Goal: Ask a question: Seek information or help from site administrators or community

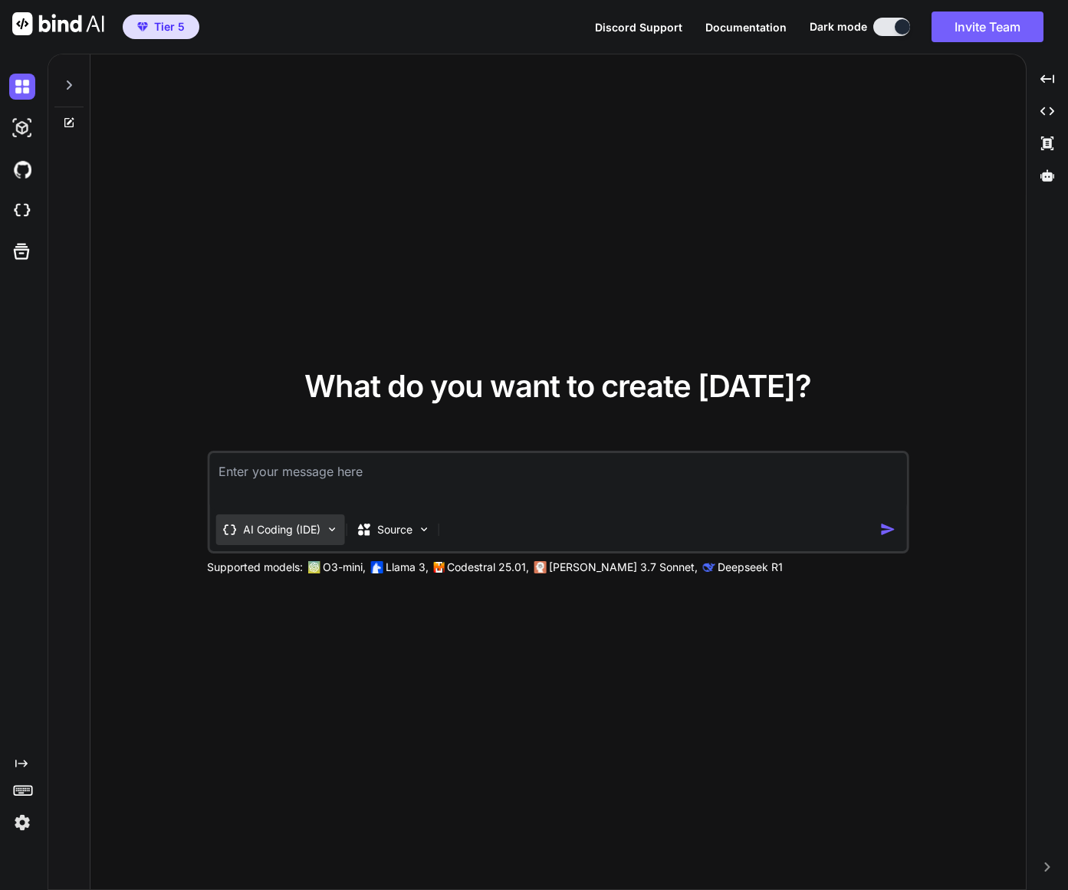
click at [331, 531] on img at bounding box center [331, 529] width 13 height 13
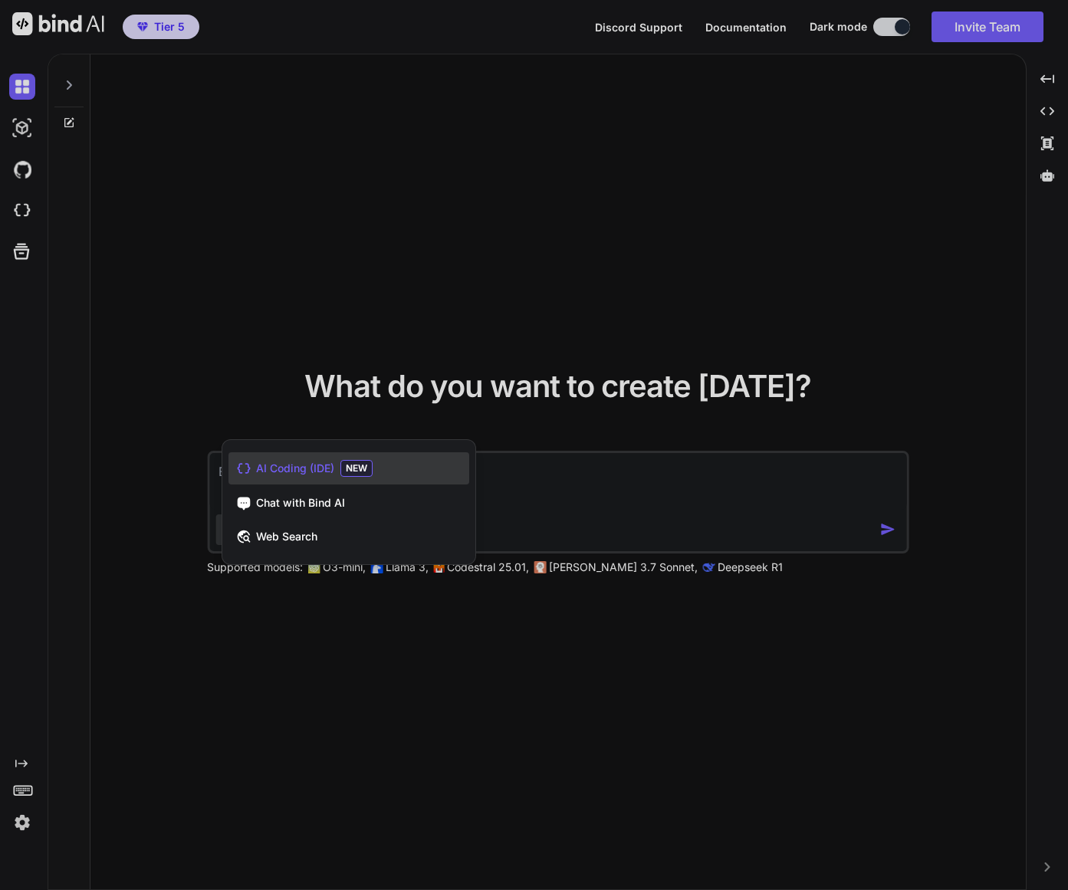
click at [309, 469] on span "AI Coding (IDE)" at bounding box center [295, 468] width 78 height 15
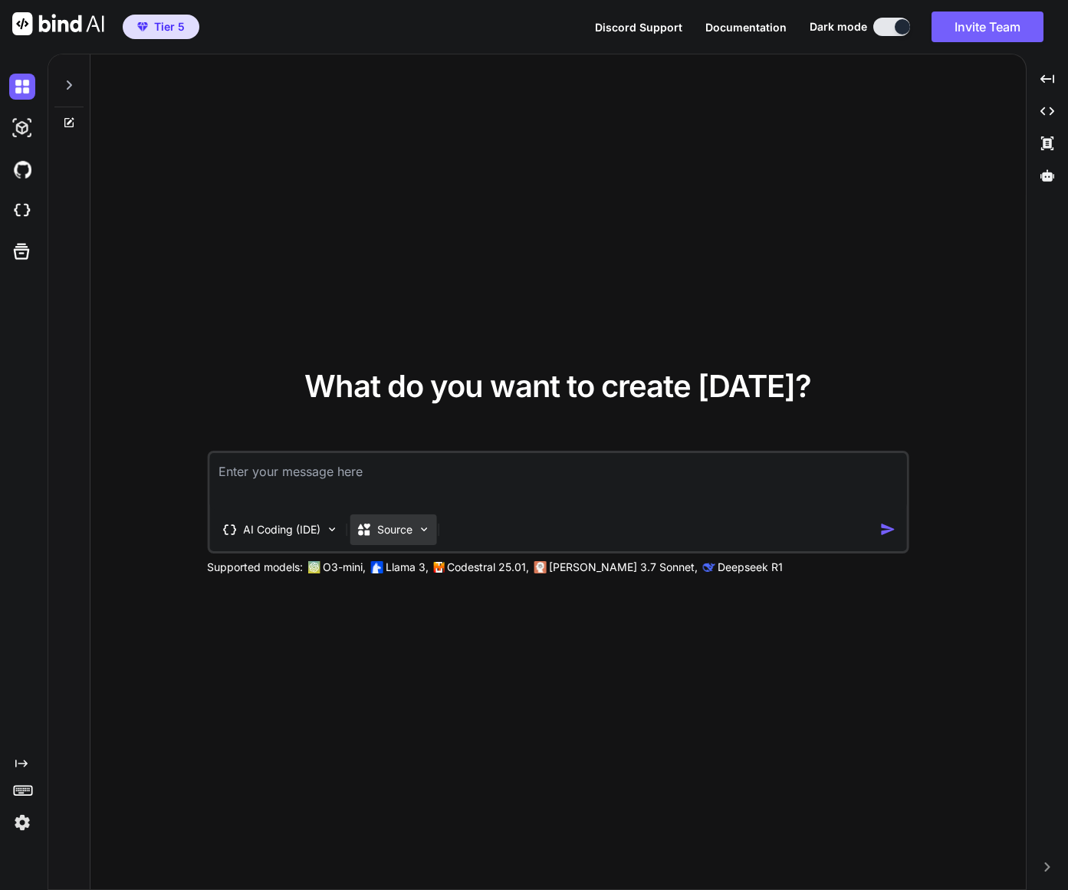
click at [422, 533] on img at bounding box center [423, 529] width 13 height 13
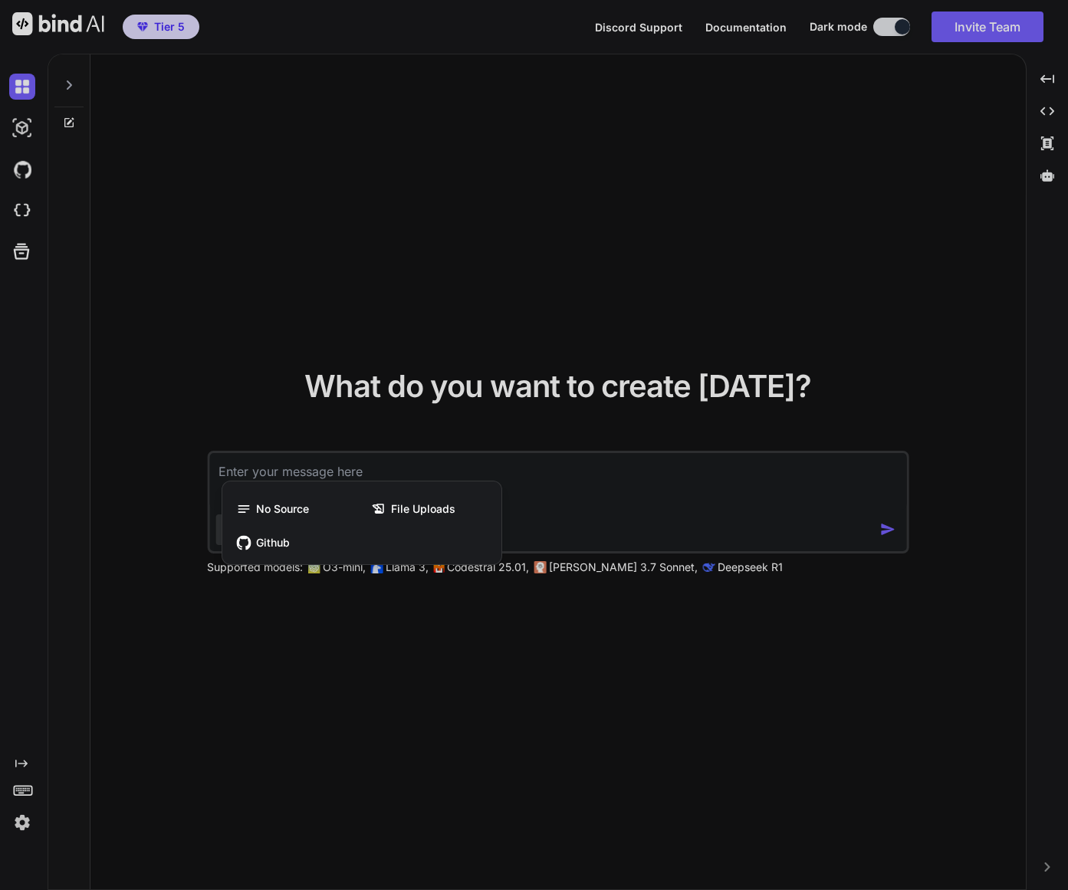
click at [259, 542] on span "Github" at bounding box center [273, 542] width 34 height 15
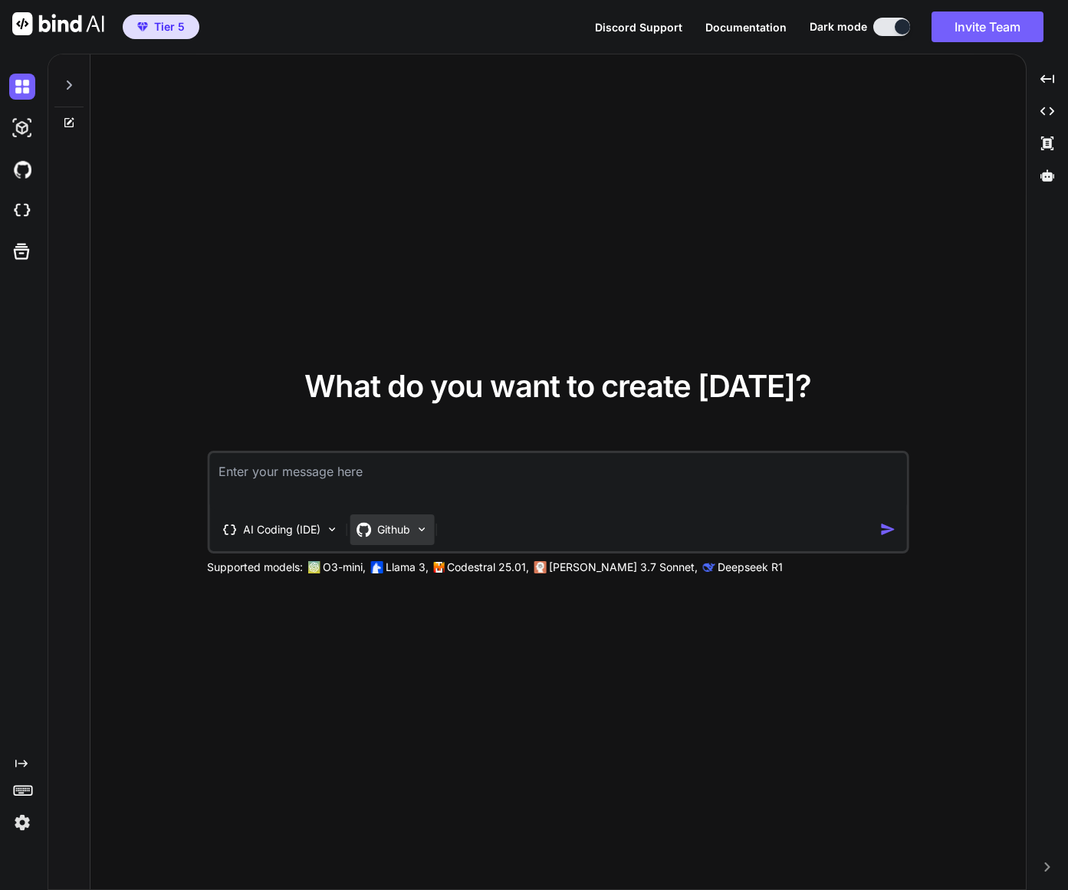
click at [428, 527] on img at bounding box center [421, 529] width 13 height 13
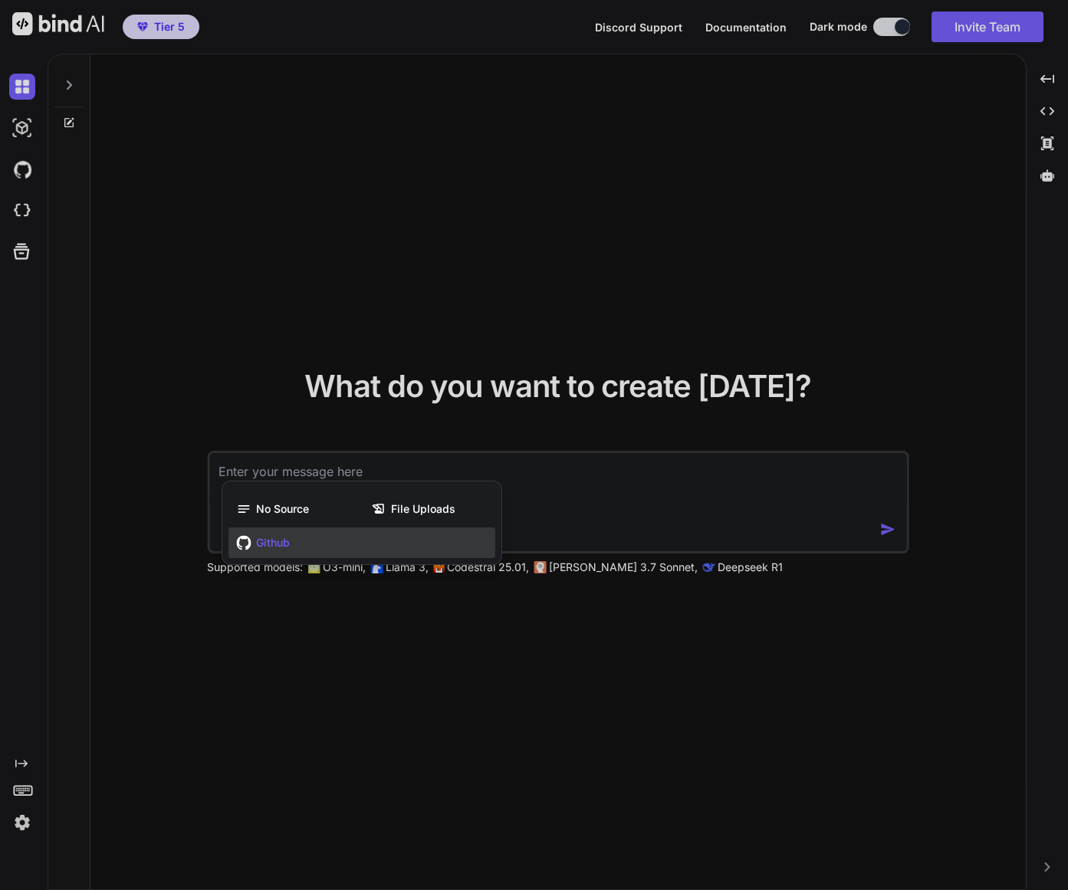
click at [415, 514] on span "File Uploads" at bounding box center [423, 508] width 64 height 15
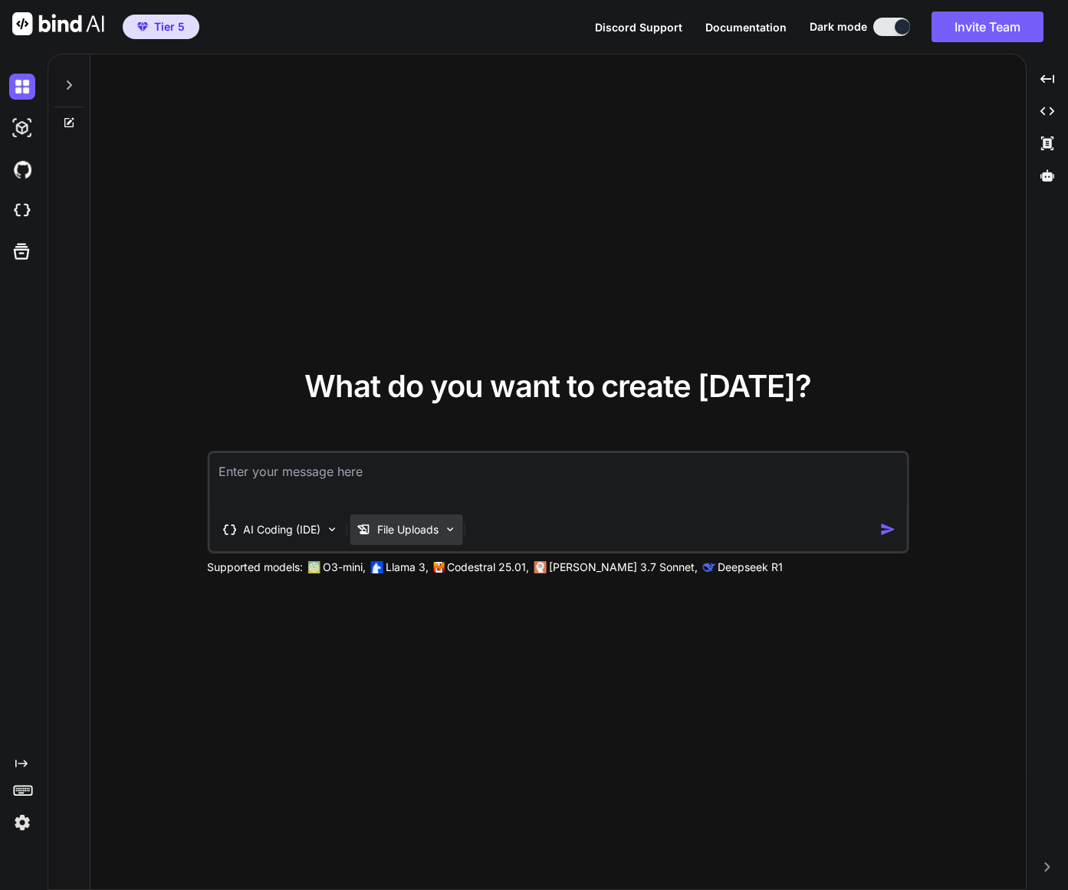
click at [419, 529] on p "File Uploads" at bounding box center [407, 529] width 61 height 15
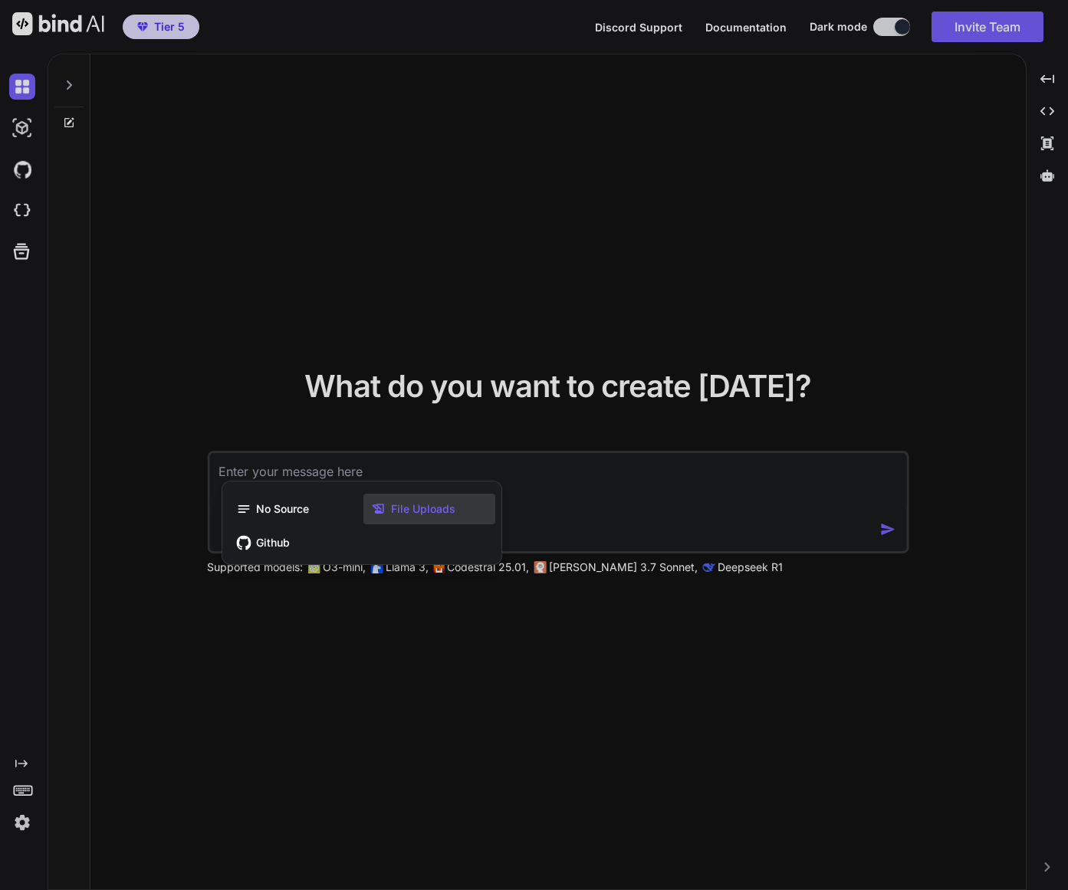
click at [418, 508] on span "File Uploads" at bounding box center [423, 508] width 64 height 15
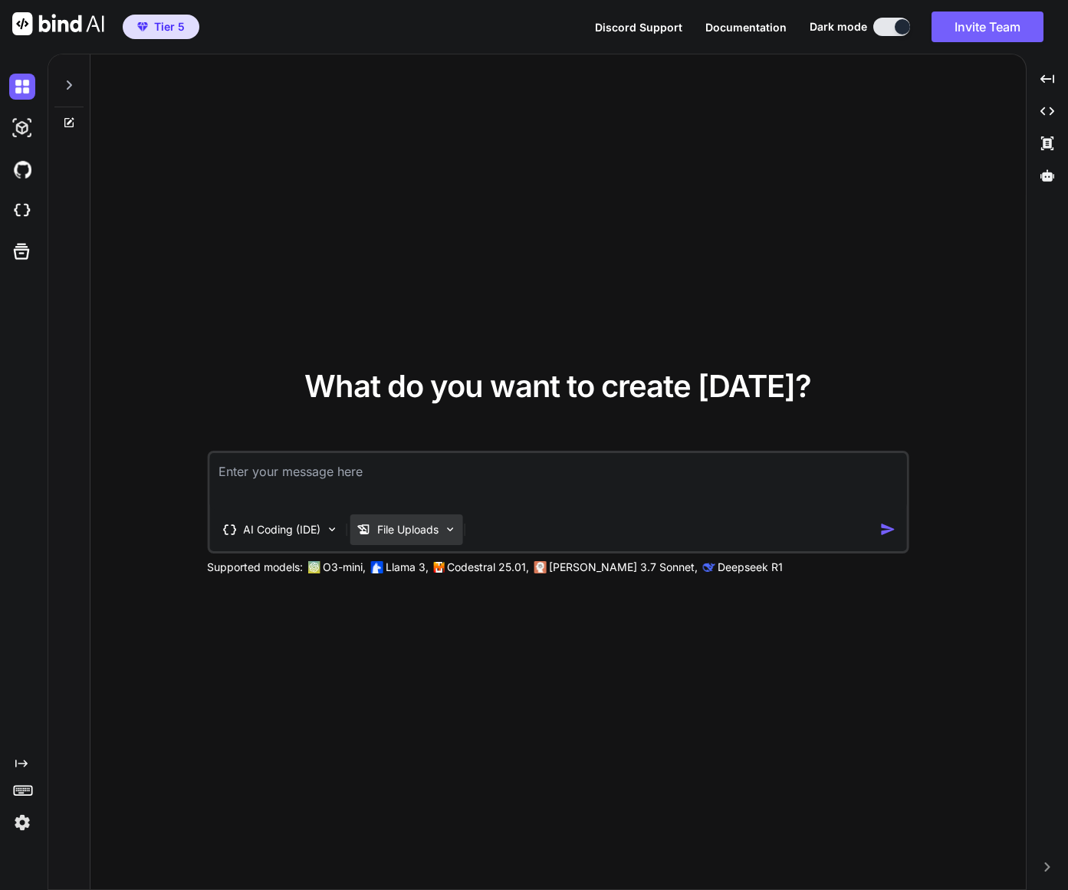
click at [456, 531] on img at bounding box center [449, 529] width 13 height 13
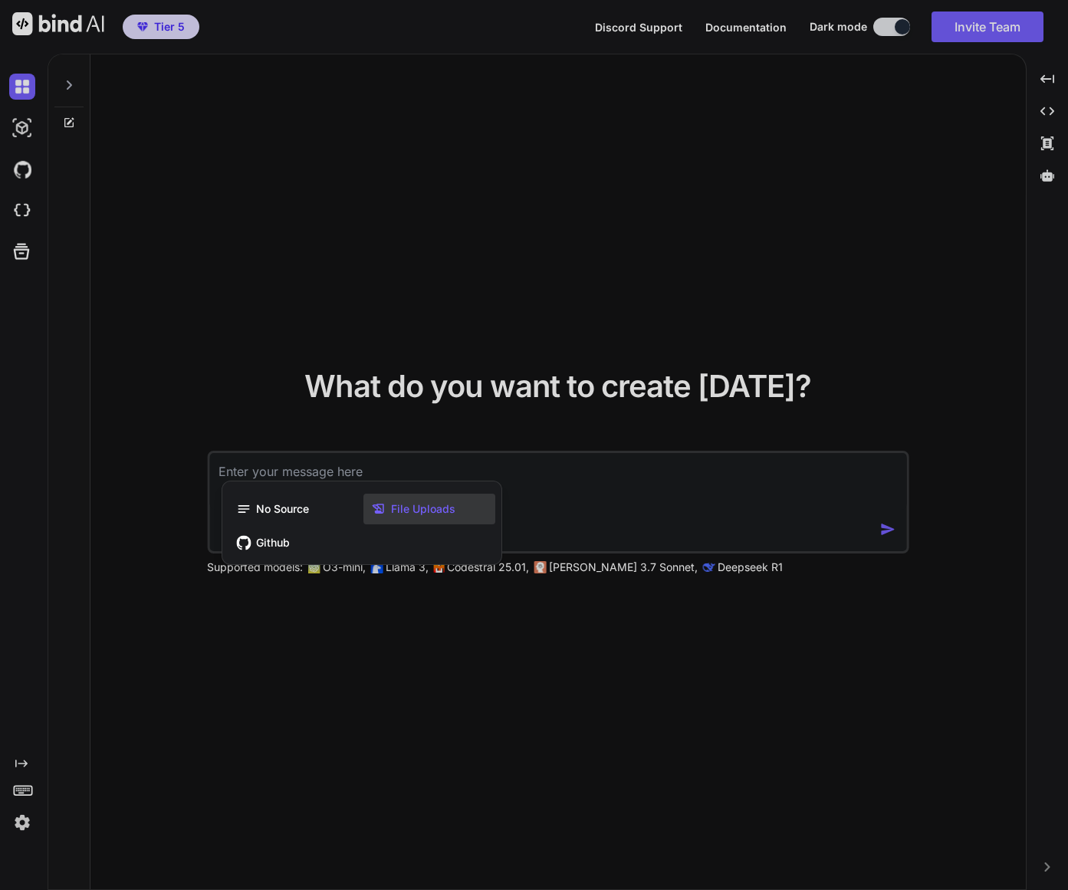
click at [523, 525] on div at bounding box center [534, 445] width 1068 height 890
type textarea "x"
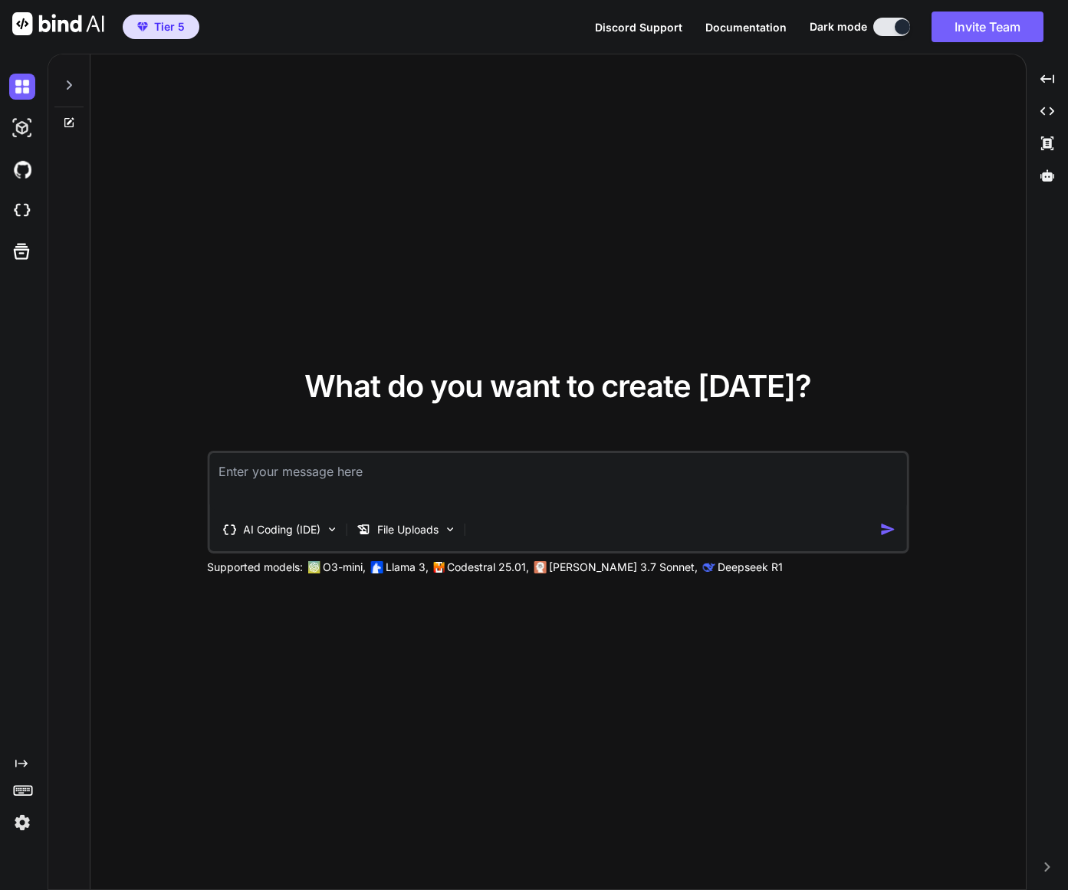
click at [424, 481] on textarea at bounding box center [557, 481] width 697 height 57
type textarea "R"
type textarea "x"
type textarea "Re"
type textarea "x"
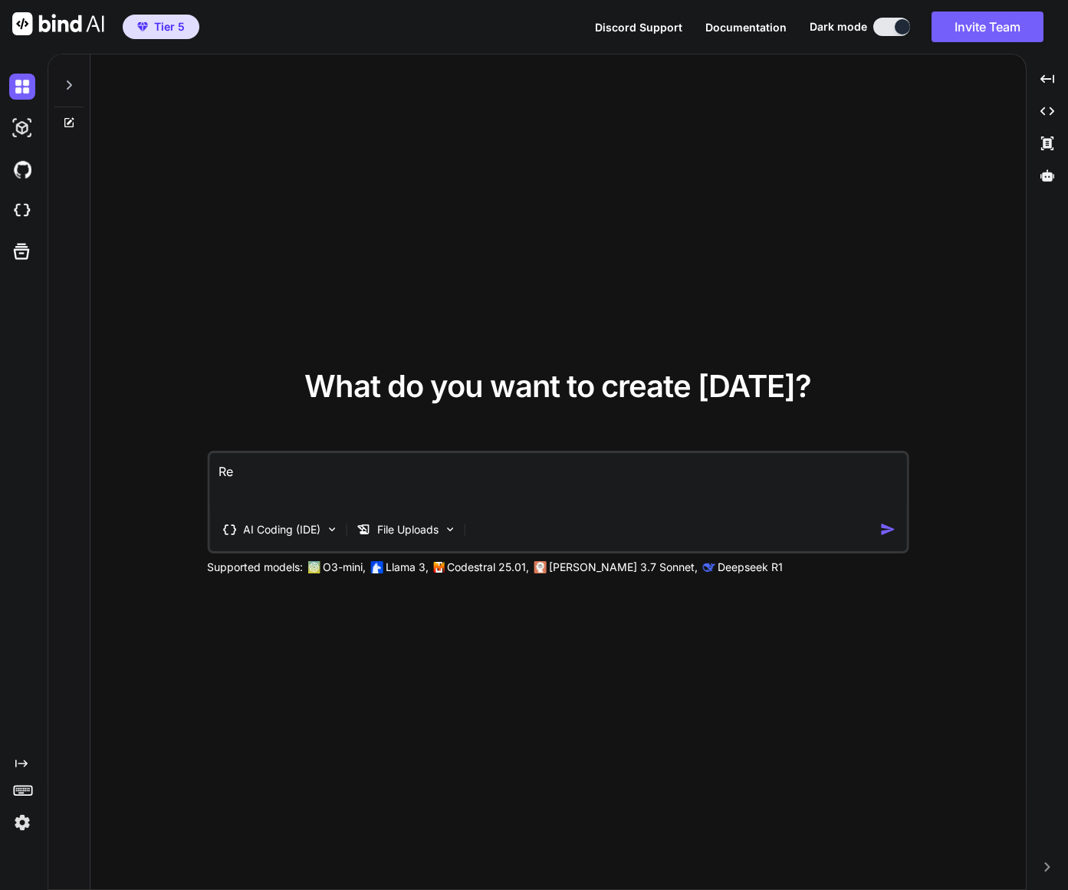
type textarea "Rei"
type textarea "x"
type textarea "Re"
type textarea "x"
type textarea "Rev"
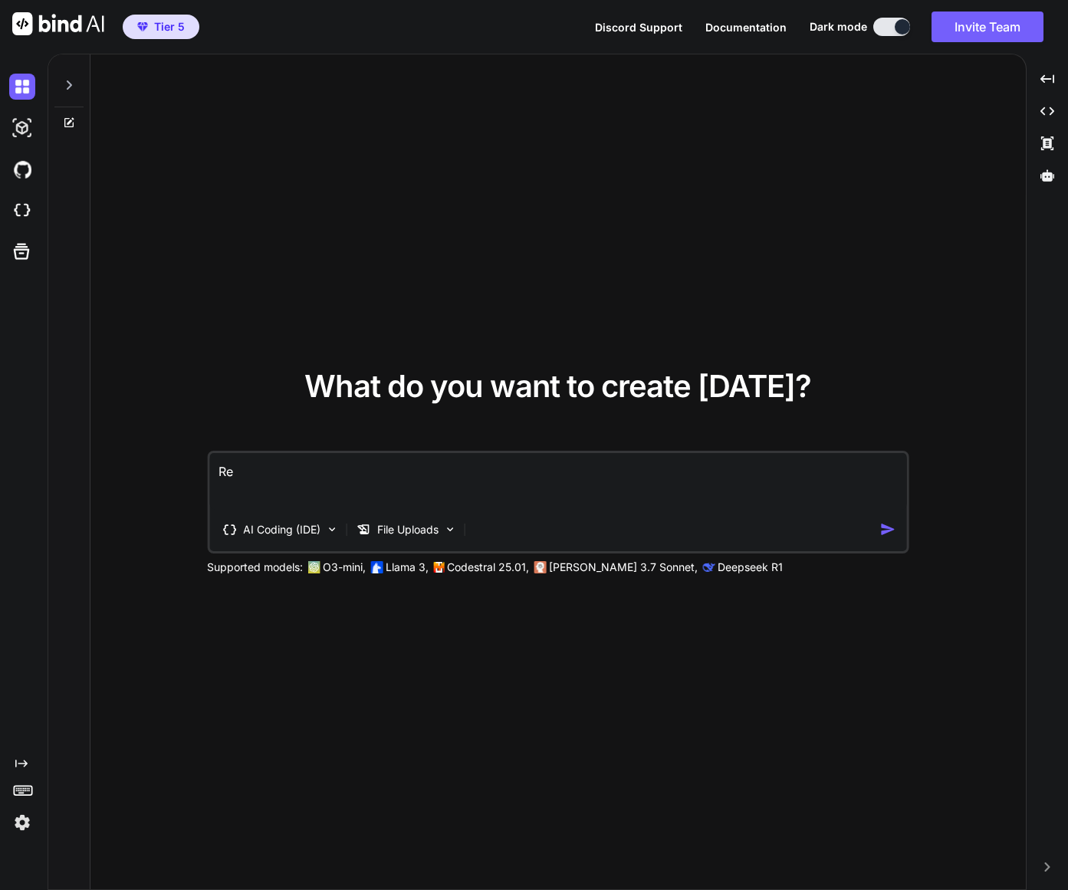
type textarea "x"
type textarea "Revi"
type textarea "x"
type textarea "Revie"
type textarea "x"
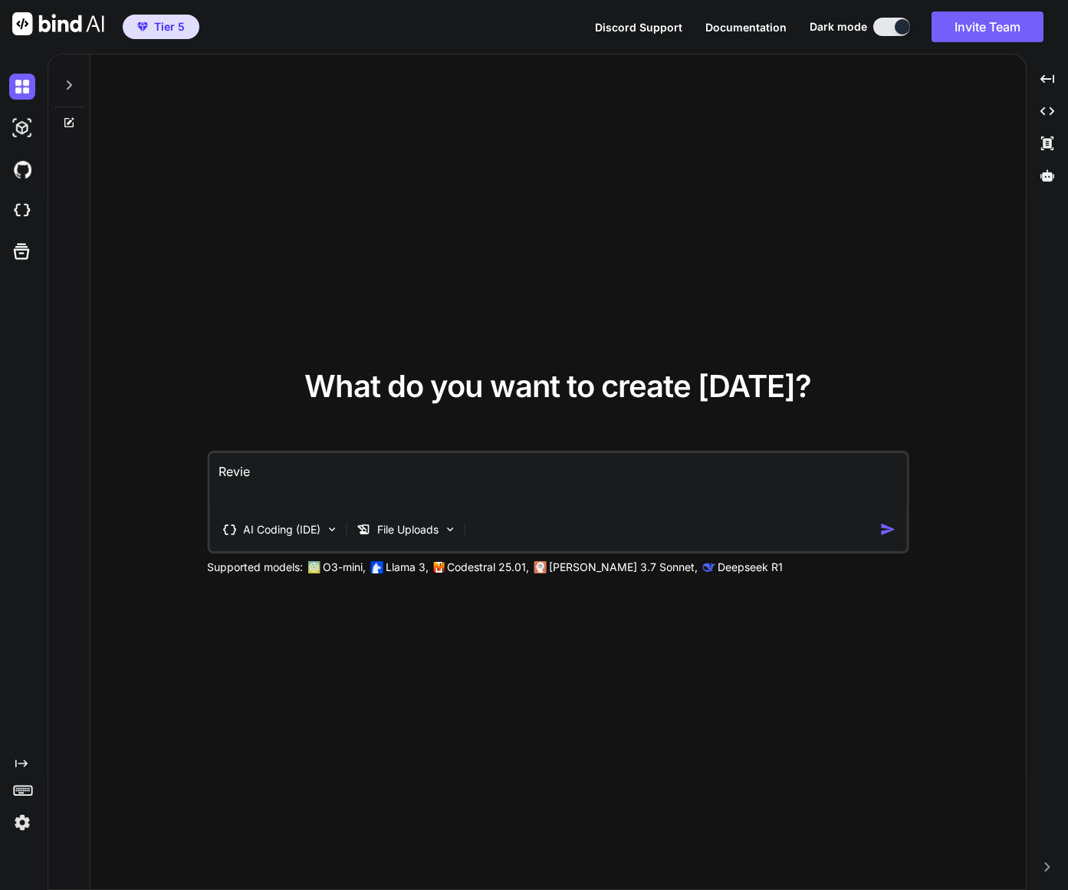
type textarea "Review"
type textarea "x"
type textarea "Review"
type textarea "x"
type textarea "Review m"
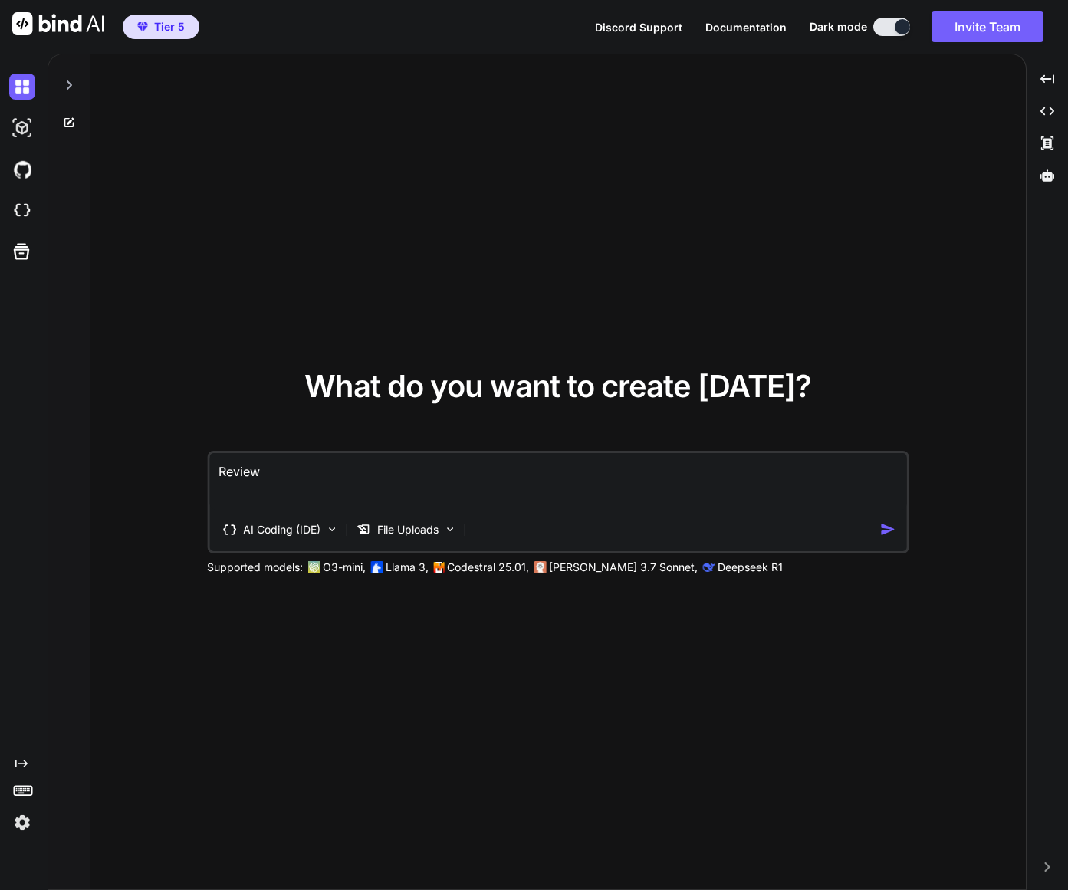
type textarea "x"
type textarea "Review my"
type textarea "x"
type textarea "Review my"
type textarea "x"
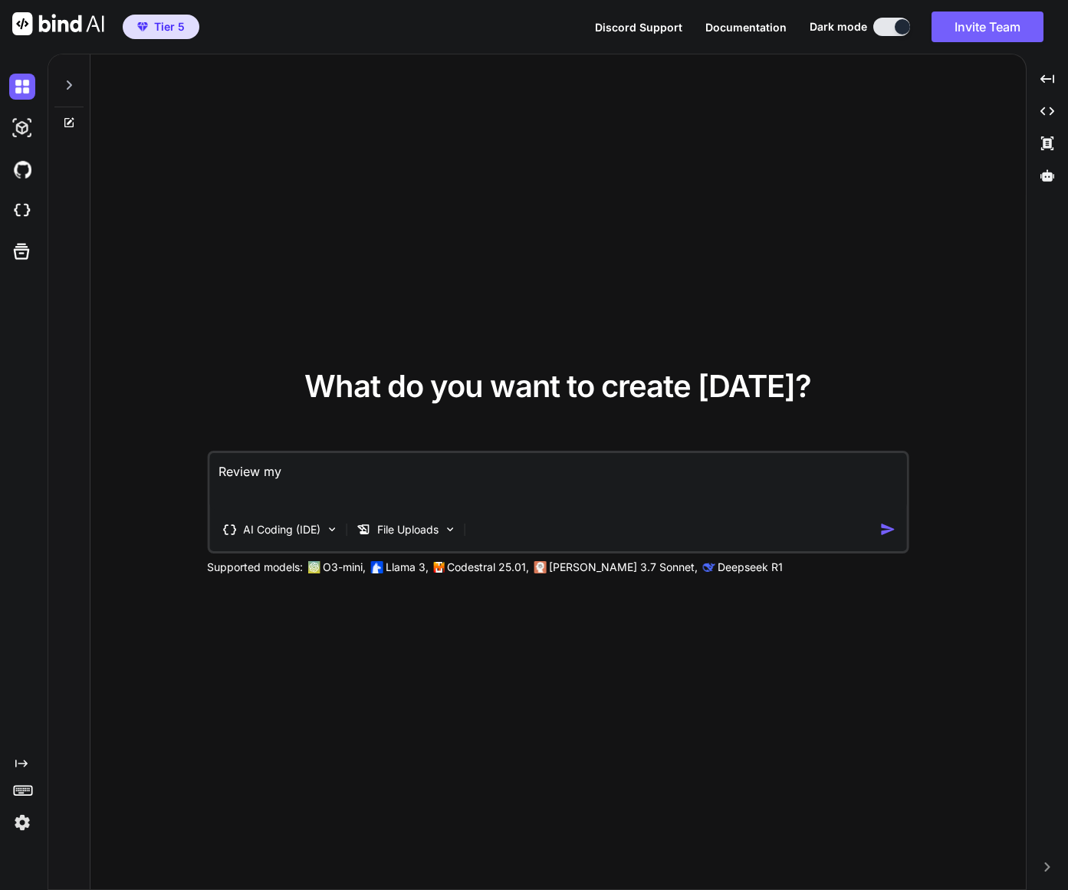
type textarea "Review my c"
type textarea "x"
type textarea "Review my cu"
type textarea "x"
type textarea "Review my cur"
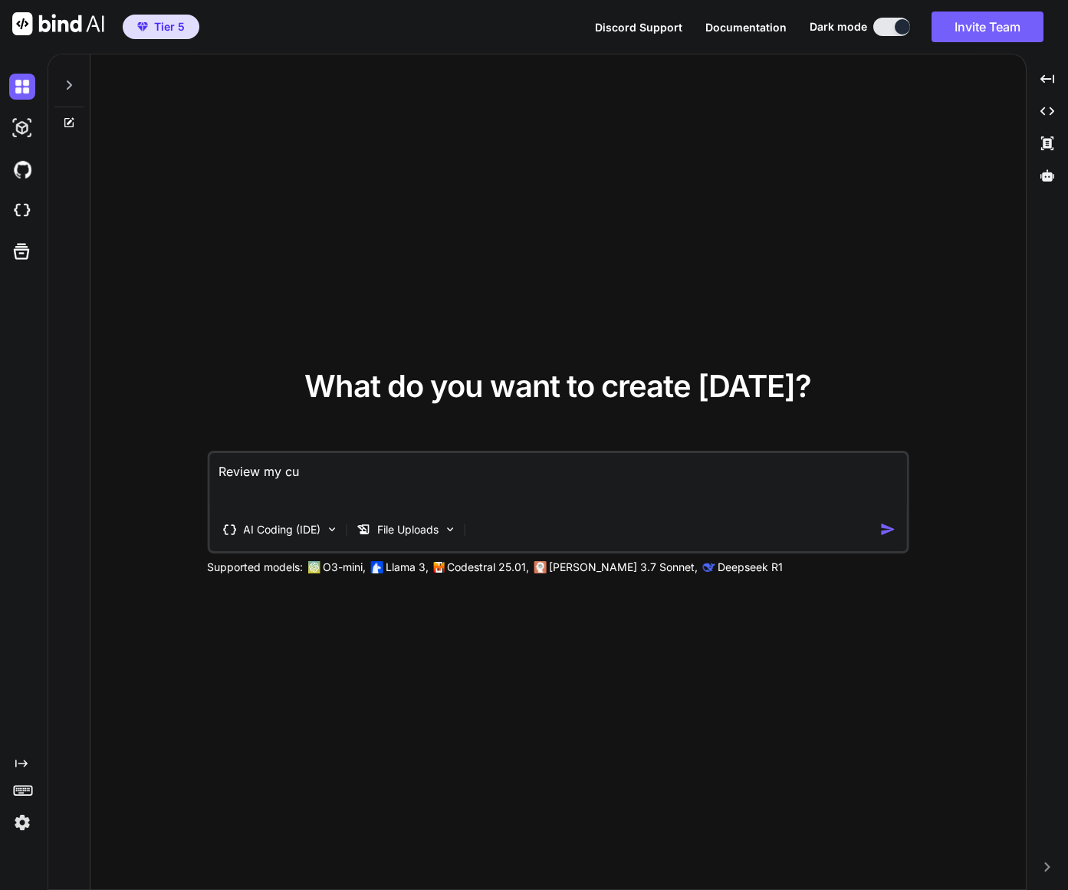
type textarea "x"
type textarea "Review my curr"
type textarea "x"
type textarea "Review my curre"
type textarea "x"
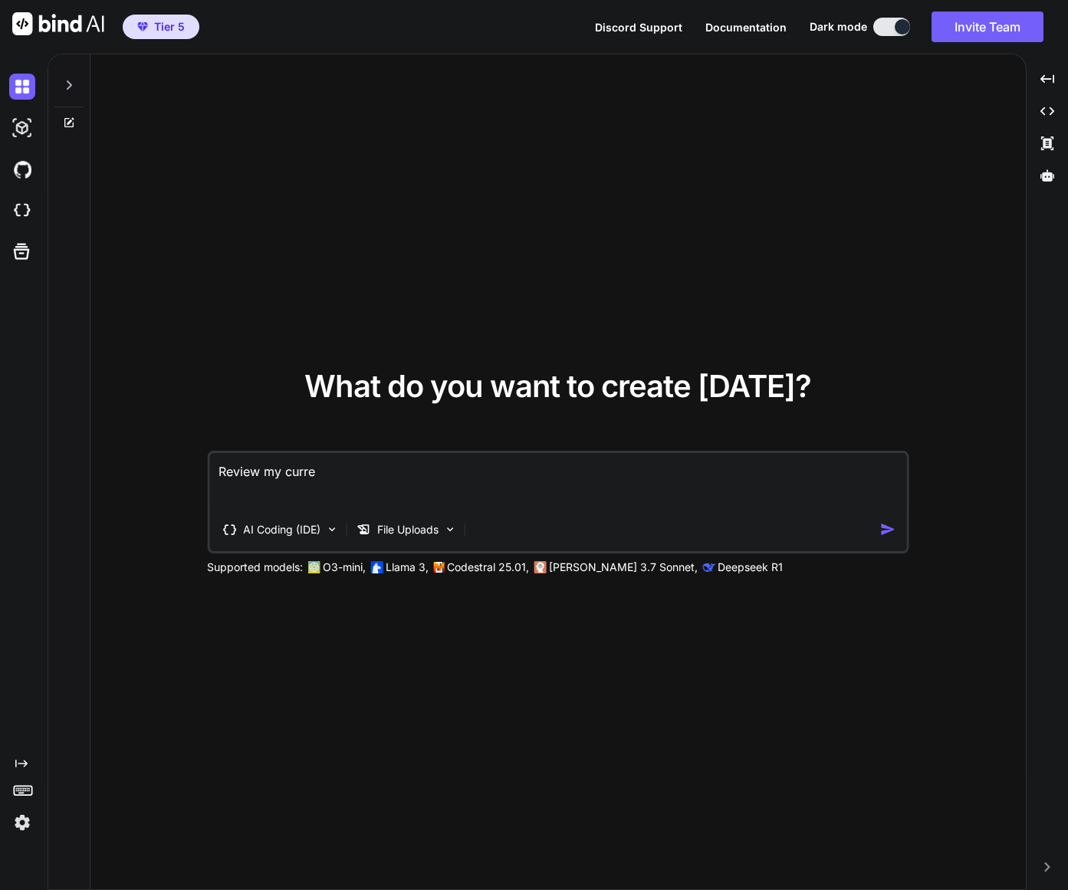
type textarea "Review my curren"
type textarea "x"
type textarea "Review my curren"
type textarea "x"
type textarea "Review my curren t"
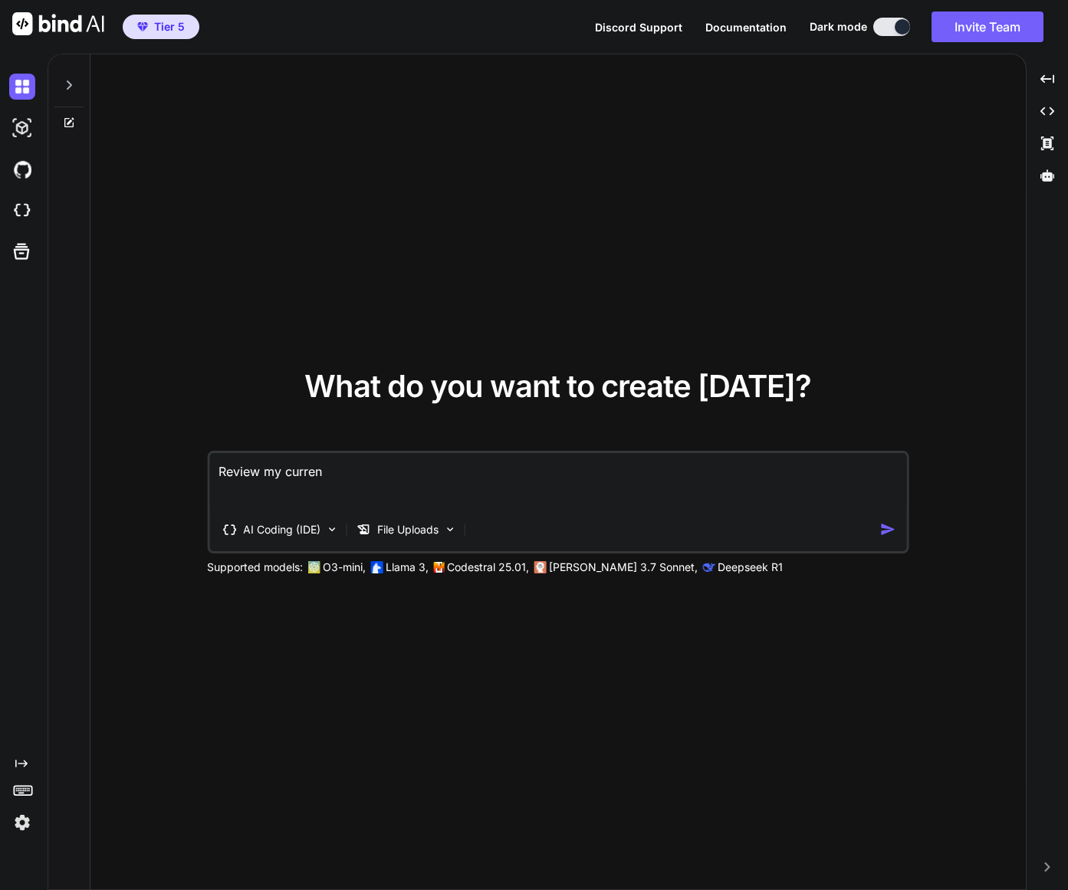
type textarea "x"
type textarea "Review my curren tp"
type textarea "x"
type textarea "Review my curren t"
type textarea "x"
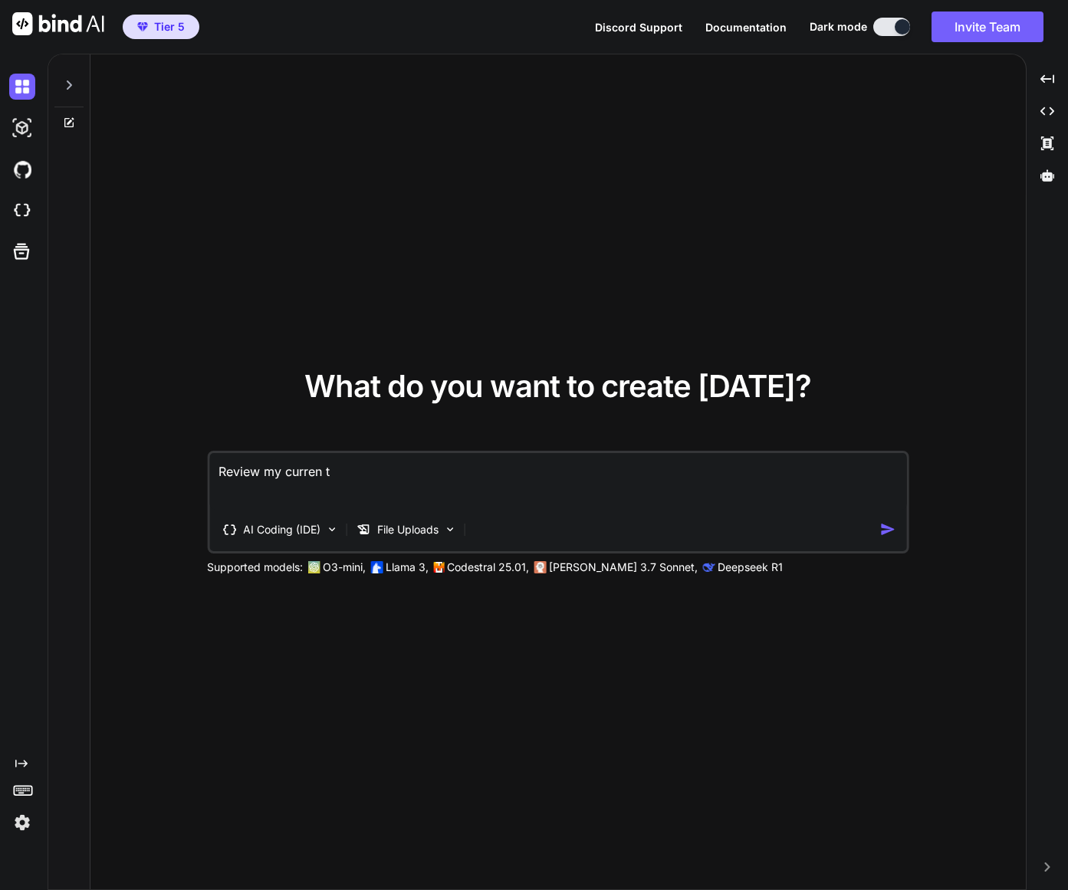
type textarea "Review my curren"
type textarea "x"
type textarea "Review my curren p"
type textarea "x"
type textarea "Review my curren pr"
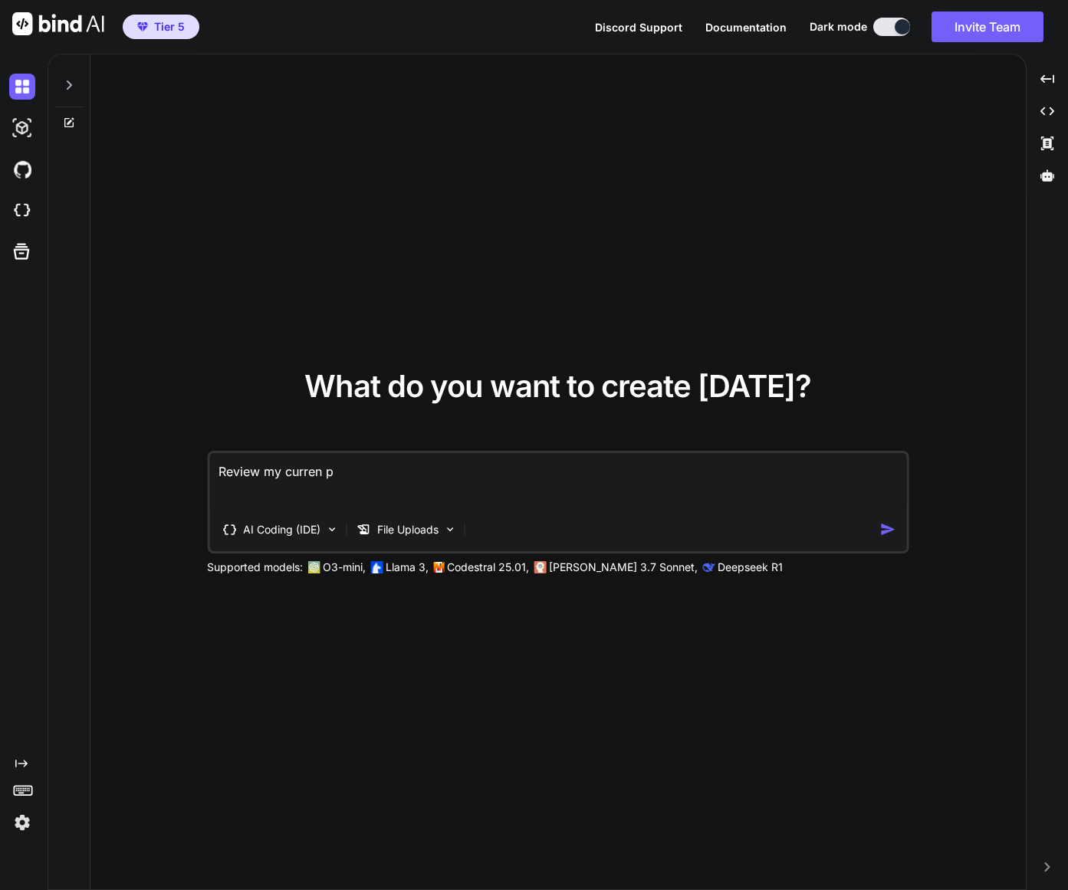
type textarea "x"
type textarea "Review my curren p"
type textarea "x"
type textarea "Review my curren"
type textarea "x"
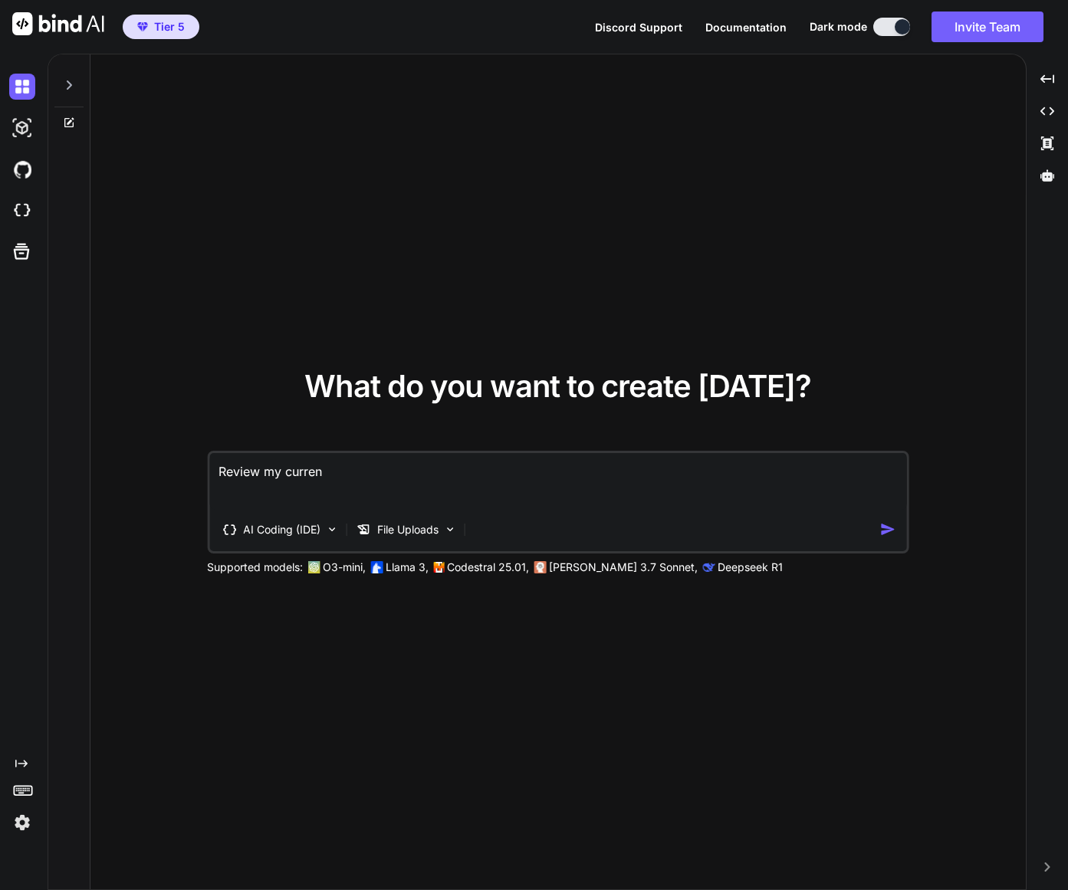
type textarea "Review my curren"
type textarea "x"
type textarea "Review my current"
type textarea "x"
type textarea "Review my current"
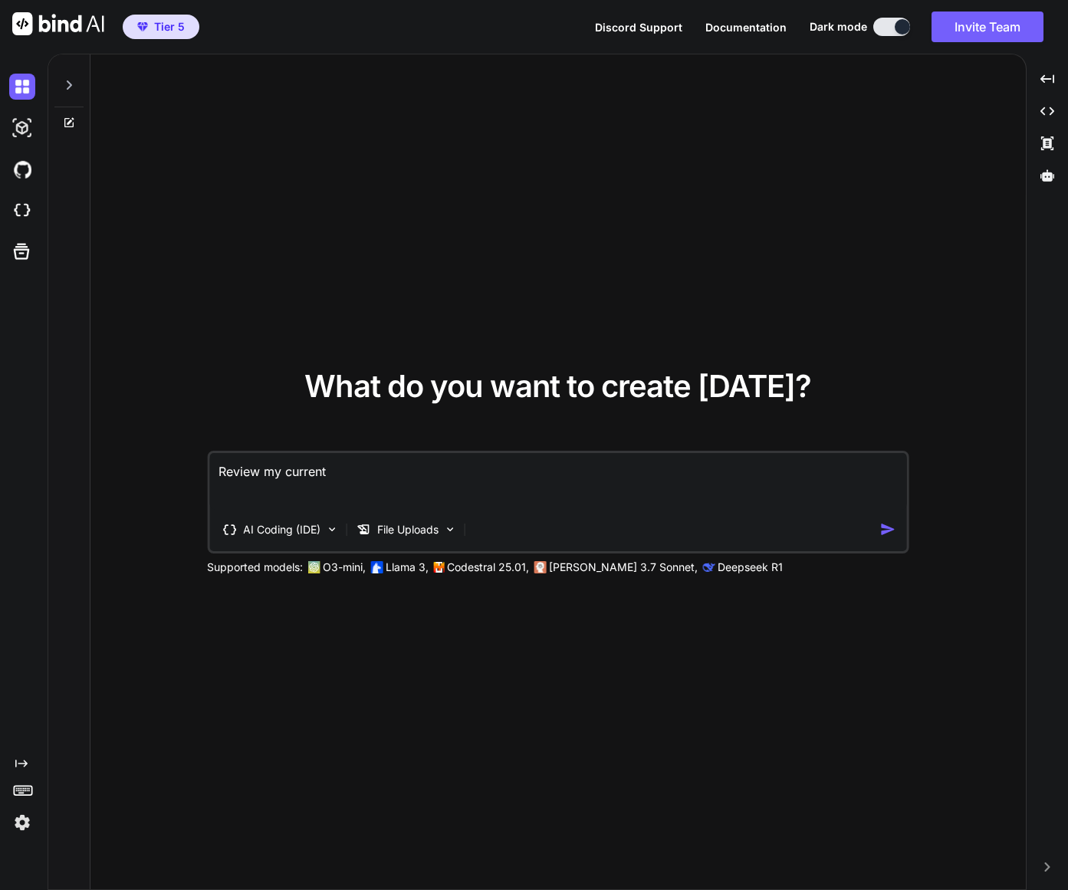
type textarea "x"
type textarea "Review my current p"
type textarea "x"
type textarea "Review my current pr"
type textarea "x"
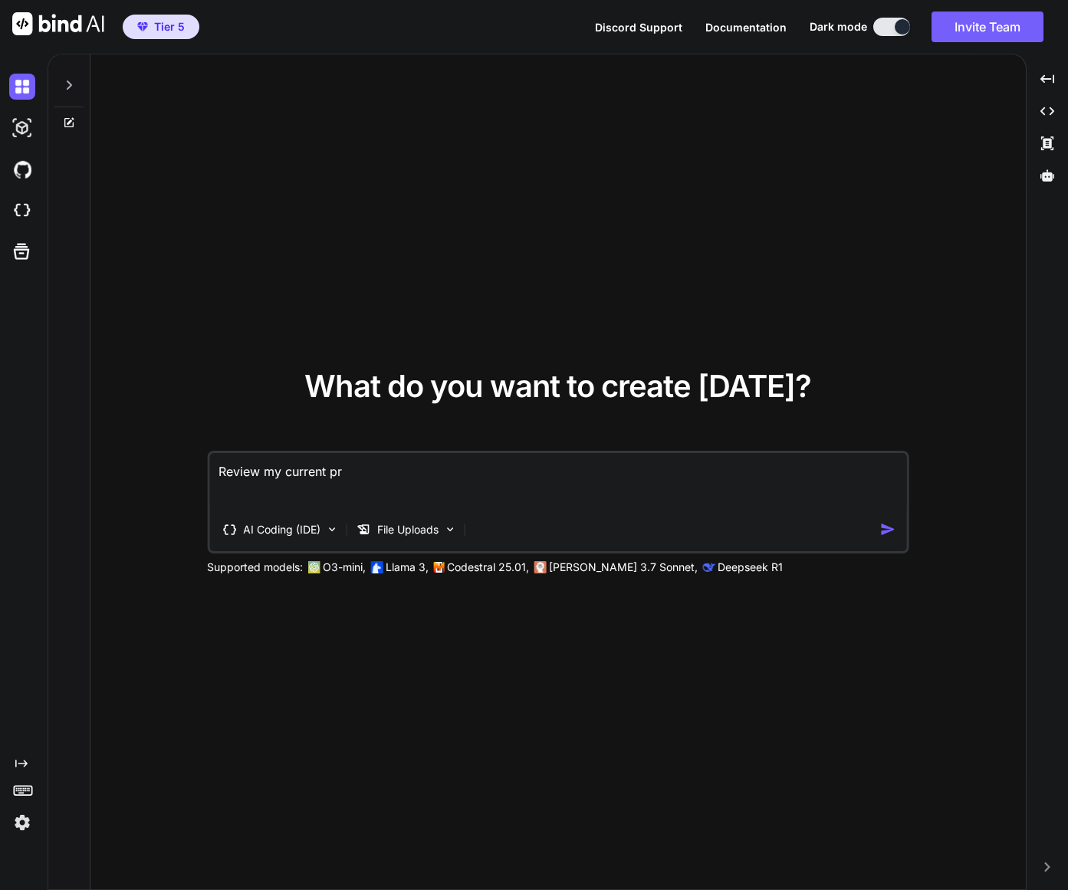
type textarea "Review my current pro"
type textarea "x"
type textarea "Review my current proj"
type textarea "x"
type textarea "Review my current proje"
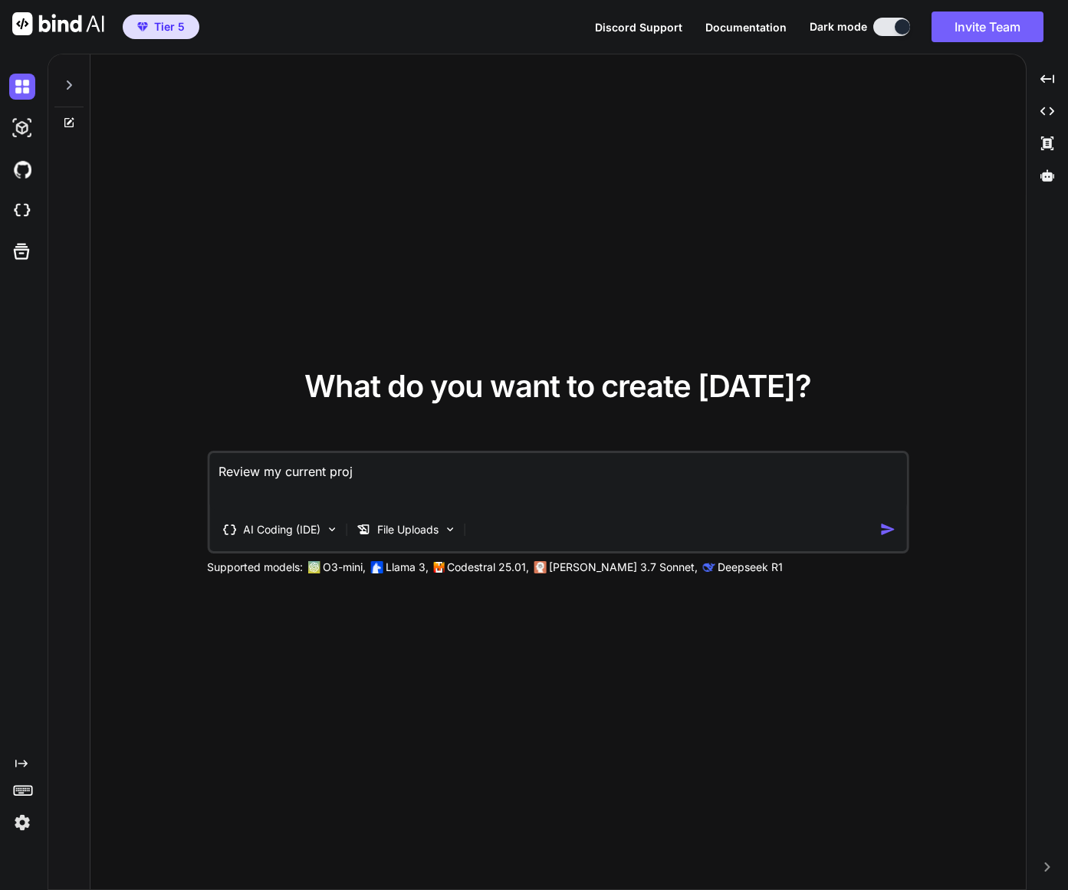
type textarea "x"
type textarea "Review my current projec"
type textarea "x"
type textarea "Review my current project"
type textarea "x"
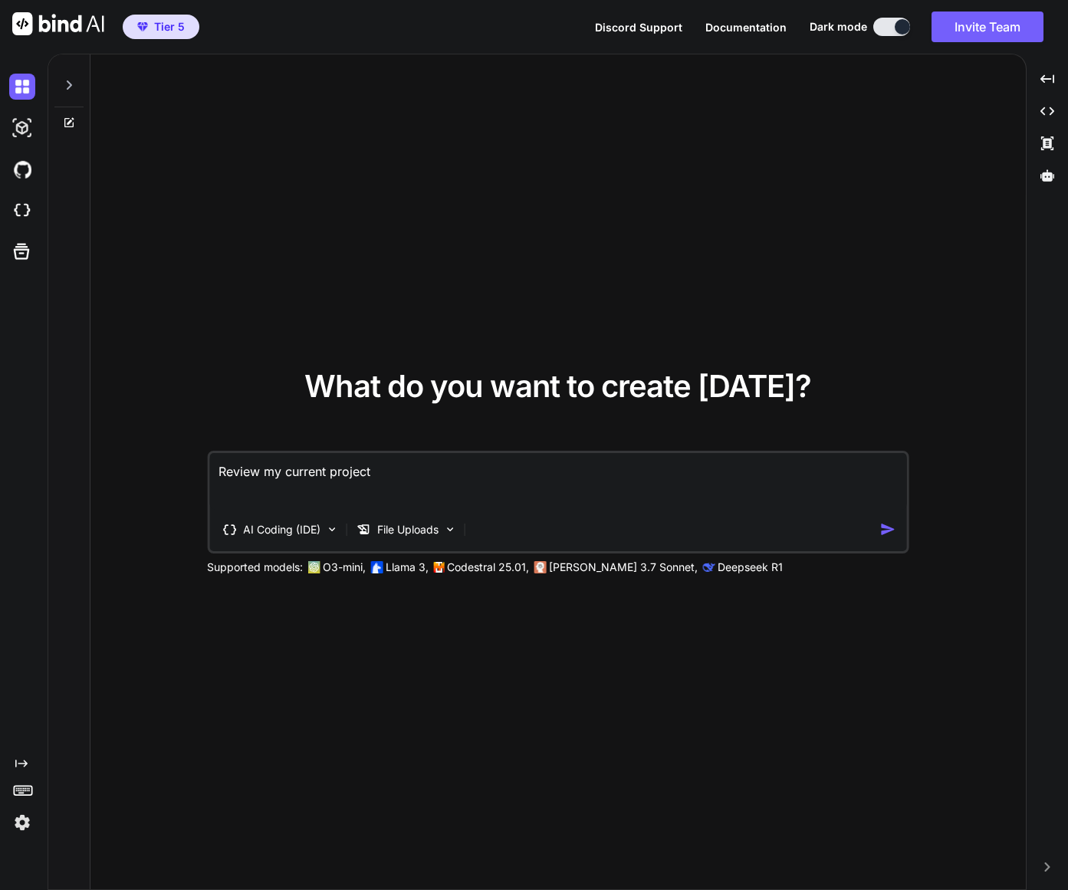
type textarea "Review my current project"
type textarea "x"
type textarea "Review my current project a"
type textarea "x"
type textarea "Review my current project an"
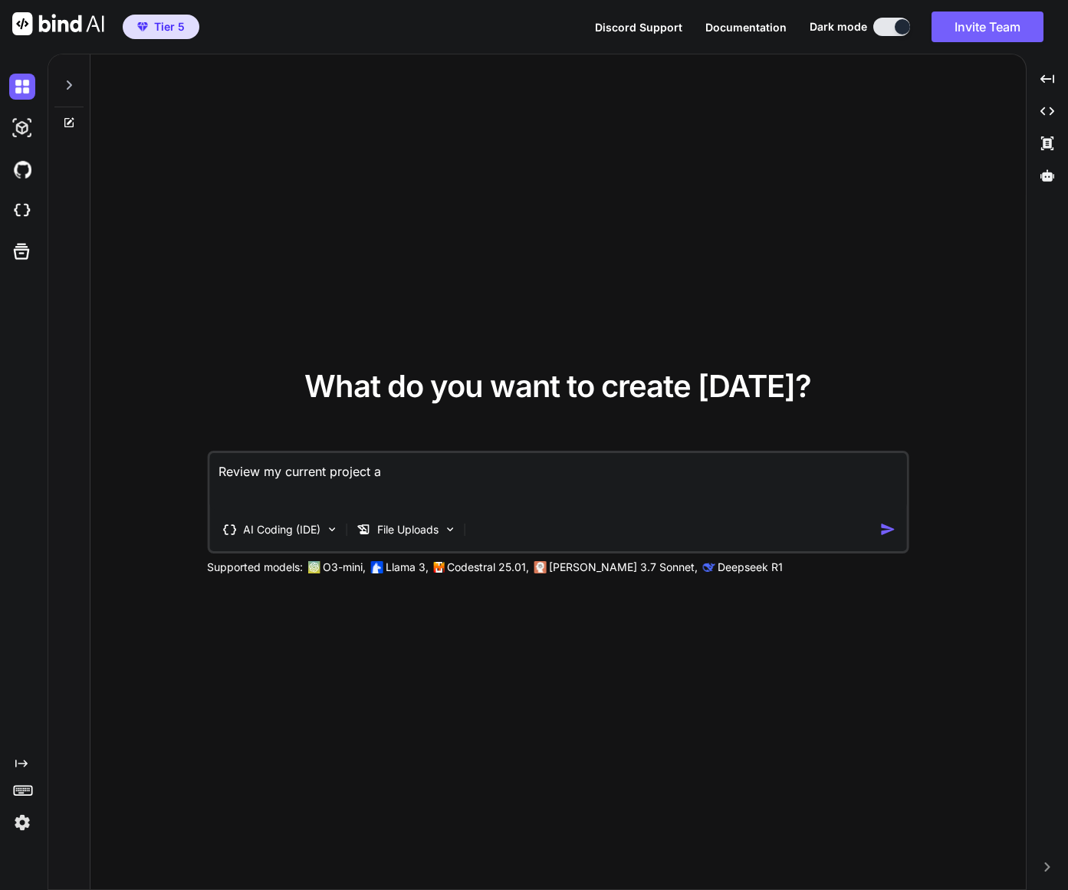
type textarea "x"
type textarea "Review my current project and"
type textarea "x"
type textarea "Review my current project and"
type textarea "x"
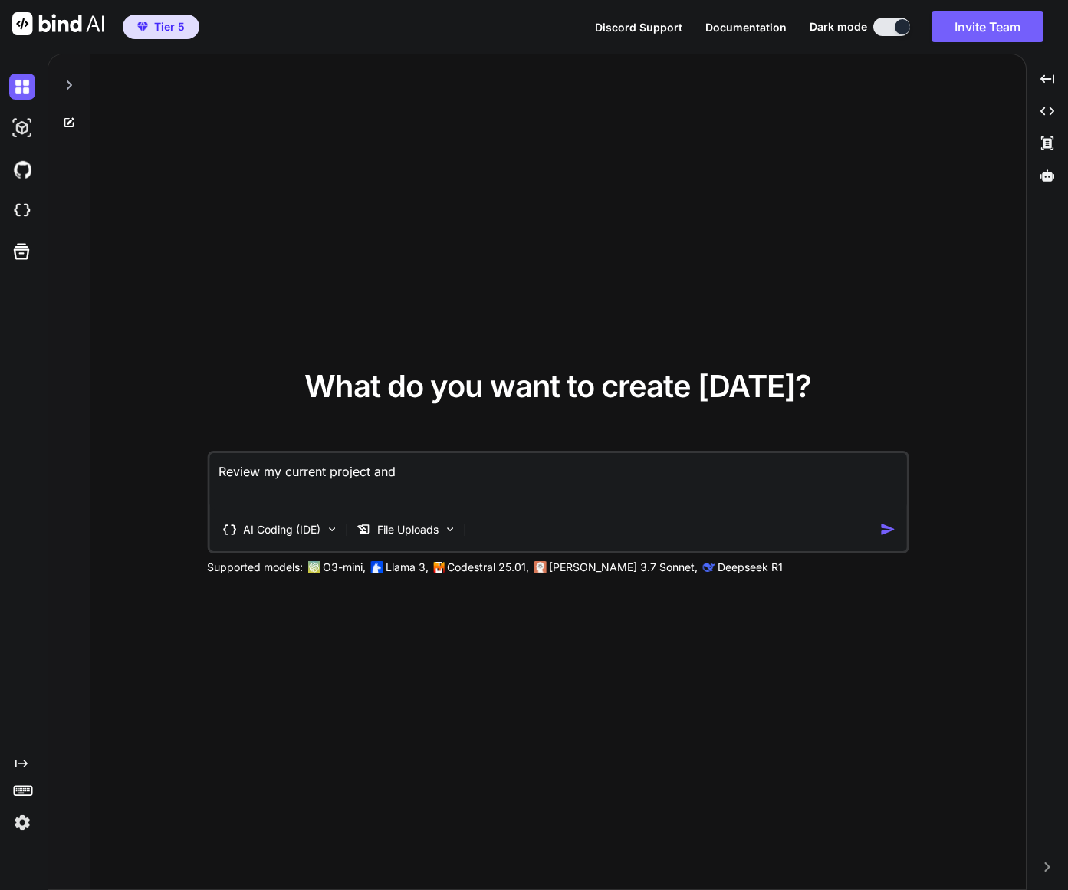
type textarea "Review my current project and t"
type textarea "x"
type textarea "Review my current project and te"
type textarea "x"
type textarea "Review my current project and tel"
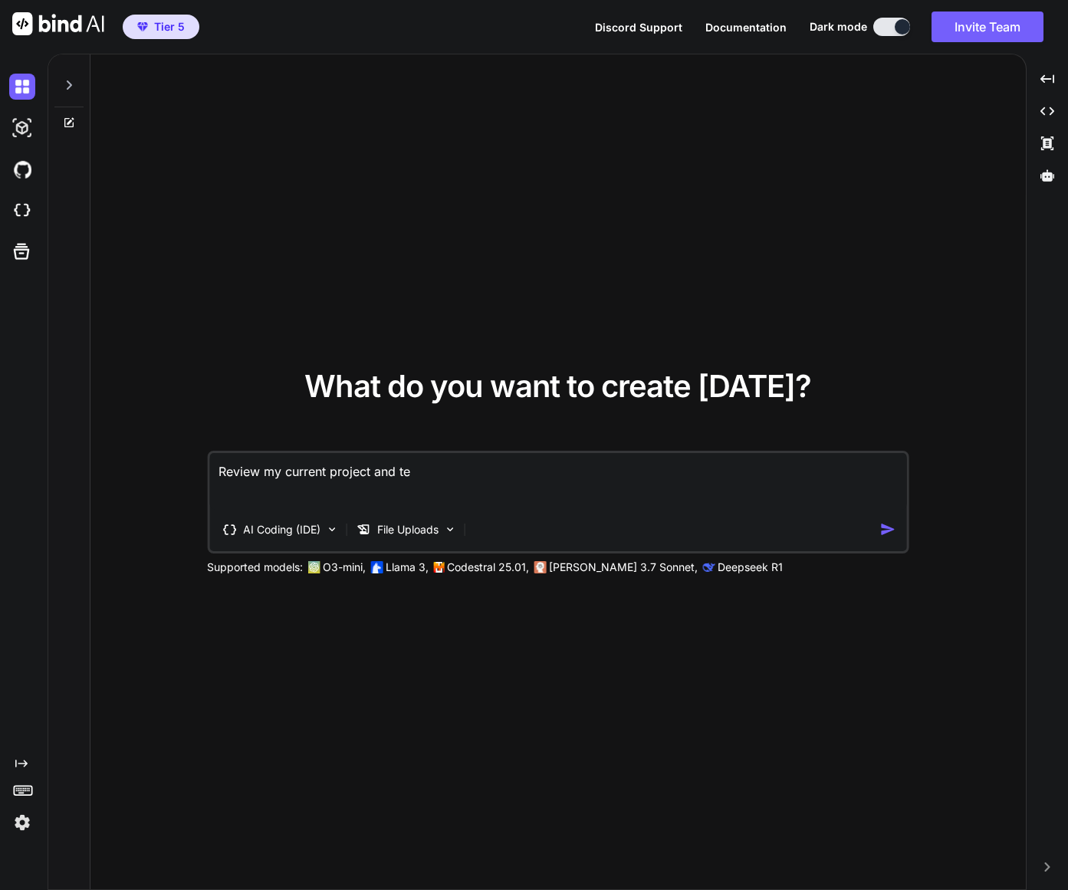
type textarea "x"
type textarea "Review my current project and tell"
type textarea "x"
type textarea "Review my current project and tell"
type textarea "x"
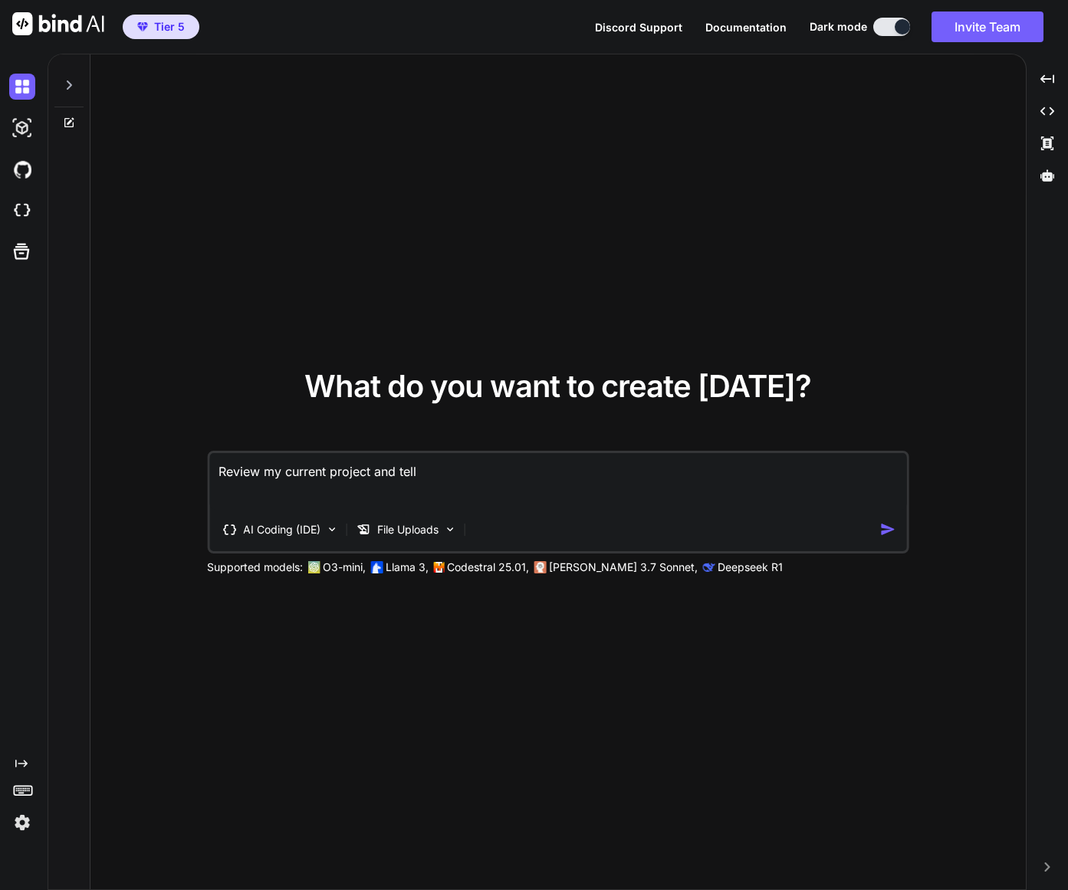
type textarea "Review my current project and tell m"
type textarea "x"
type textarea "Review my current project and tell me"
type textarea "x"
type textarea "Review my current project and tell me"
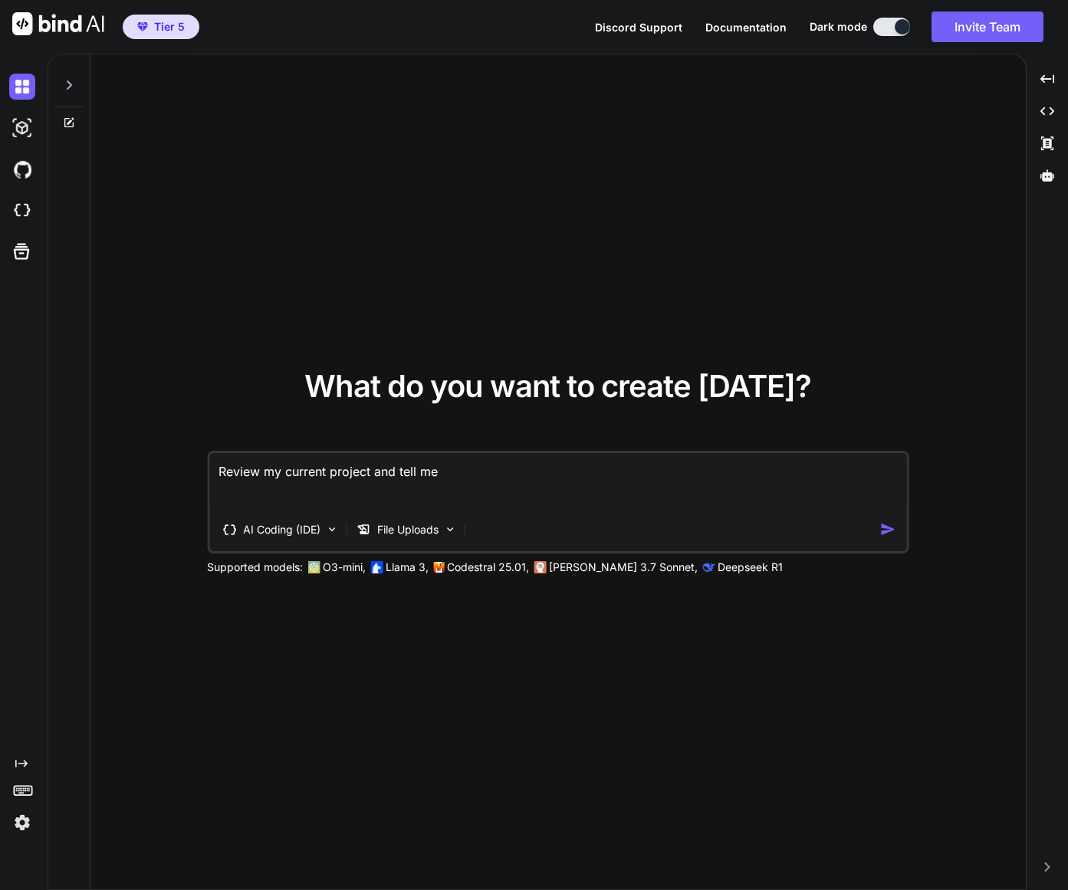
type textarea "x"
type textarea "Review my current project and tell me h"
type textarea "x"
type textarea "Review my current project and tell me ho"
type textarea "x"
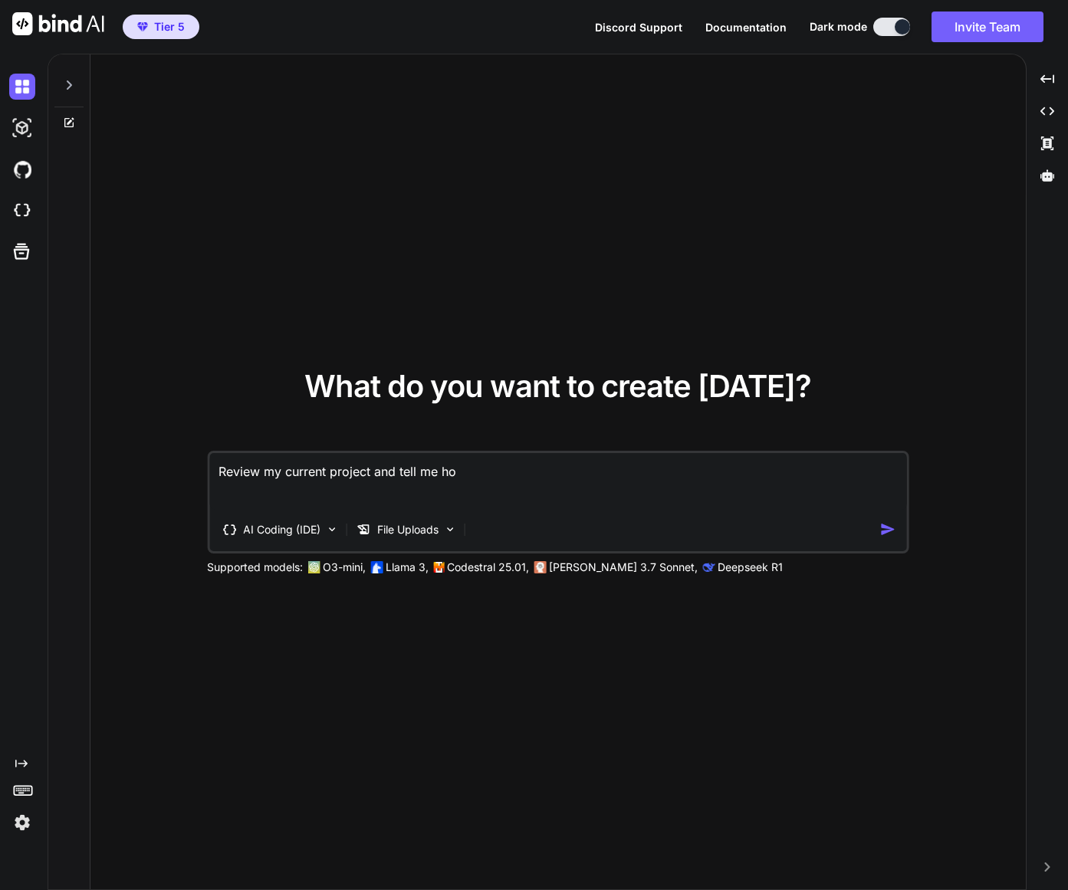
type textarea "Review my current project and tell me how"
type textarea "x"
type textarea "Review my current project and tell me how"
type textarea "x"
type textarea "Review my current project and tell me how t"
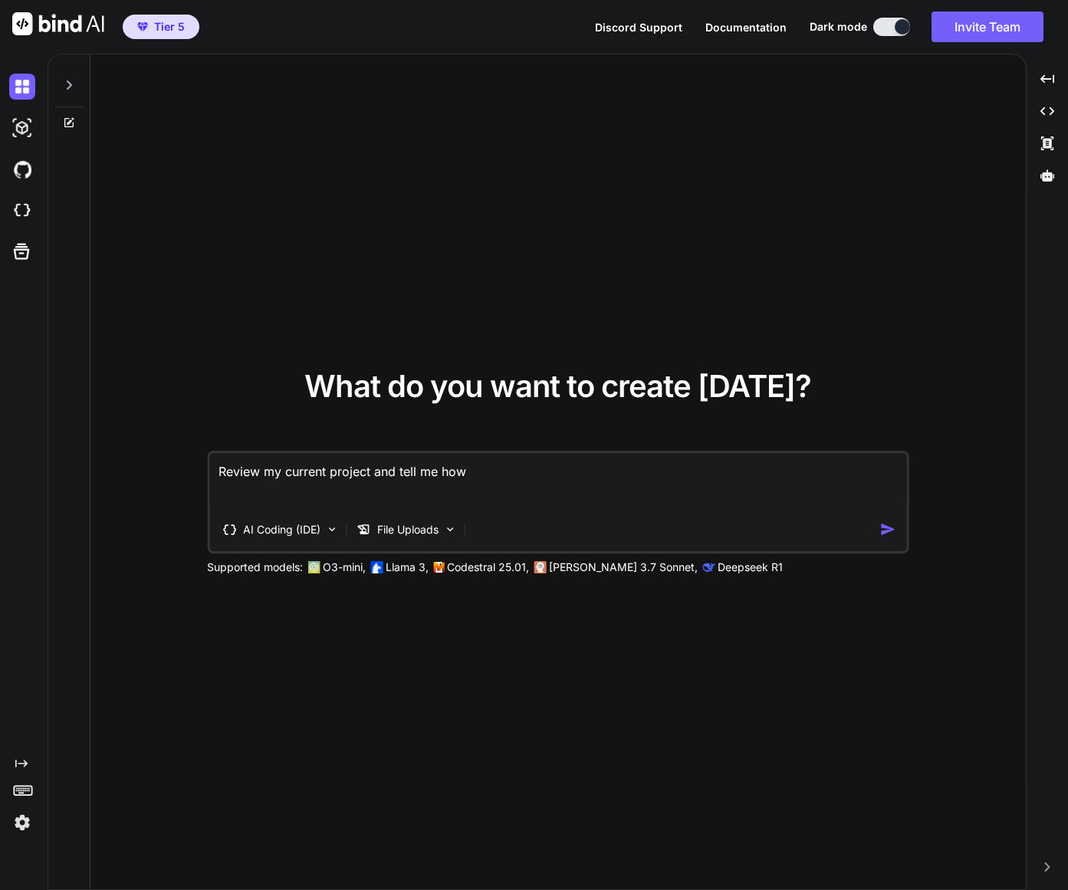
type textarea "x"
type textarea "Review my current project and tell me how to"
type textarea "x"
type textarea "Review my current project and tell me how to"
type textarea "x"
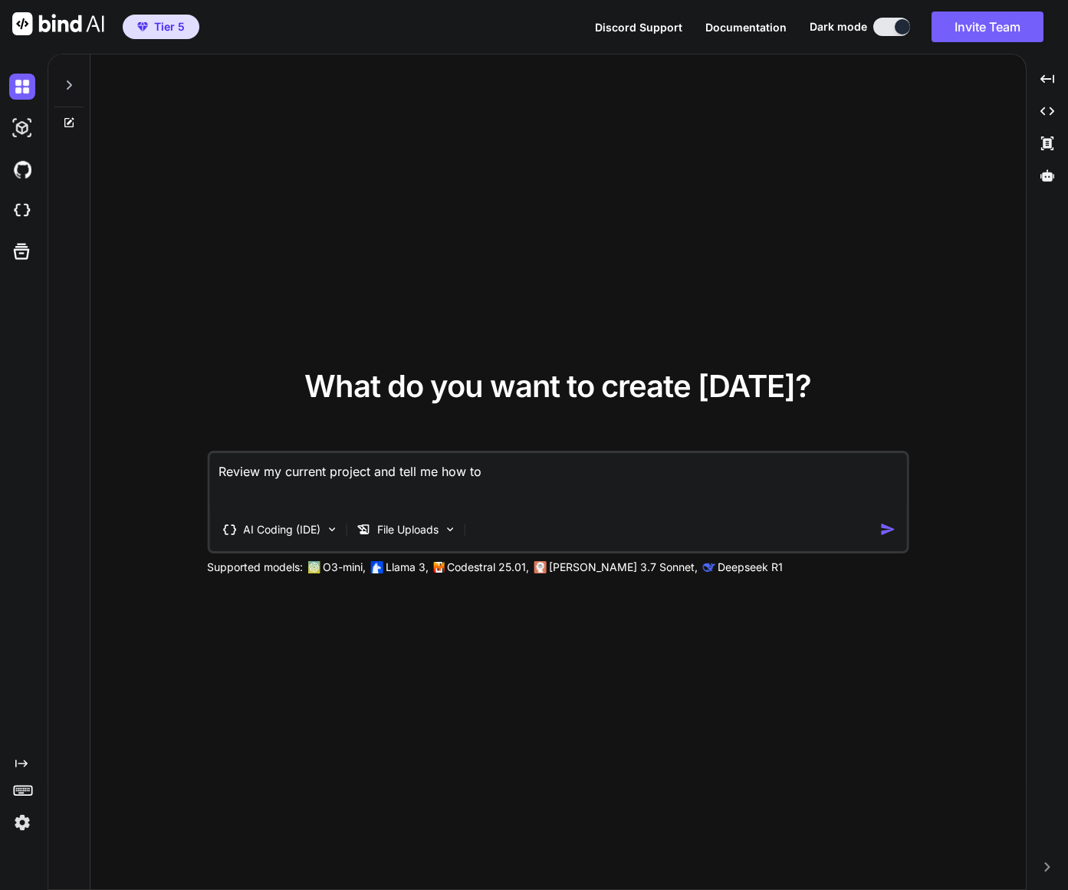
type textarea "Review my current project and tell me how to o"
type textarea "x"
type textarea "Review my current project and tell me how to op"
type textarea "x"
type textarea "Review my current project and tell me how to ope"
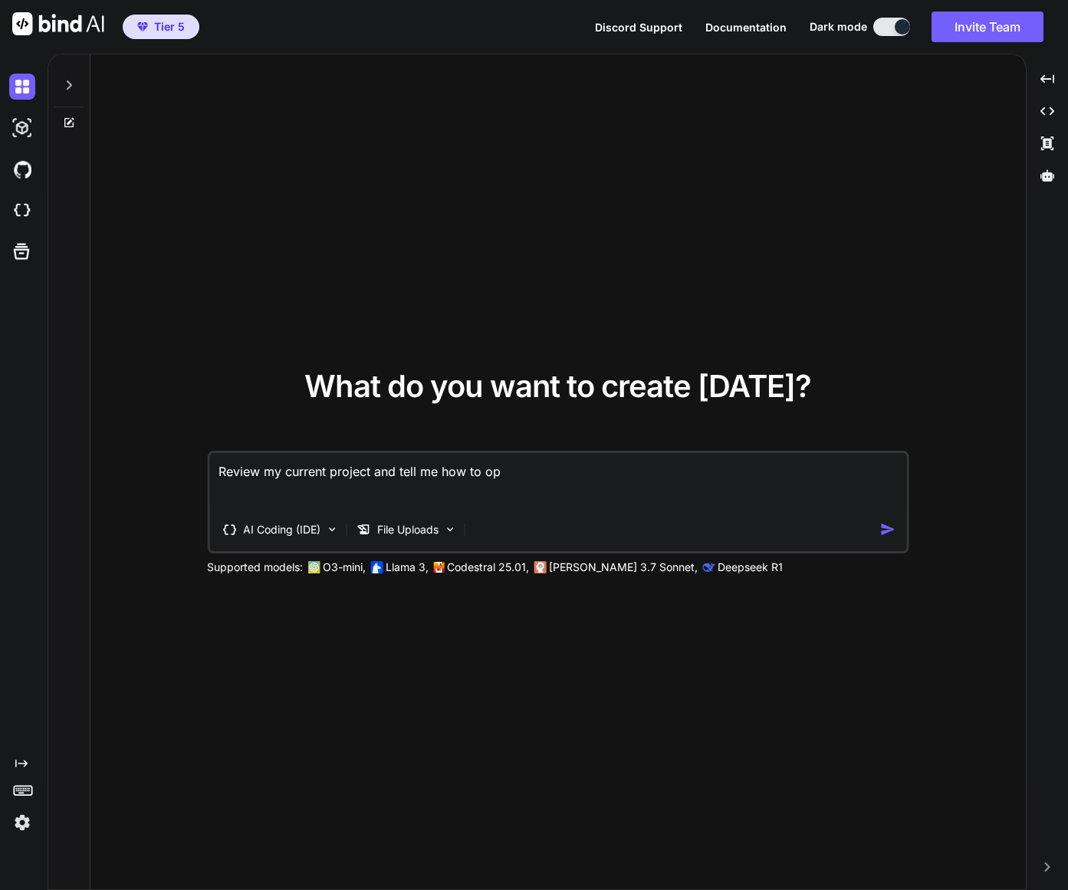
type textarea "x"
type textarea "Review my current project and tell me how to open"
type textarea "x"
type textarea "Review my current project and tell me how to open"
type textarea "x"
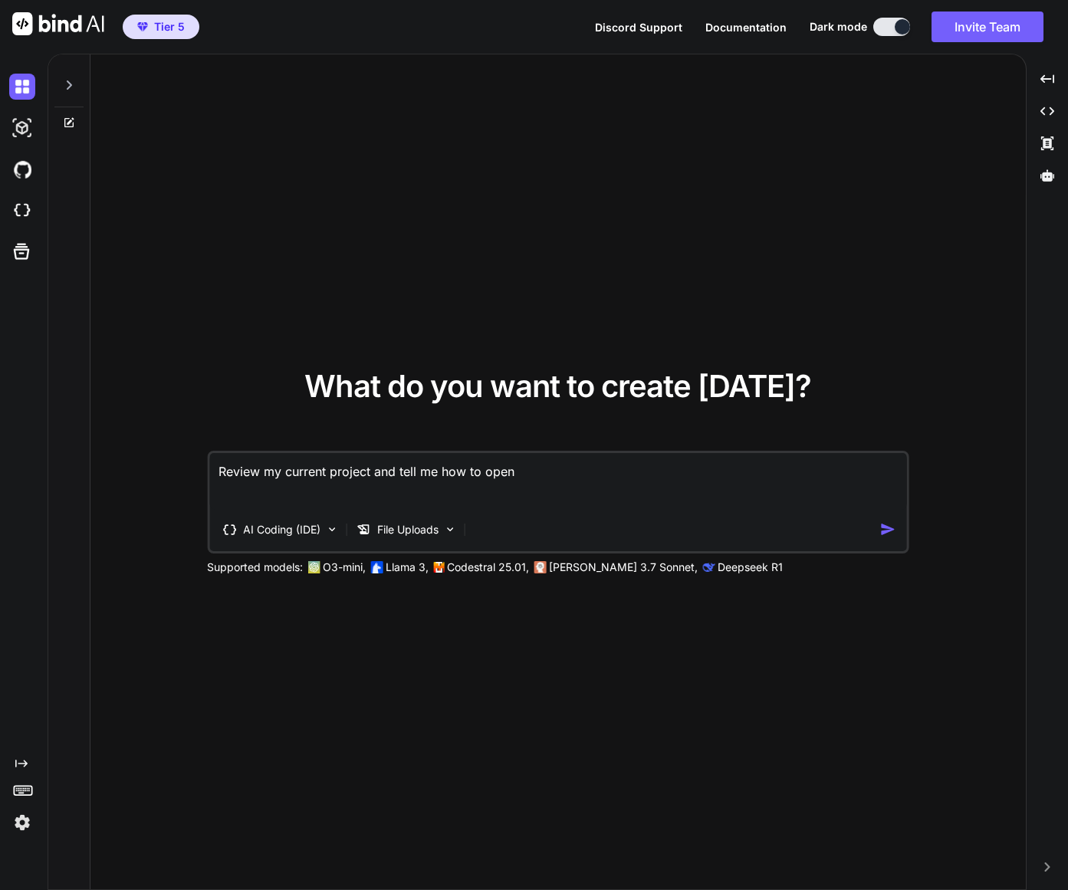
type textarea "Review my current project and tell me how to open i"
type textarea "x"
type textarea "Review my current project and tell me how to open it"
type textarea "x"
type textarea "Review my current project and tell me how to open it"
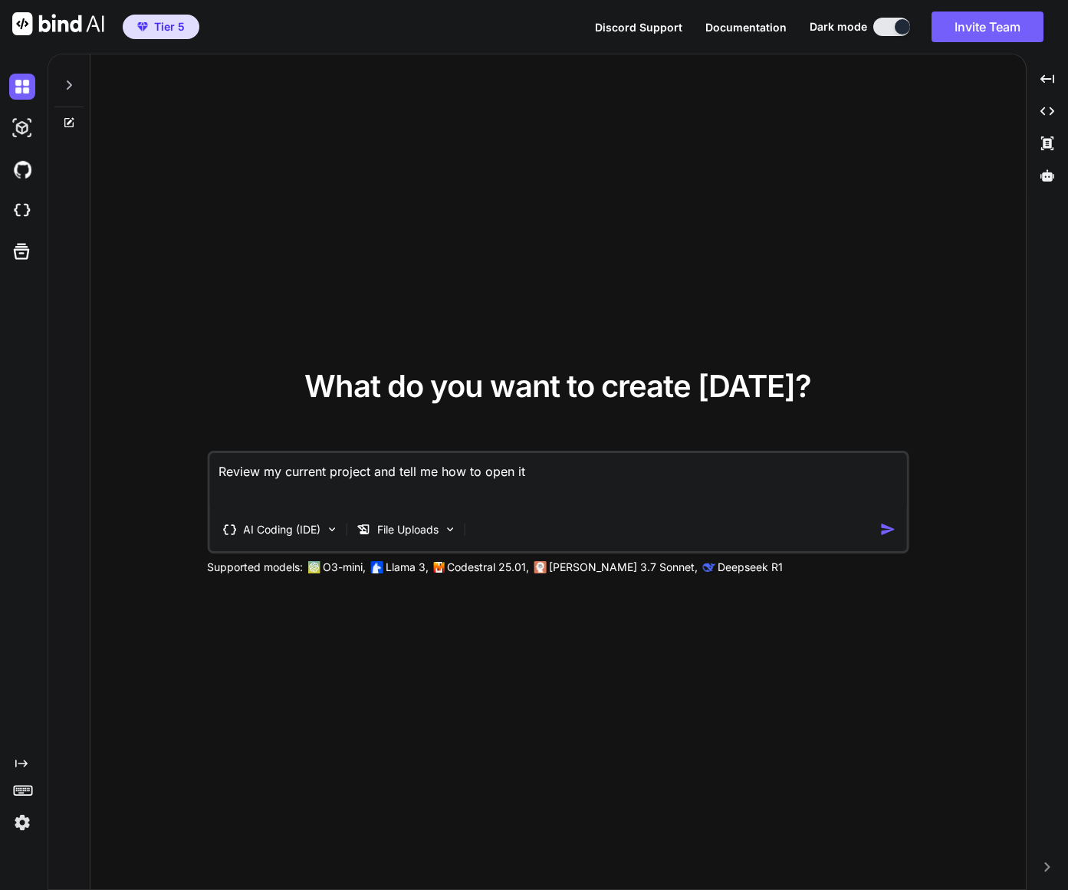
type textarea "x"
type textarea "Review my current project and tell me how to open it u"
type textarea "x"
type textarea "Review my current project and tell me how to open it un"
type textarea "x"
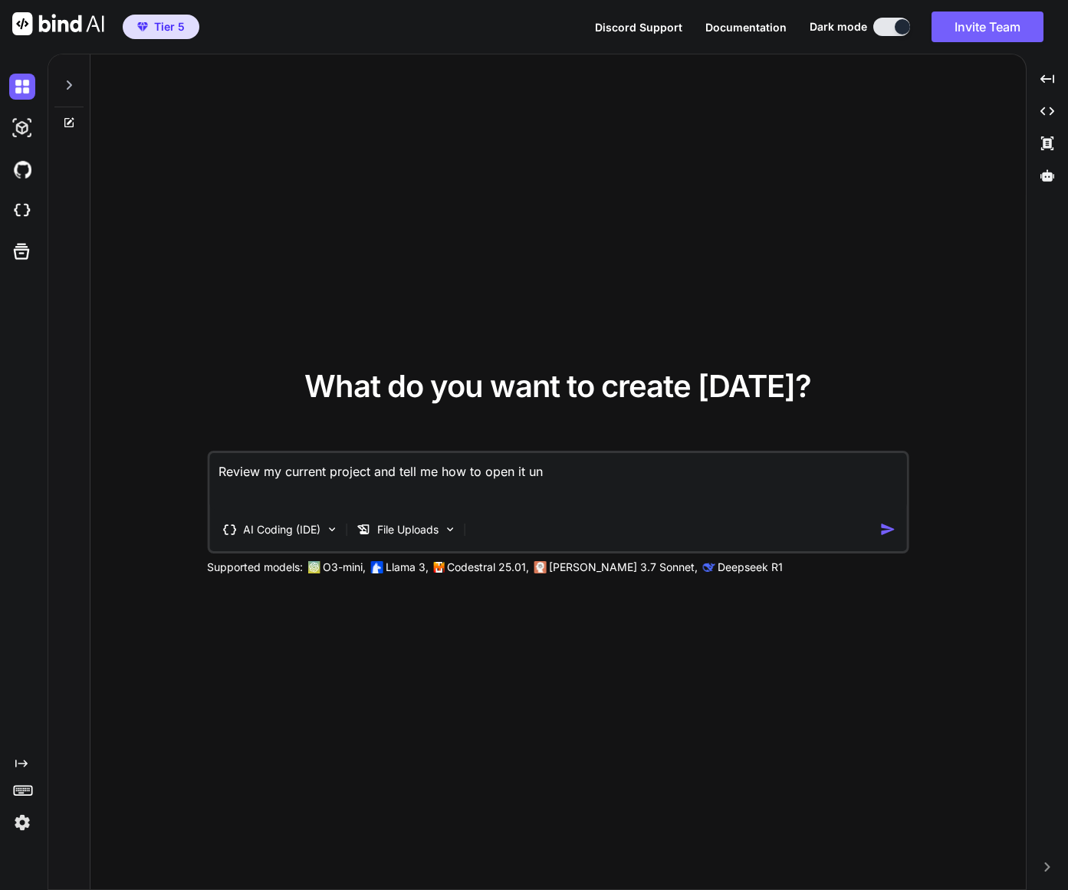
type textarea "Review my current project and tell me how to open it und"
type textarea "x"
type textarea "Review my current project and tell me how to open it unde"
type textarea "x"
type textarea "Review my current project and tell me how to open it under"
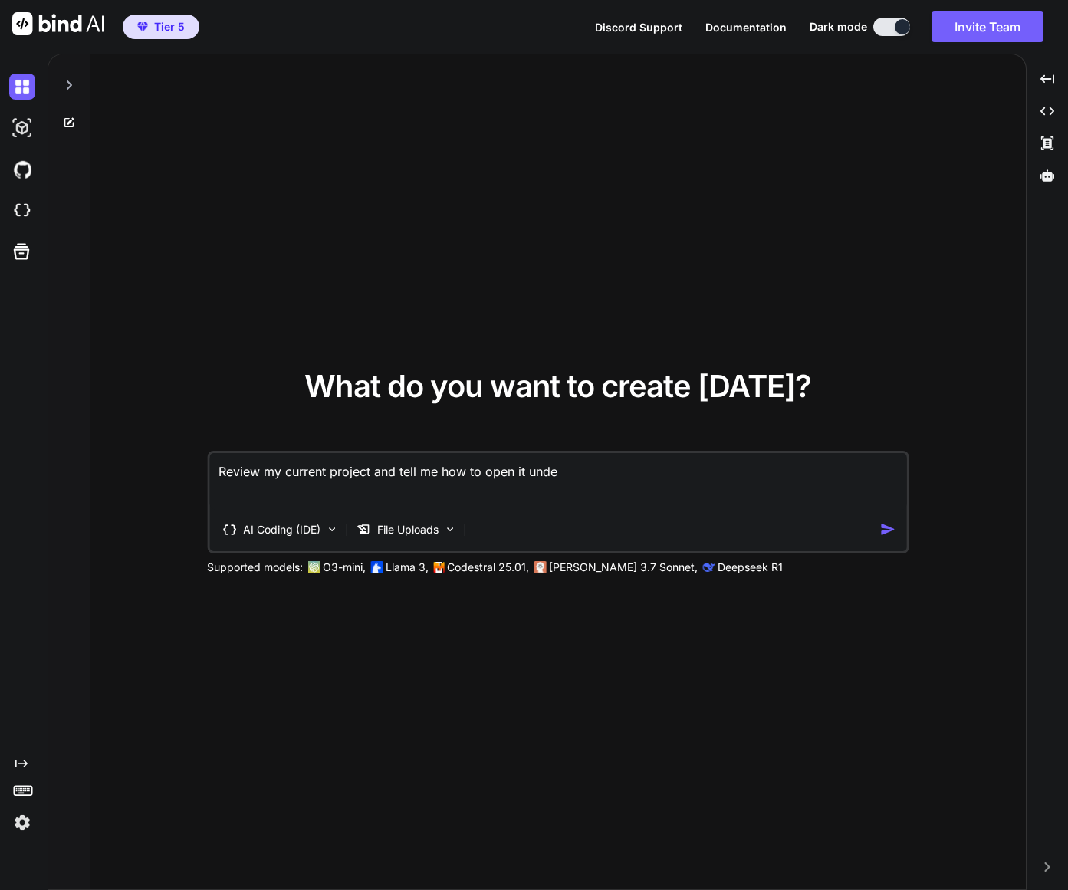
type textarea "x"
type textarea "Review my current project and tell me how to open it under"
type textarea "x"
type textarea "Review my current project and tell me how to open it under m"
type textarea "x"
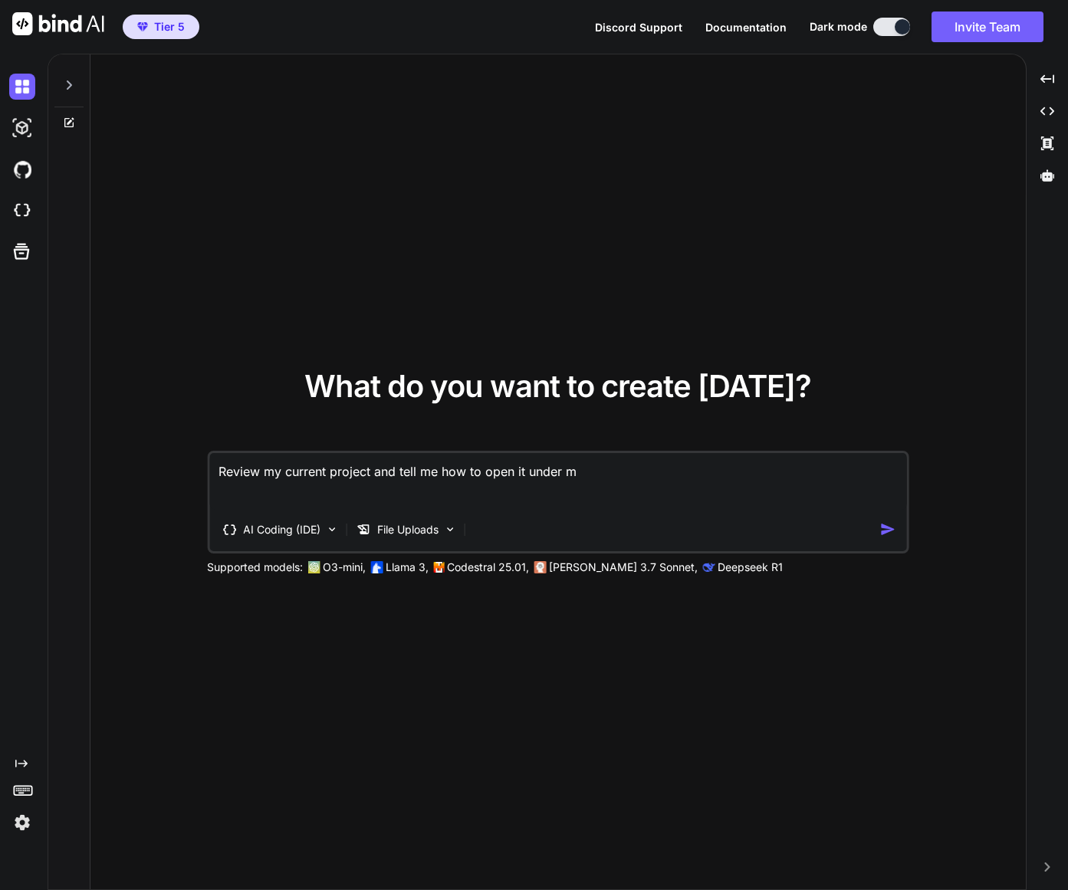
type textarea "Review my current project and tell me how to open it under my"
type textarea "x"
type textarea "Review my current project and tell me how to open it under my"
type textarea "x"
type textarea "Review my current project and tell me how to open it under my c"
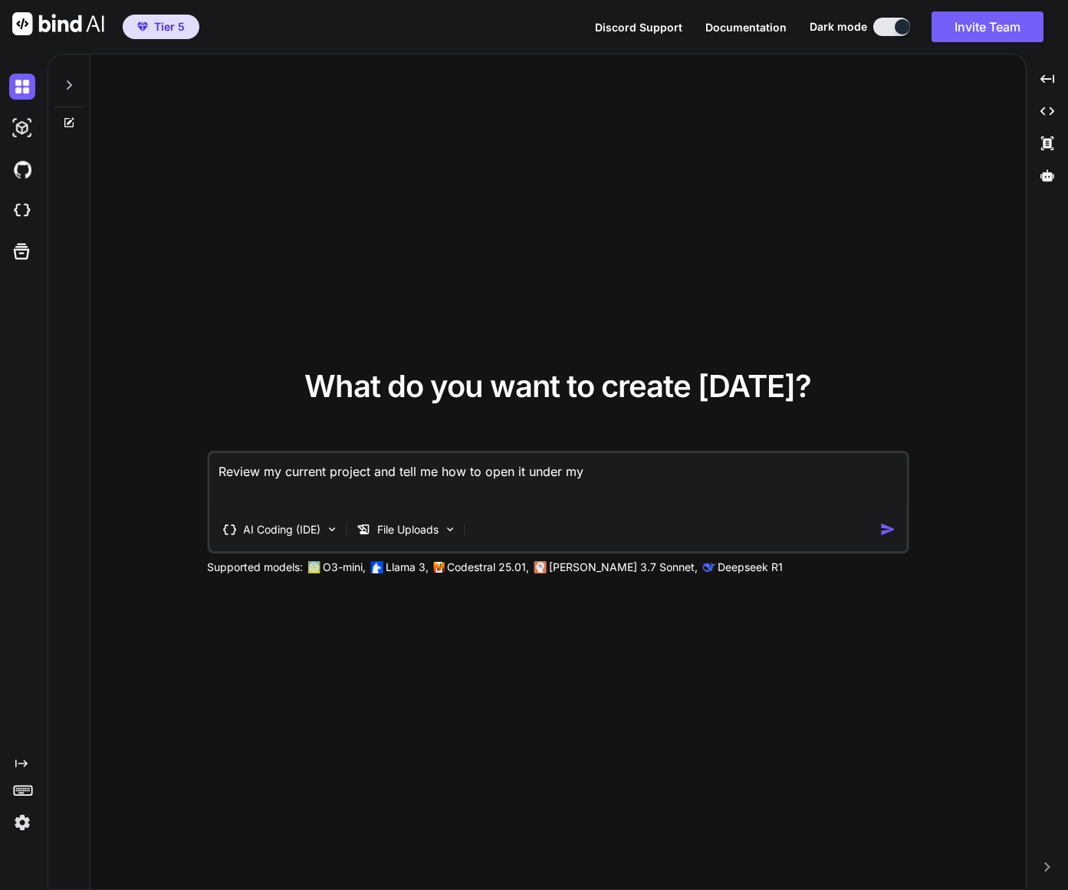
type textarea "x"
type textarea "Review my current project and tell me how to open it under my cu"
type textarea "x"
type textarea "Review my current project and tell me how to open it under my cur"
type textarea "x"
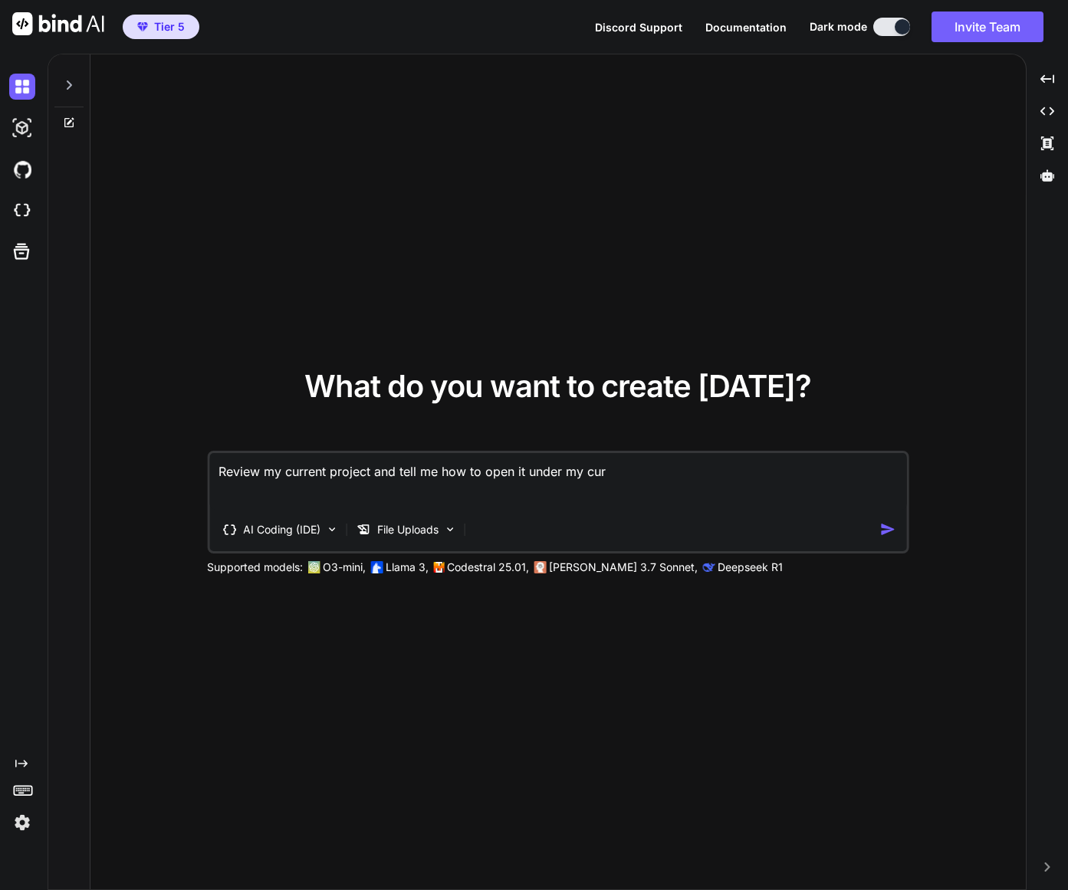
type textarea "Review my current project and tell me how to open it under my curr"
type textarea "x"
type textarea "Review my current project and tell me how to open it under my currt"
type textarea "x"
type textarea "Review my current project and tell me how to open it under my currte"
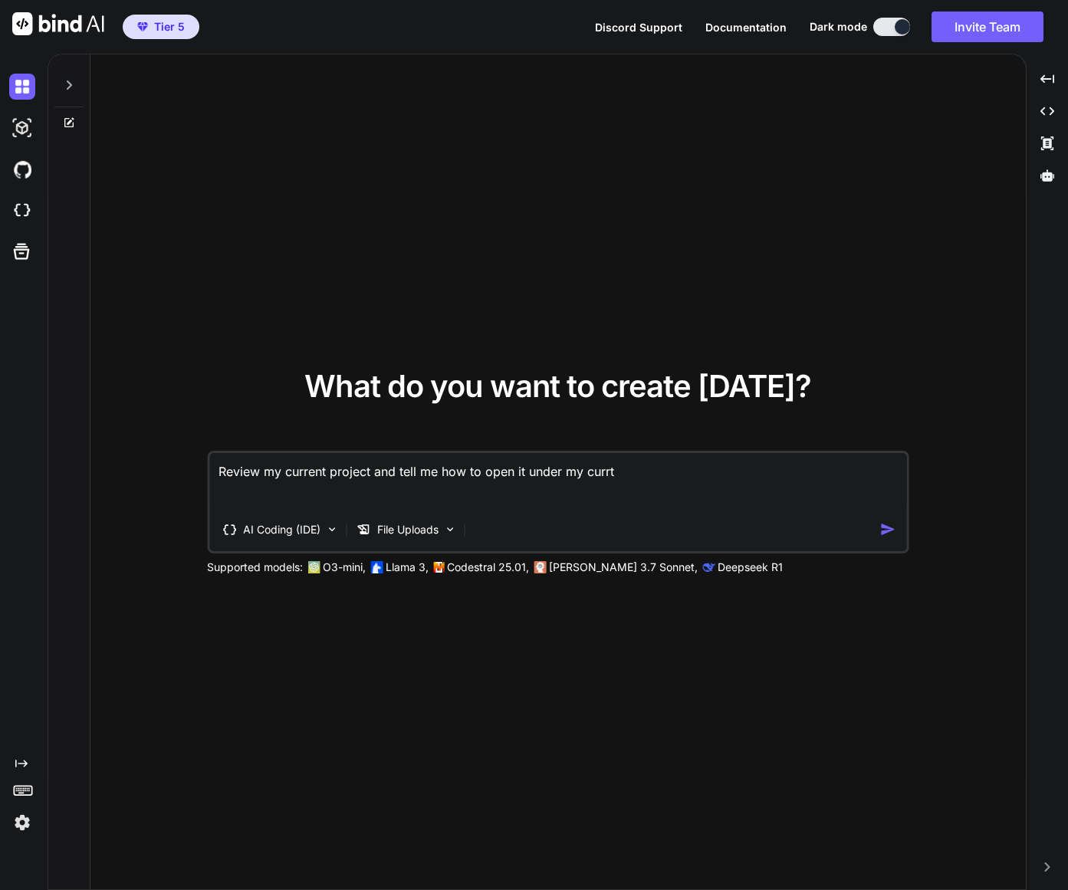
type textarea "x"
type textarea "Review my current project and tell me how to open it under my currten"
type textarea "x"
type textarea "Review my current project and tell me how to open it under my currte"
type textarea "x"
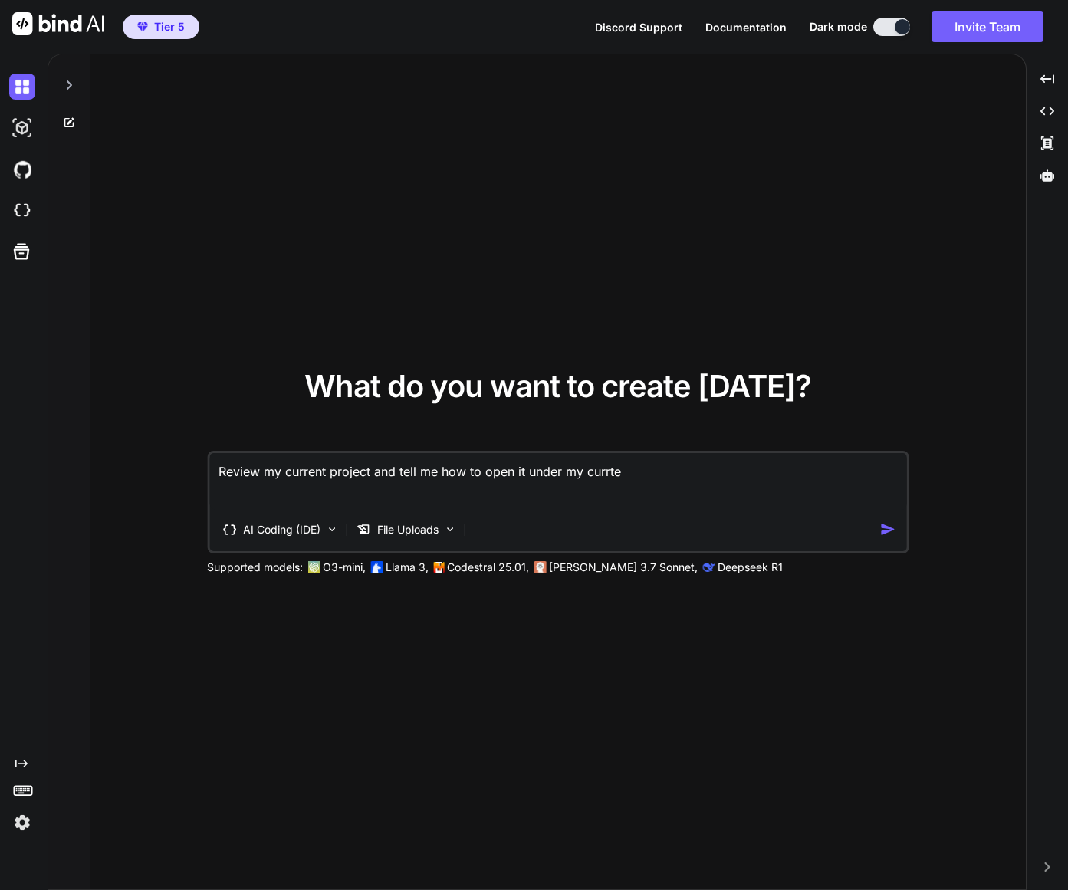
type textarea "Review my current project and tell me how to open it under my currt"
type textarea "x"
type textarea "Review my current project and tell me how to open it under my curr"
type textarea "x"
type textarea "Review my current project and tell me how to open it under my curre"
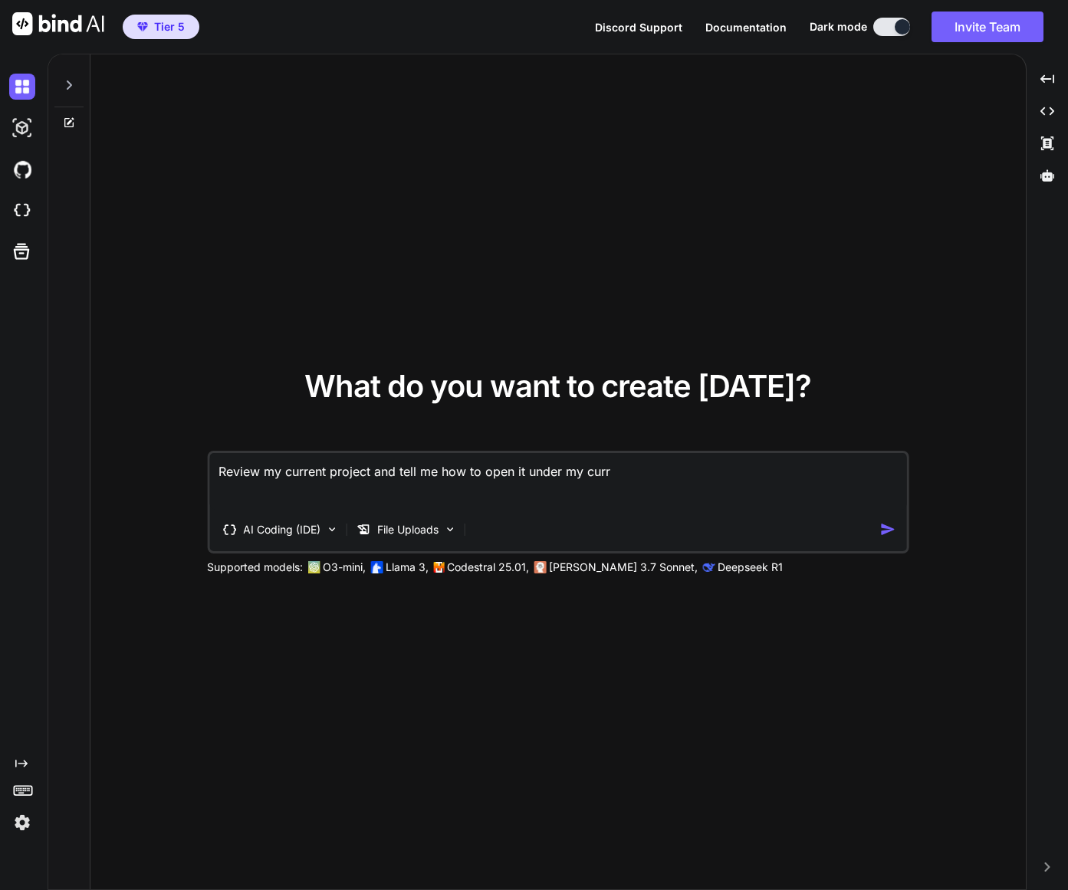
type textarea "x"
type textarea "Review my current project and tell me how to open it under my curren"
type textarea "x"
type textarea "Review my current project and tell me how to open it under my current"
type textarea "x"
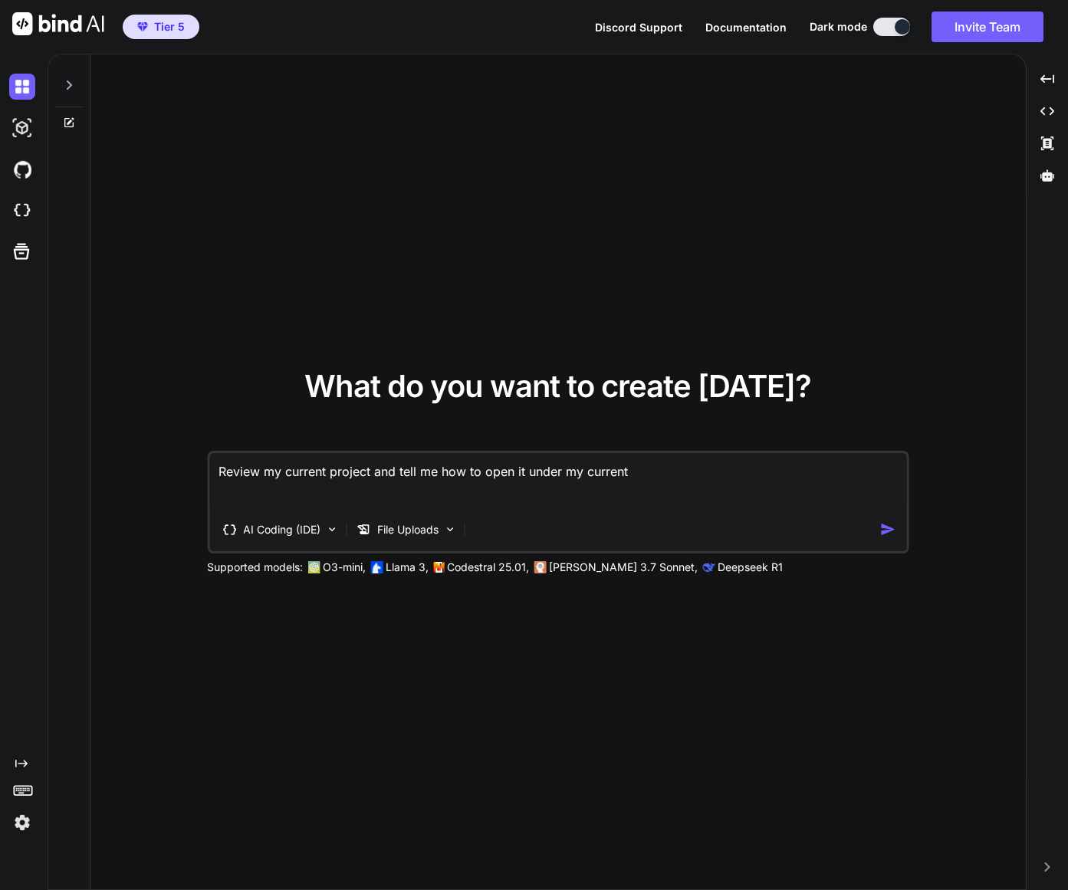
type textarea "Review my current project and tell me how to open it under my current"
type textarea "x"
type textarea "Review my current project and tell me how to open it under my current a"
type textarea "x"
type textarea "Review my current project and tell me how to open it under my current ag"
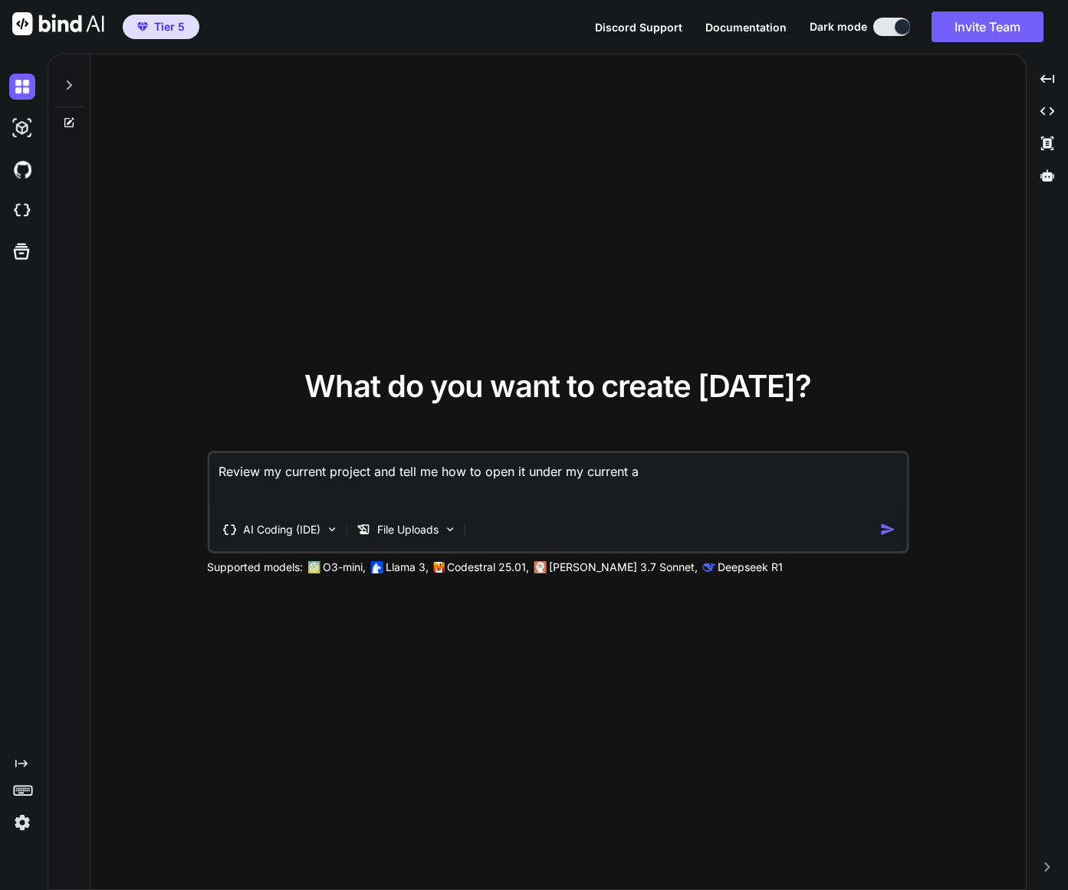
type textarea "x"
type textarea "Review my current project and tell me how to open it under my current age"
type textarea "x"
type textarea "Review my current project and tell me how to open it under my current aget"
type textarea "x"
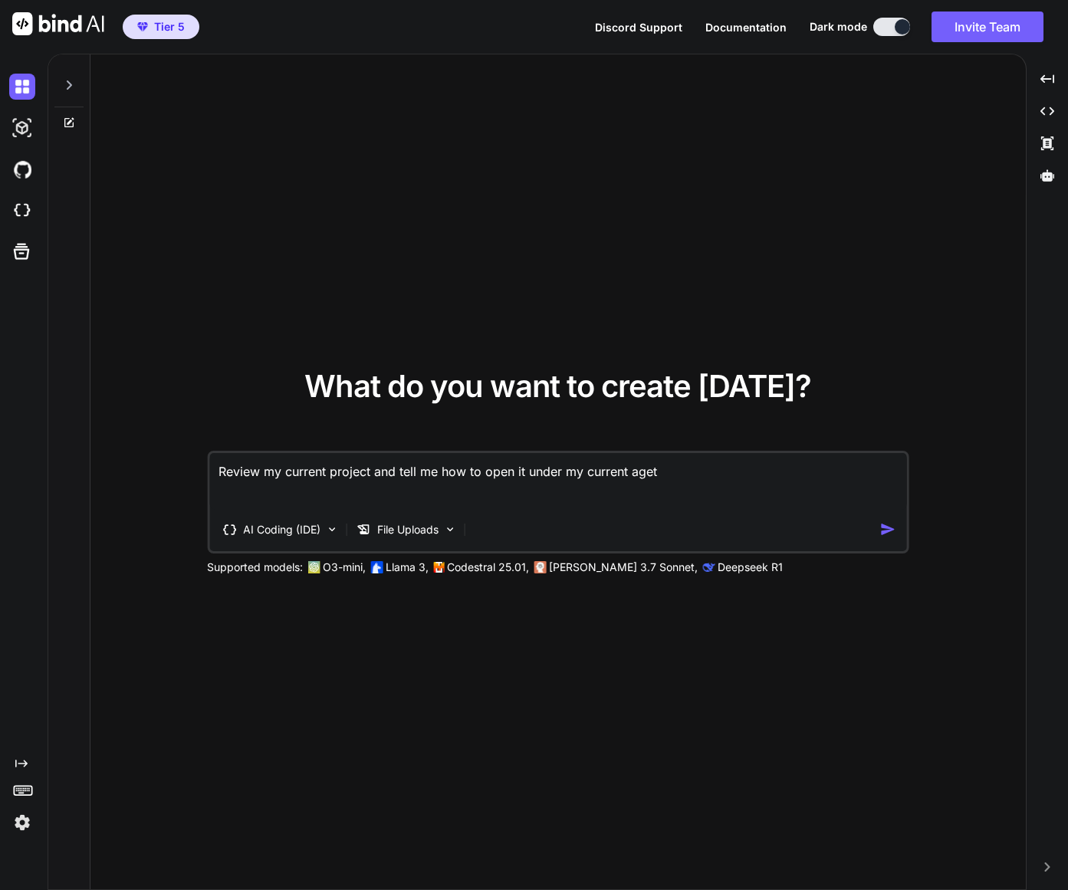
type textarea "Review my current project and tell me how to open it under my current agetn"
type textarea "x"
type textarea "Review my current project and tell me how to open it under my current aget"
type textarea "x"
type textarea "Review my current project and tell me how to open it under my current age"
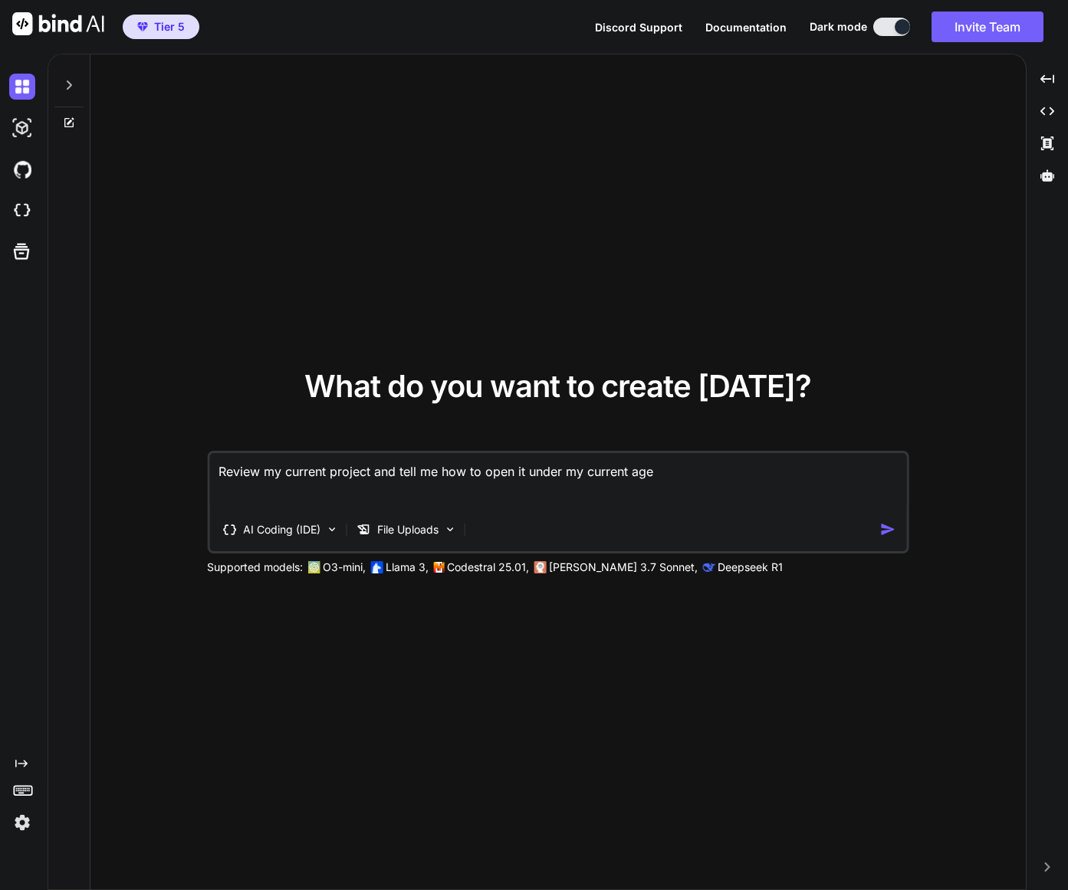
type textarea "x"
type textarea "Review my current project and tell me how to open it under my current agen"
type textarea "x"
type textarea "Review my current project and tell me how to open it under my current agent"
type textarea "x"
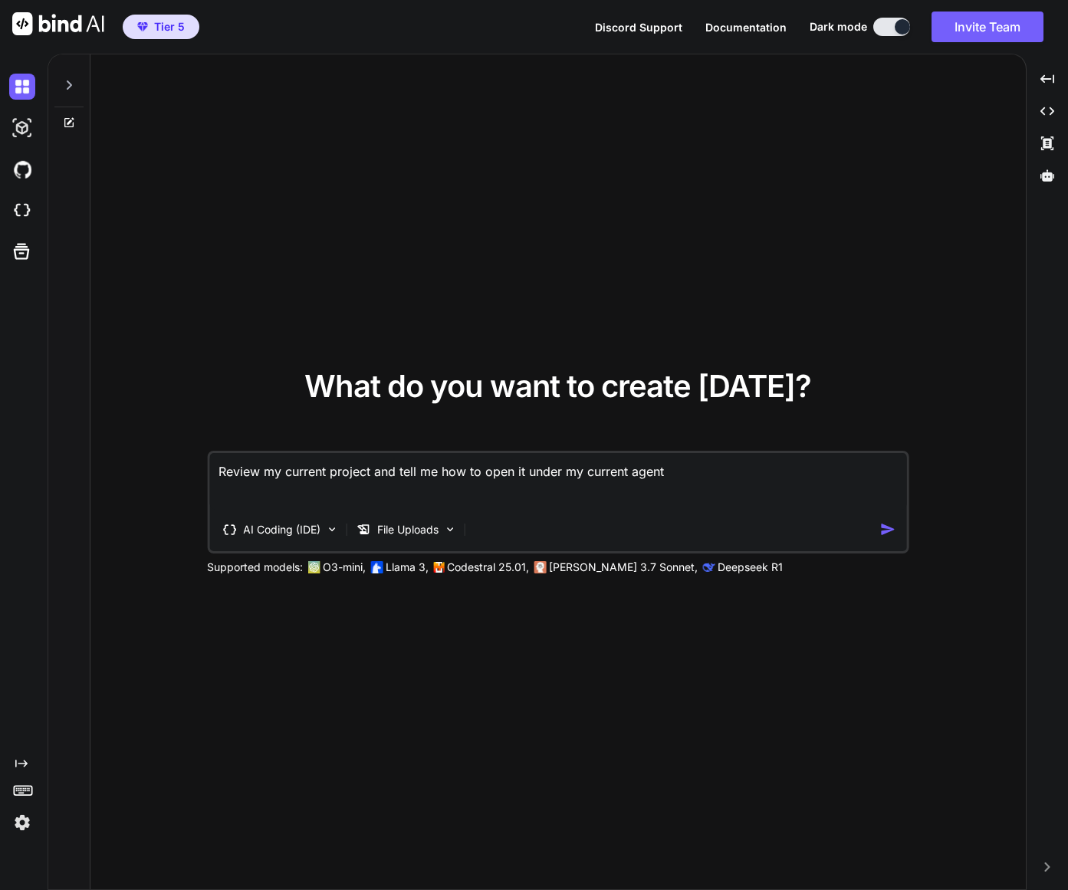
type textarea "Review my current project and tell me how to open it under my current agent"
type textarea "x"
type textarea "Review my current project and tell me how to open it under my current agent s"
type textarea "x"
type textarea "Review my current project and tell me how to open it under my current agent se"
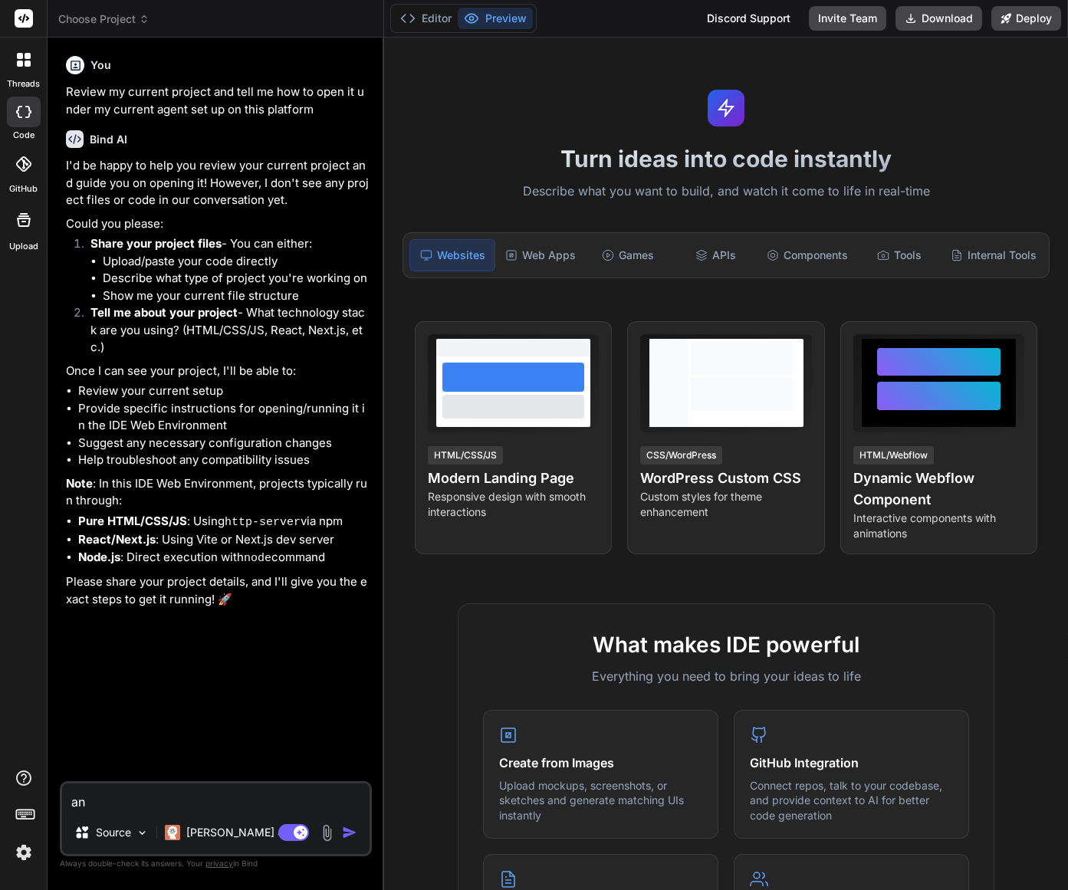
type textarea "x"
type textarea "a"
type textarea "x"
click at [140, 20] on icon at bounding box center [144, 19] width 11 height 11
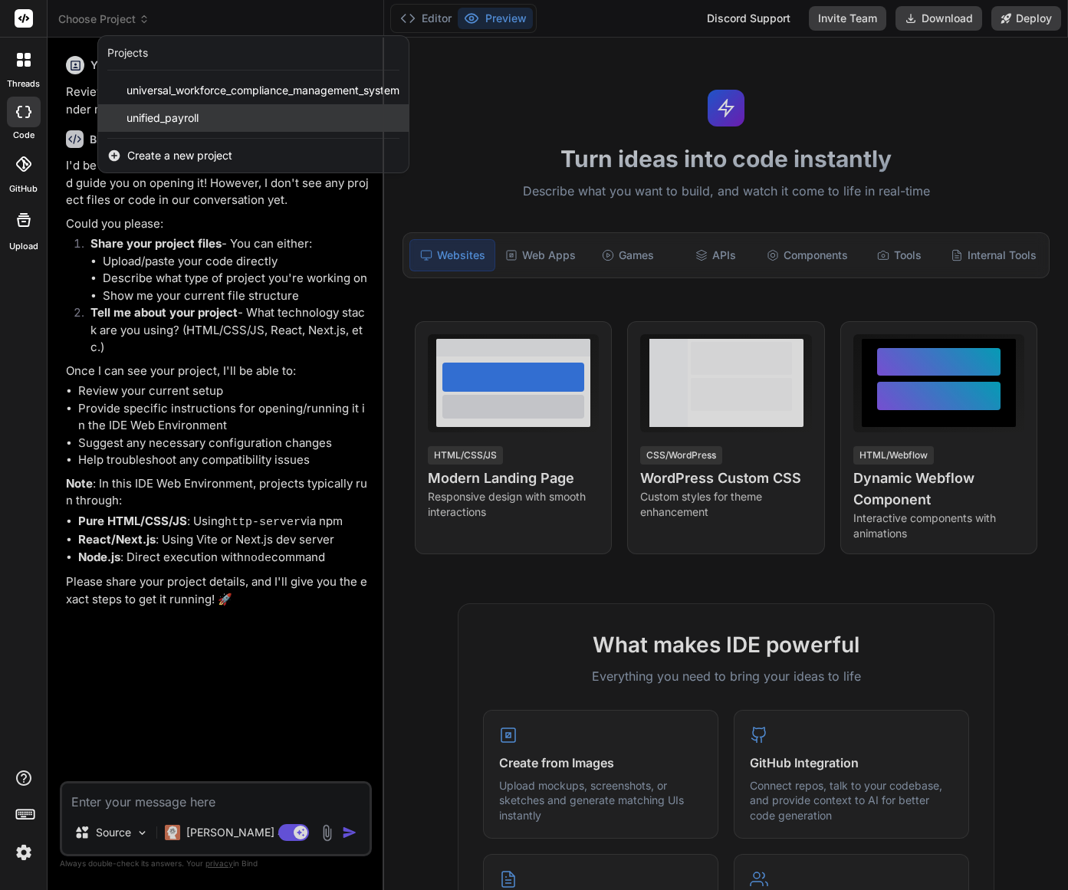
click at [253, 116] on div "unified_payroll" at bounding box center [253, 118] width 310 height 28
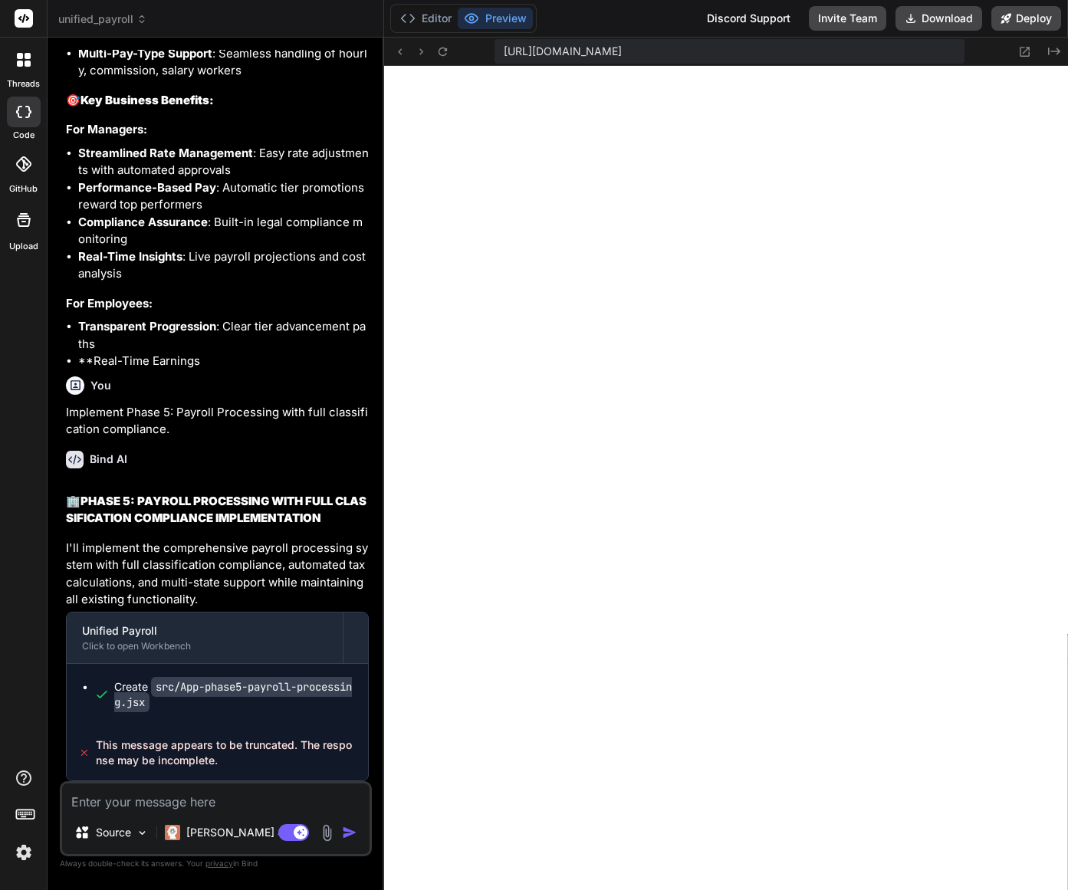
scroll to position [31450, 0]
click at [103, 806] on textarea at bounding box center [215, 797] width 307 height 28
type textarea "x"
type textarea "P"
type textarea "x"
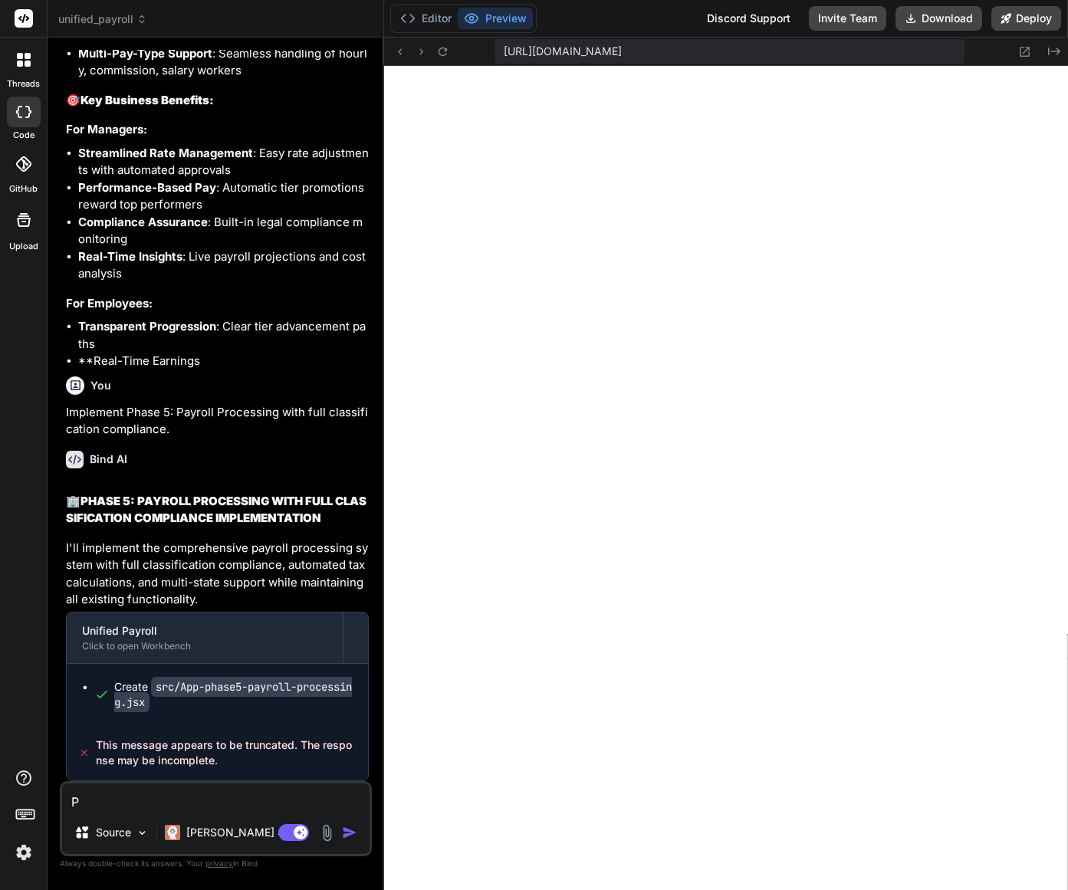
type textarea "Pl"
type textarea "x"
type textarea "Ple"
type textarea "x"
type textarea "Plea"
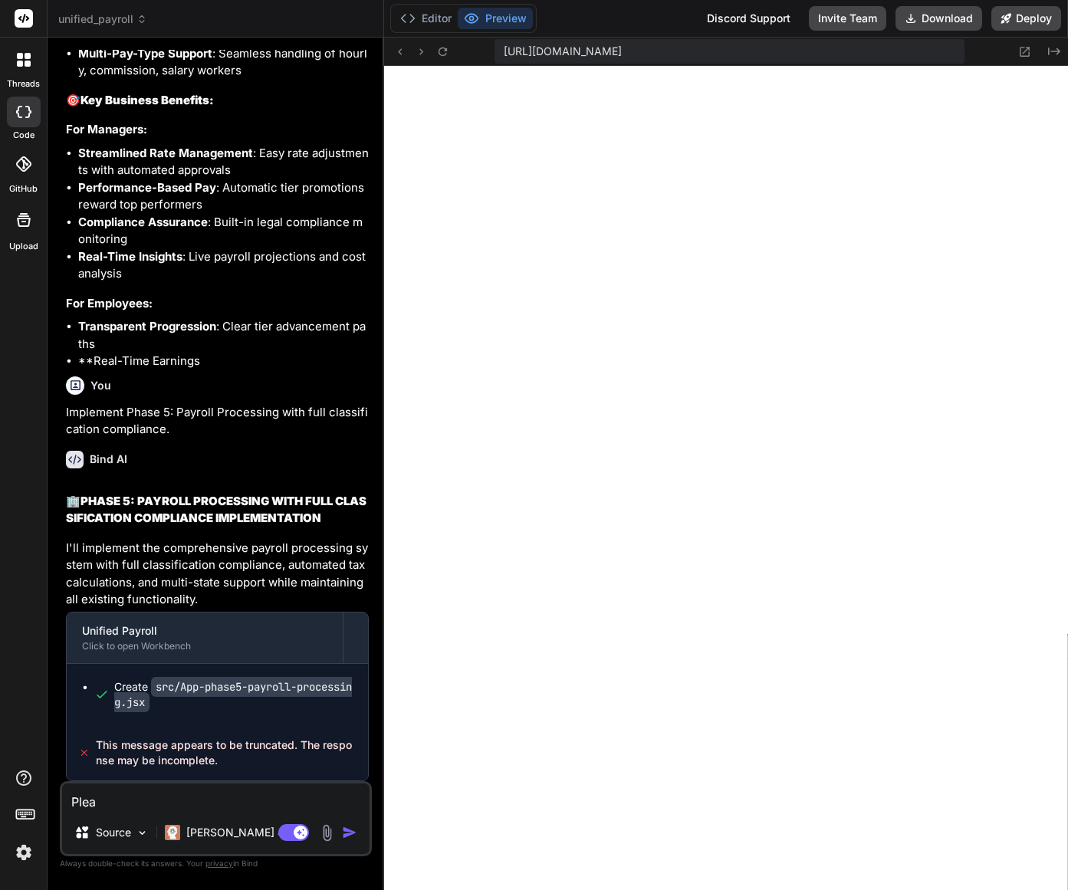
type textarea "x"
type textarea "Pleas"
type textarea "x"
type textarea "Please"
type textarea "x"
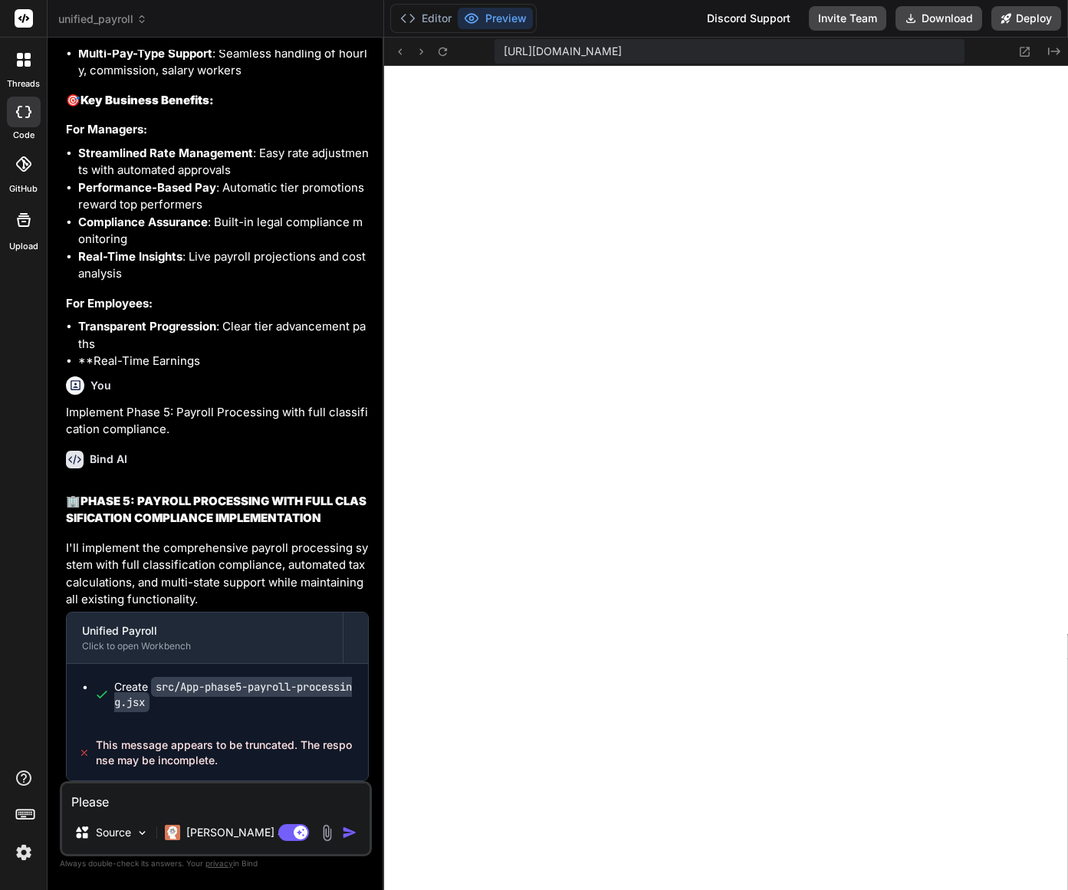
type textarea "Please"
type textarea "x"
type textarea "Please r"
type textarea "x"
type textarea "Please re"
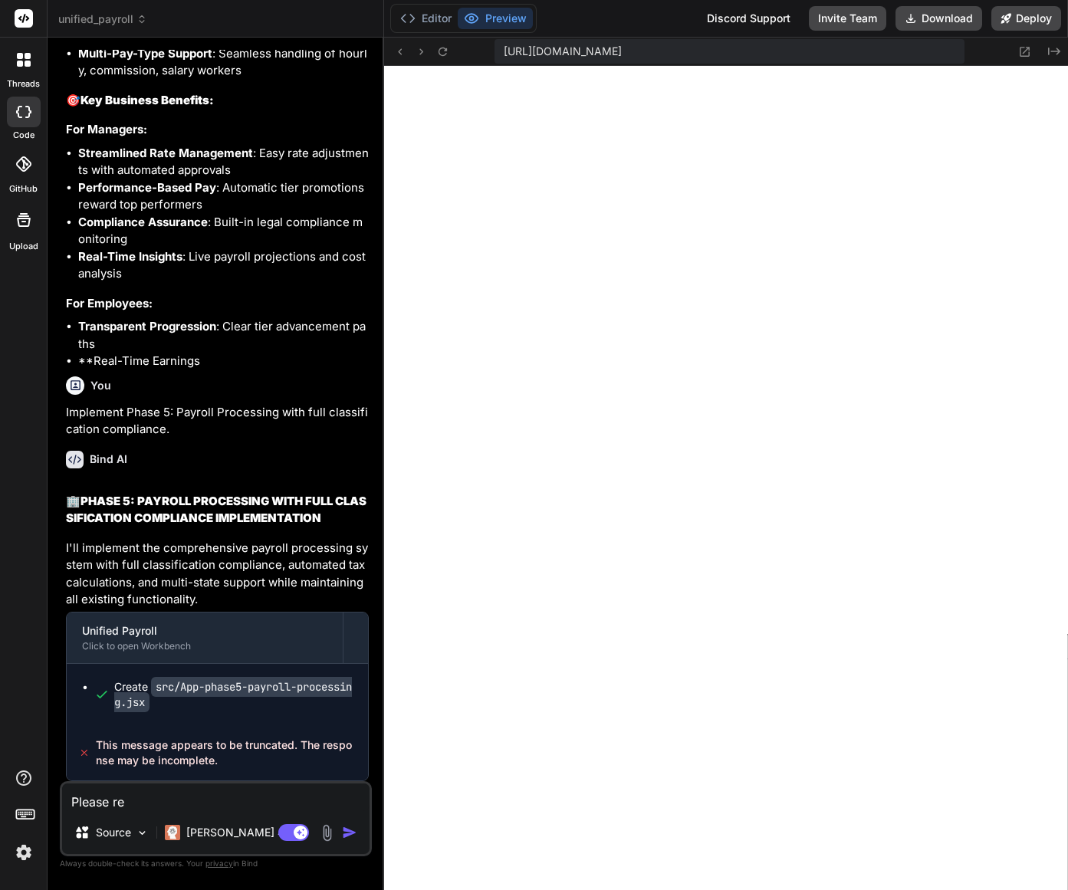
type textarea "x"
type textarea "Please res"
type textarea "x"
type textarea "Please reso"
type textarea "x"
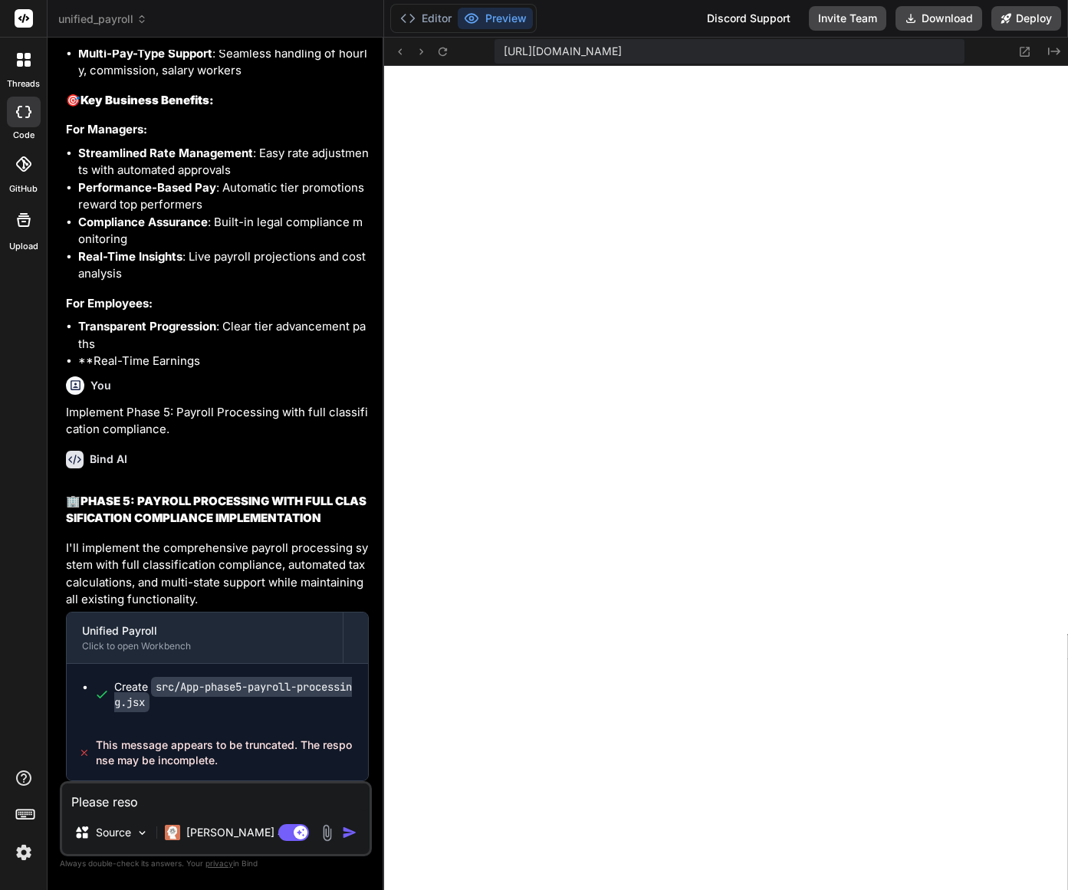
type textarea "Please resol"
type textarea "x"
type textarea "Please resolv"
type textarea "x"
type textarea "Please resolve"
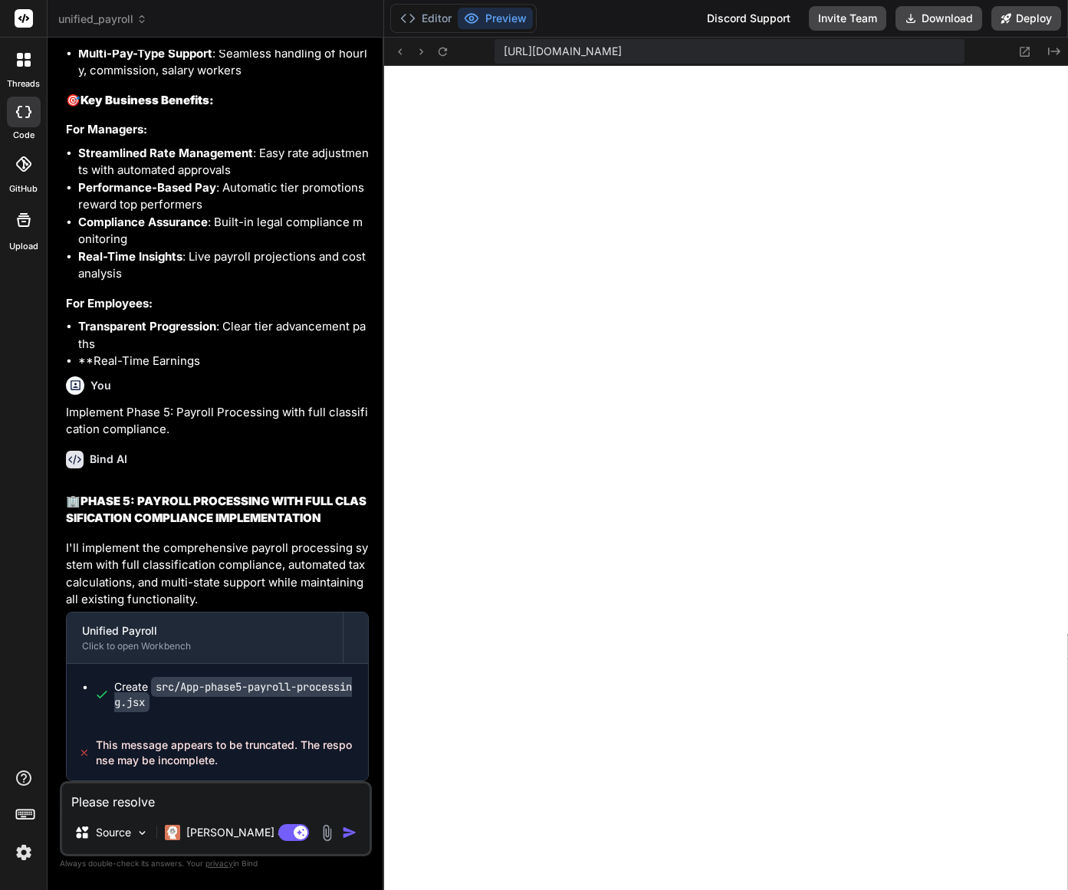
type textarea "x"
type textarea "Please resolve"
type textarea "x"
type textarea "Please resolve t"
type textarea "x"
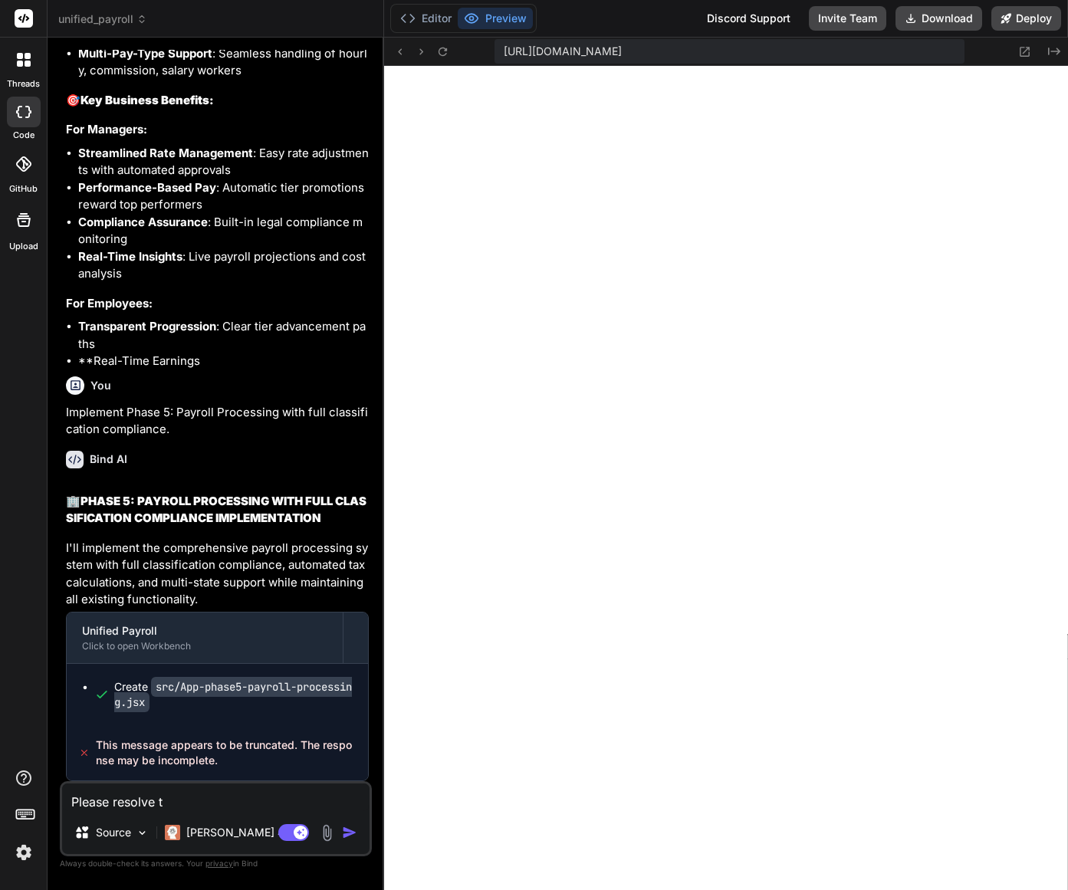
type textarea "Please resolve th"
type textarea "x"
type textarea "Please resolve thi"
type textarea "x"
type textarea "Please resolve this"
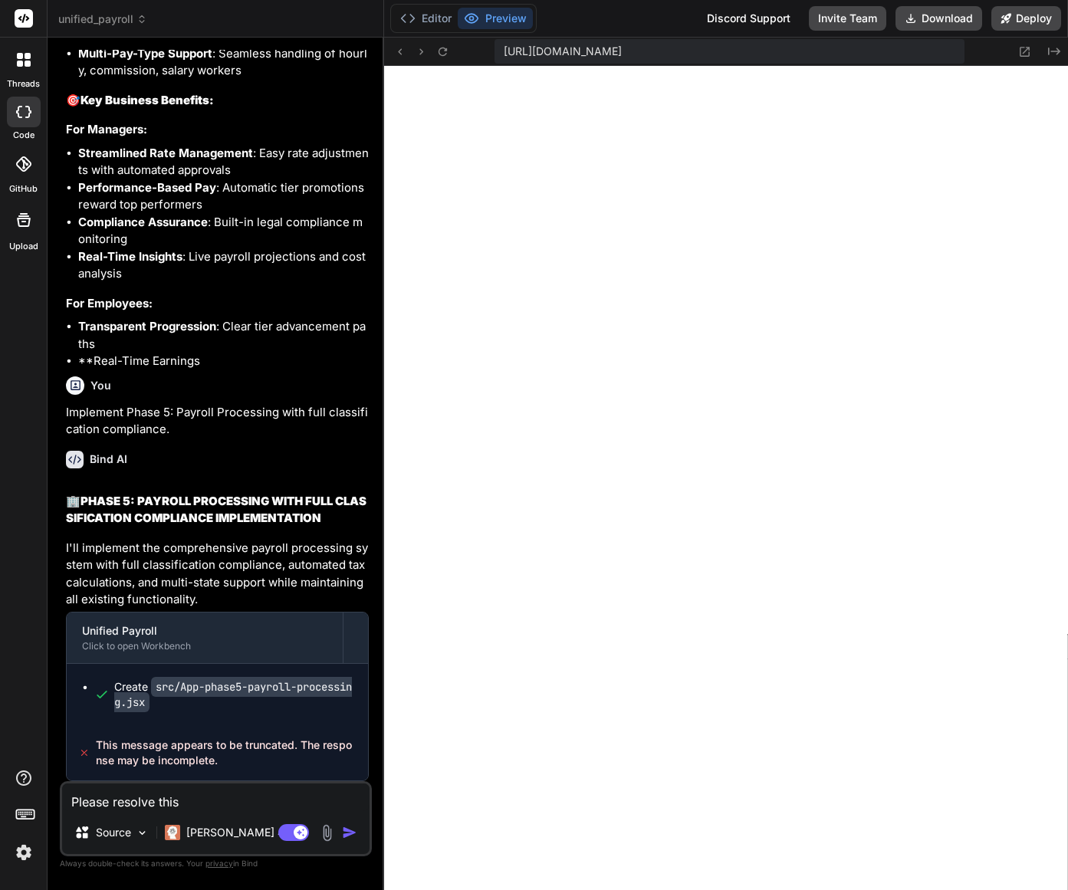
type textarea "x"
type textarea "Please resolve this"
type textarea "x"
type textarea "Please resolve this m"
type textarea "x"
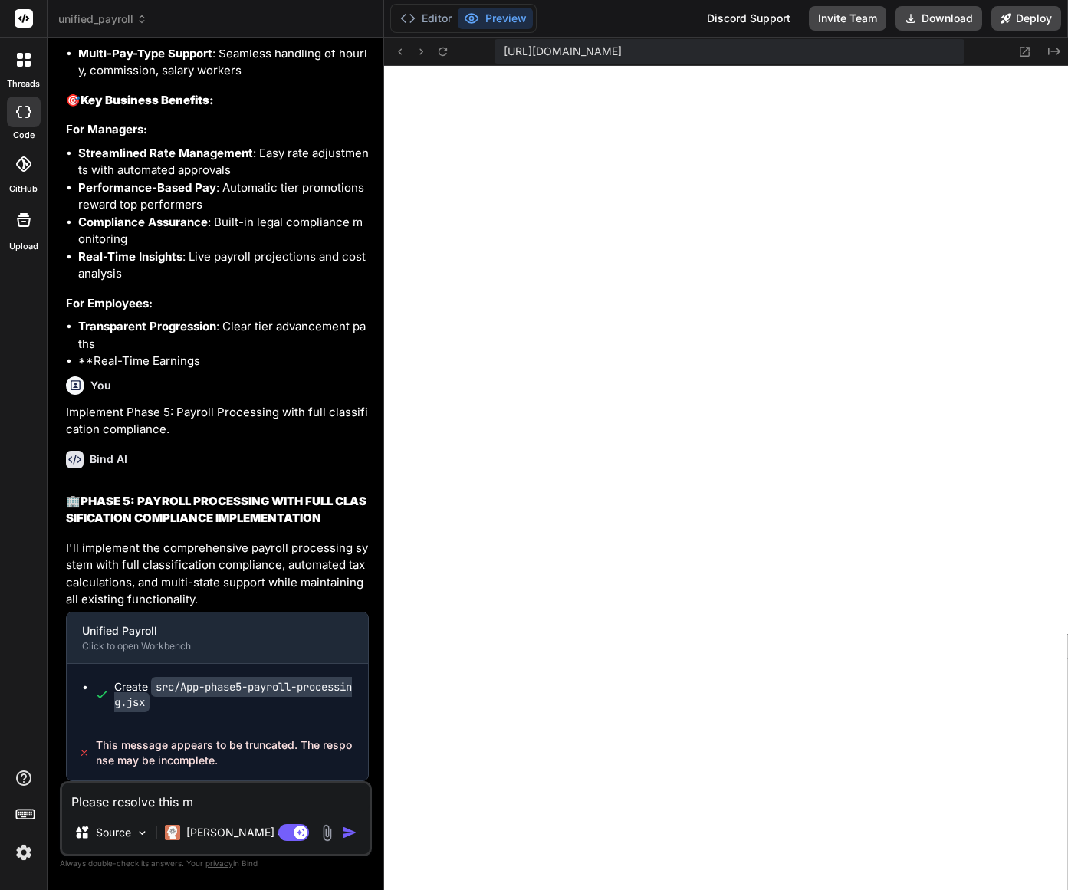
type textarea "Please resolve this me"
type textarea "x"
type textarea "Please resolve this mes"
type textarea "x"
type textarea "Please resolve this mess"
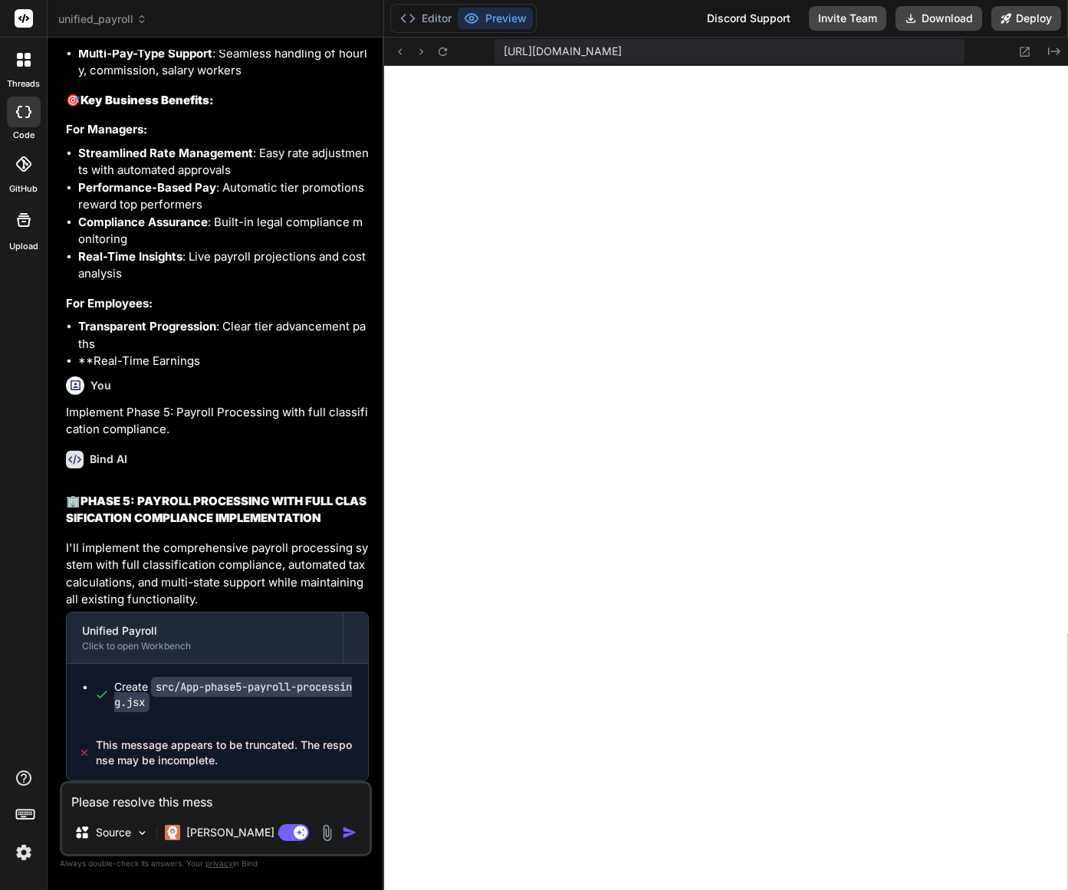
type textarea "x"
type textarea "Please resolve this messa"
type textarea "x"
type textarea "Please resolve this messag"
type textarea "x"
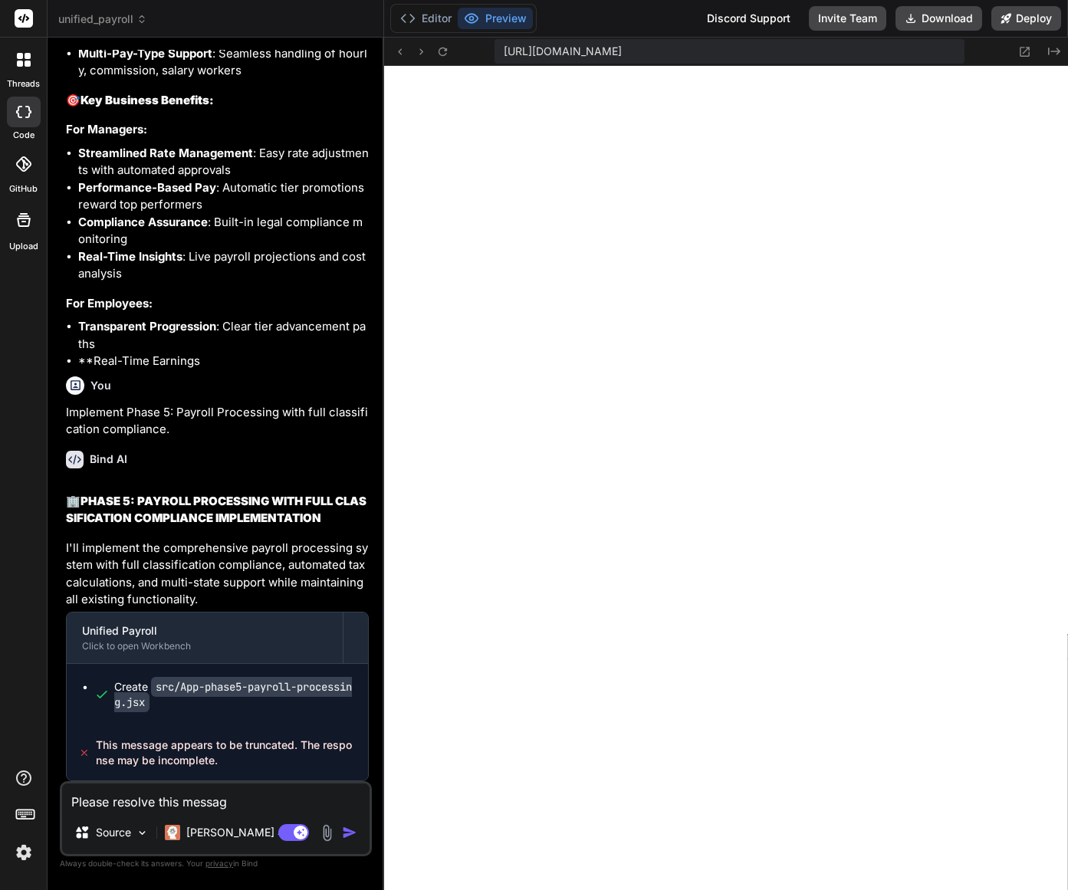
type textarea "Please resolve this message"
type textarea "x"
type textarea "Please resolve this message a"
type textarea "x"
type textarea "Please resolve this message ap"
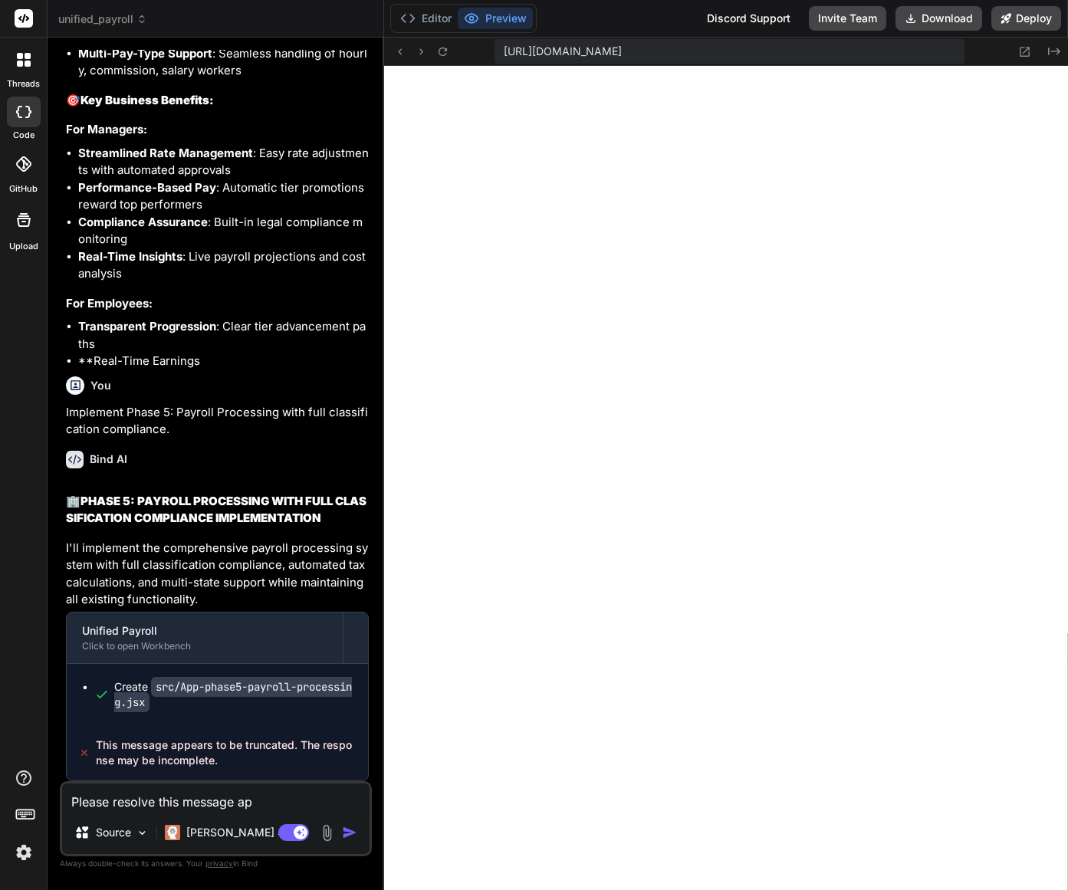
type textarea "x"
type textarea "Please resolve this message app"
type textarea "x"
type textarea "Please resolve this message appe"
type textarea "x"
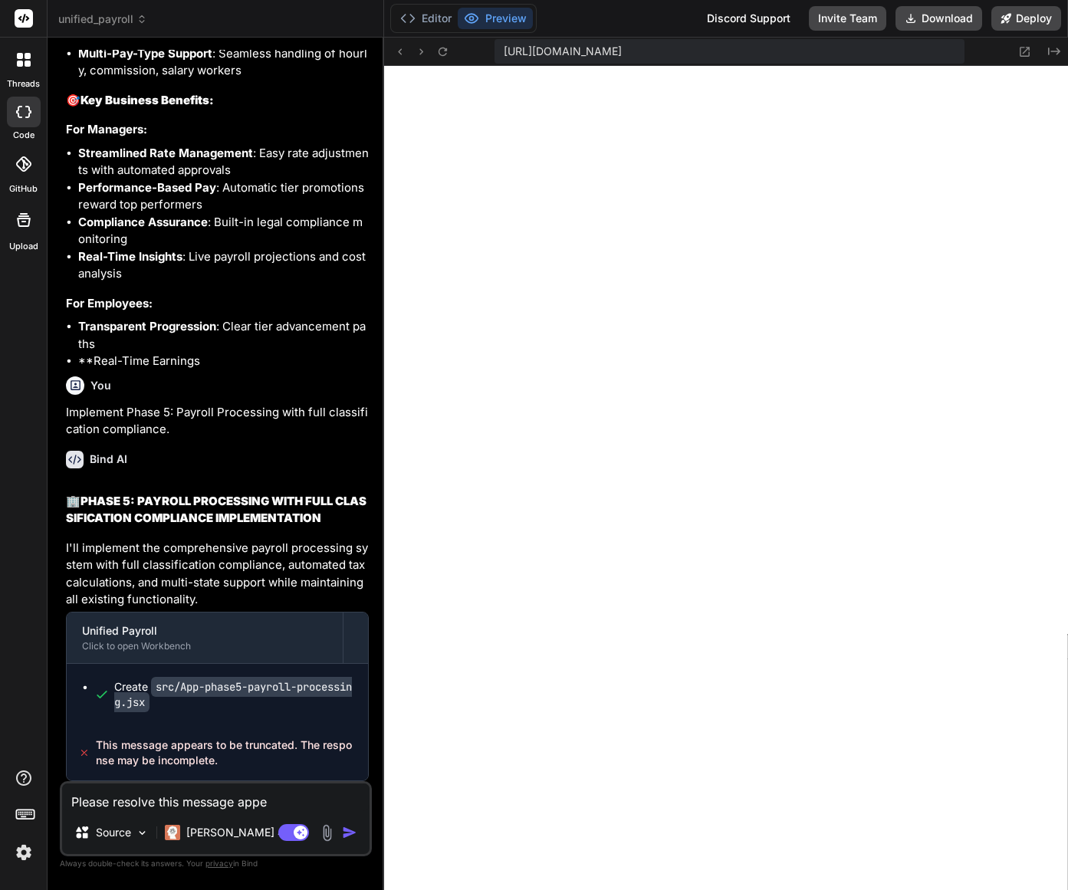
type textarea "Please resolve this message appea"
type textarea "x"
type textarea "Please resolve this message appear"
type textarea "x"
type textarea "Please resolve this message appears"
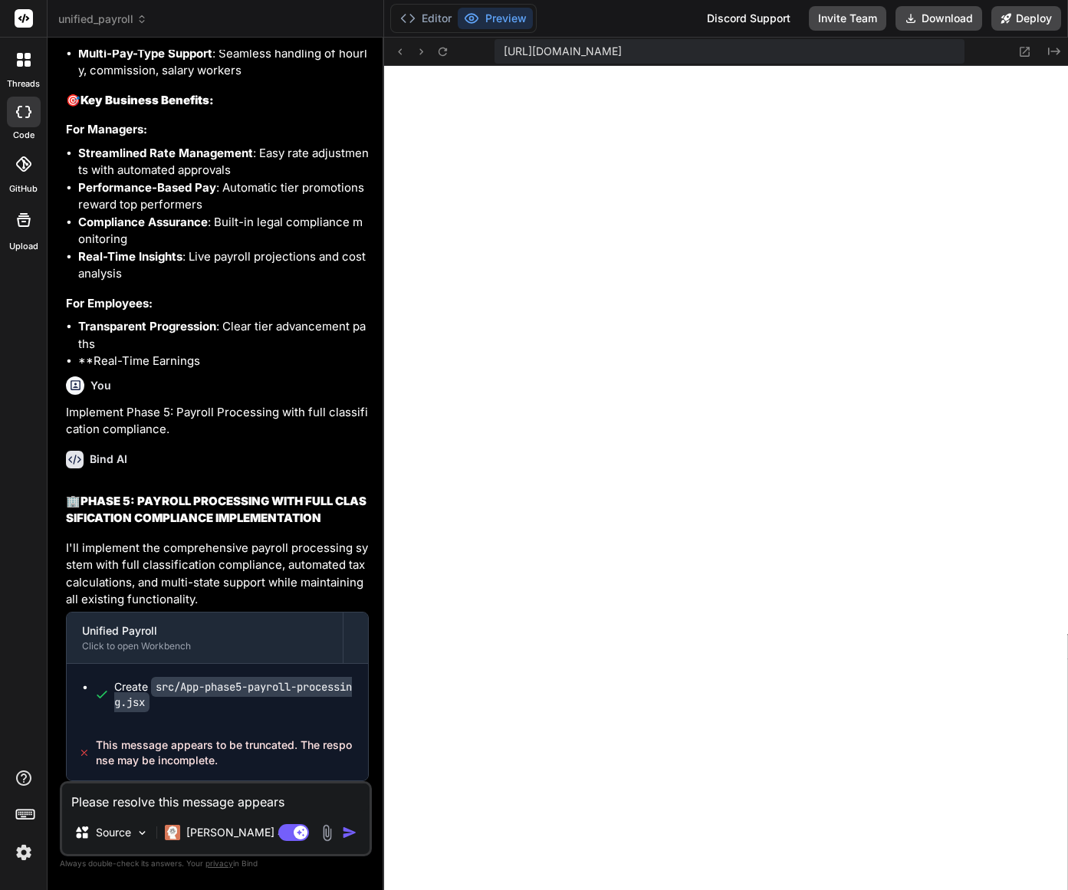
type textarea "x"
type textarea "Please resolve this message appears"
type textarea "x"
type textarea "Please resolve this message appears t"
type textarea "x"
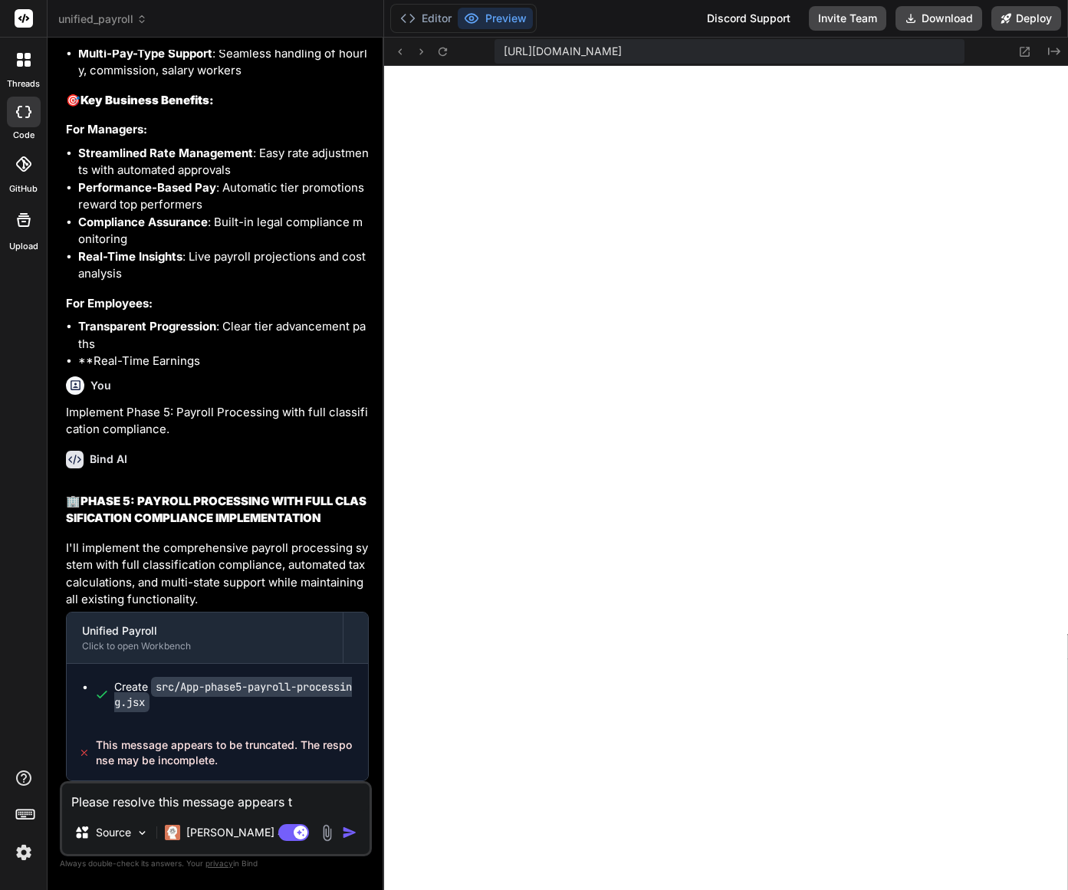
type textarea "Please resolve this message appears to"
type textarea "x"
type textarea "Please resolve this message appears to"
type textarea "x"
type textarea "Please resolve this message appears to b"
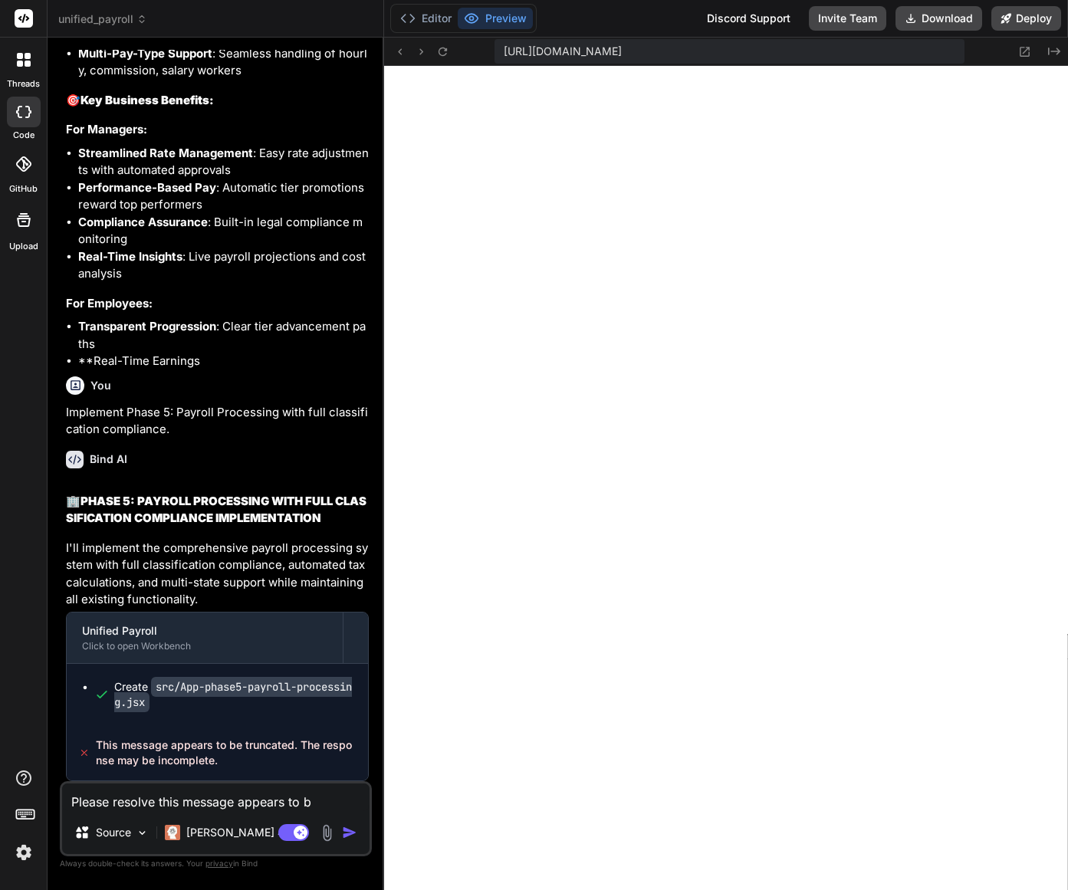
type textarea "x"
type textarea "Please resolve this message appears to be"
type textarea "x"
type textarea "Please resolve this message appears to be"
type textarea "x"
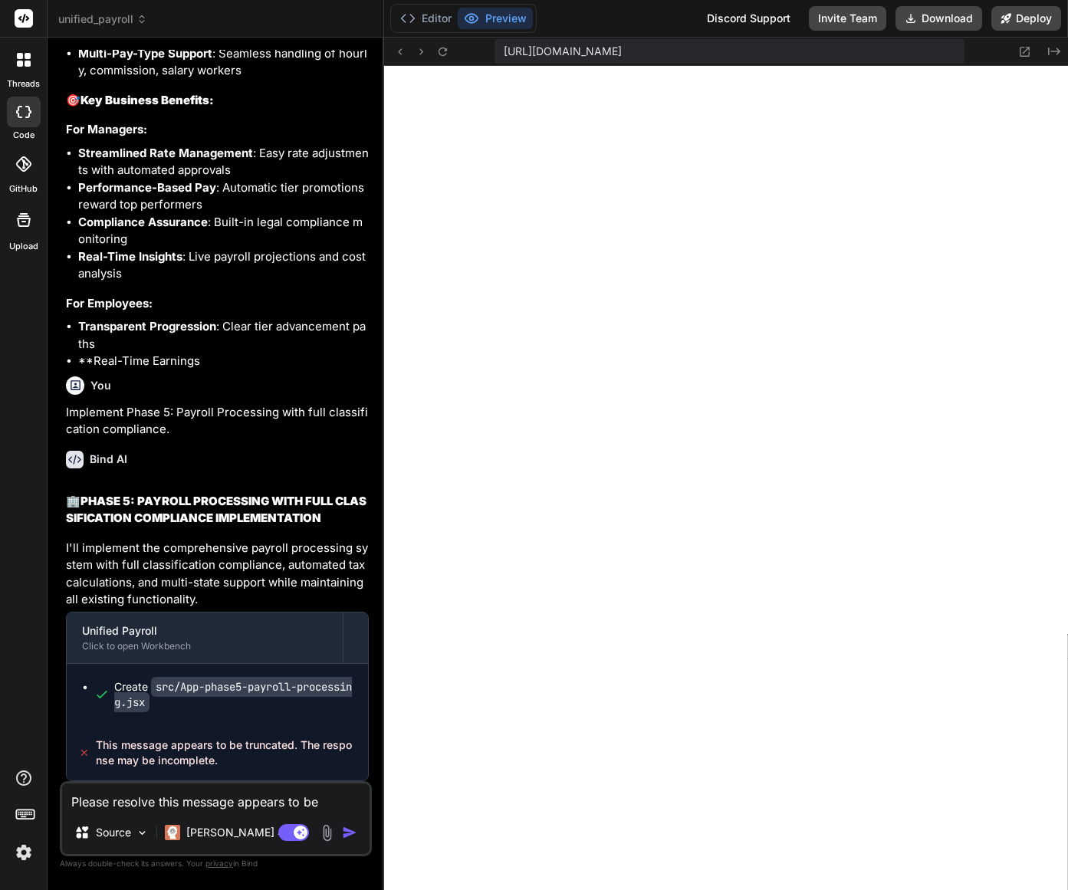
type textarea "Please resolve this message appears to be t"
type textarea "x"
type textarea "Please resolve this message appears to be tr"
type textarea "x"
type textarea "Please resolve this message appears to be tru"
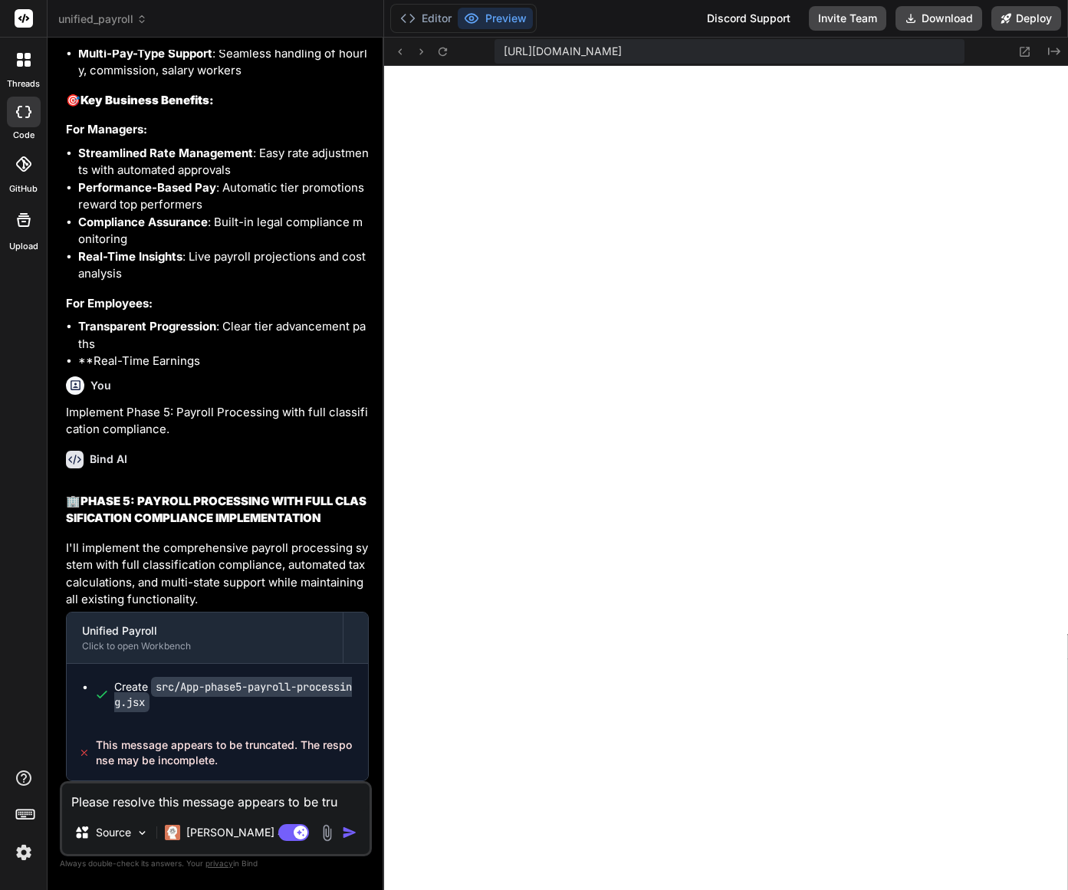
type textarea "x"
type textarea "Please resolve this message appears to be trun"
type textarea "x"
type textarea "Please resolve this message appears to be trunc"
type textarea "x"
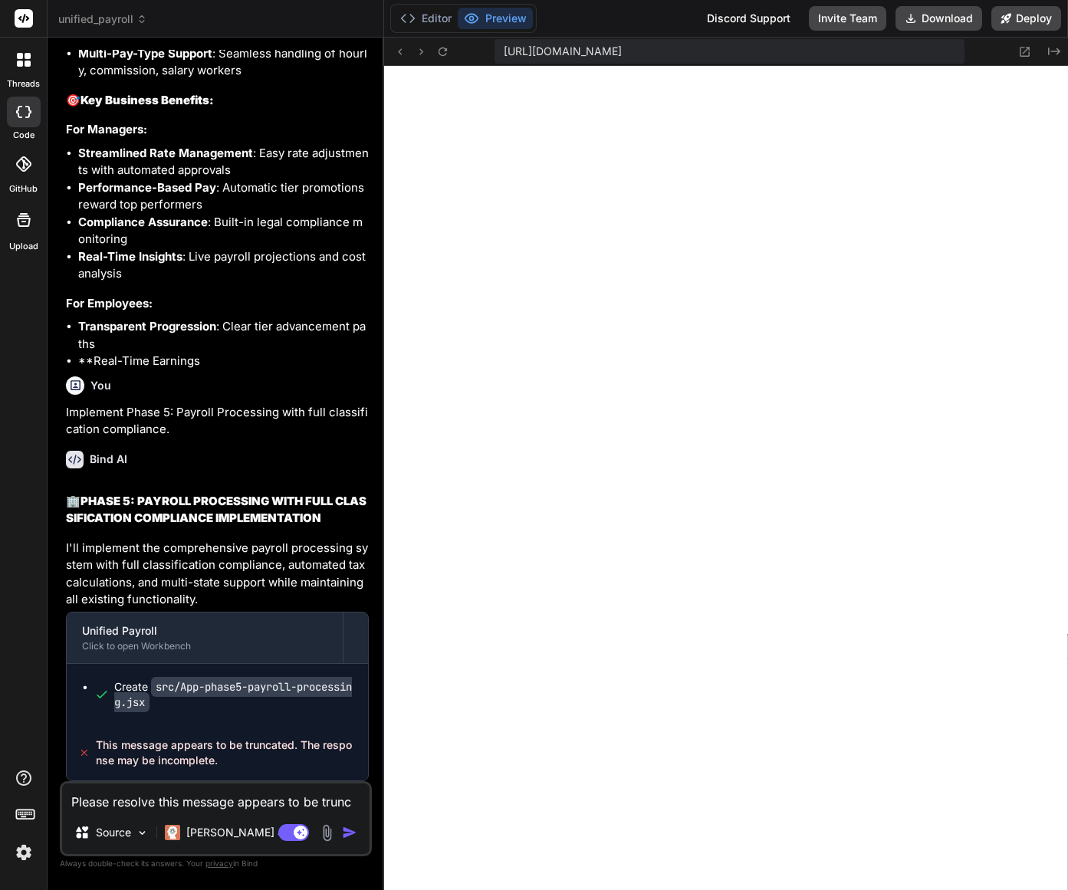
type textarea "Please resolve this message appears to be trunca"
type textarea "x"
type textarea "Please resolve this message appears to be truncat"
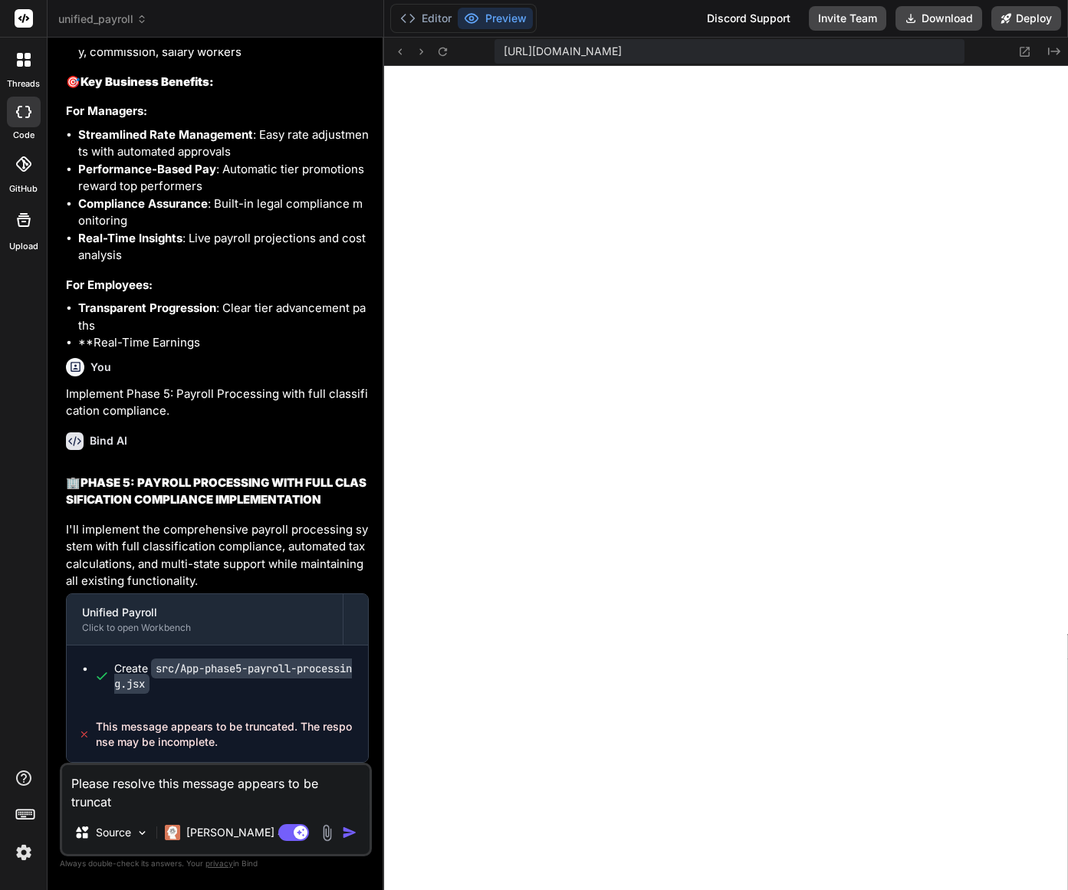
type textarea "x"
type textarea "Please resolve this message appears to be truncate"
type textarea "x"
type textarea "Please resolve this message appears to be truncated"
type textarea "x"
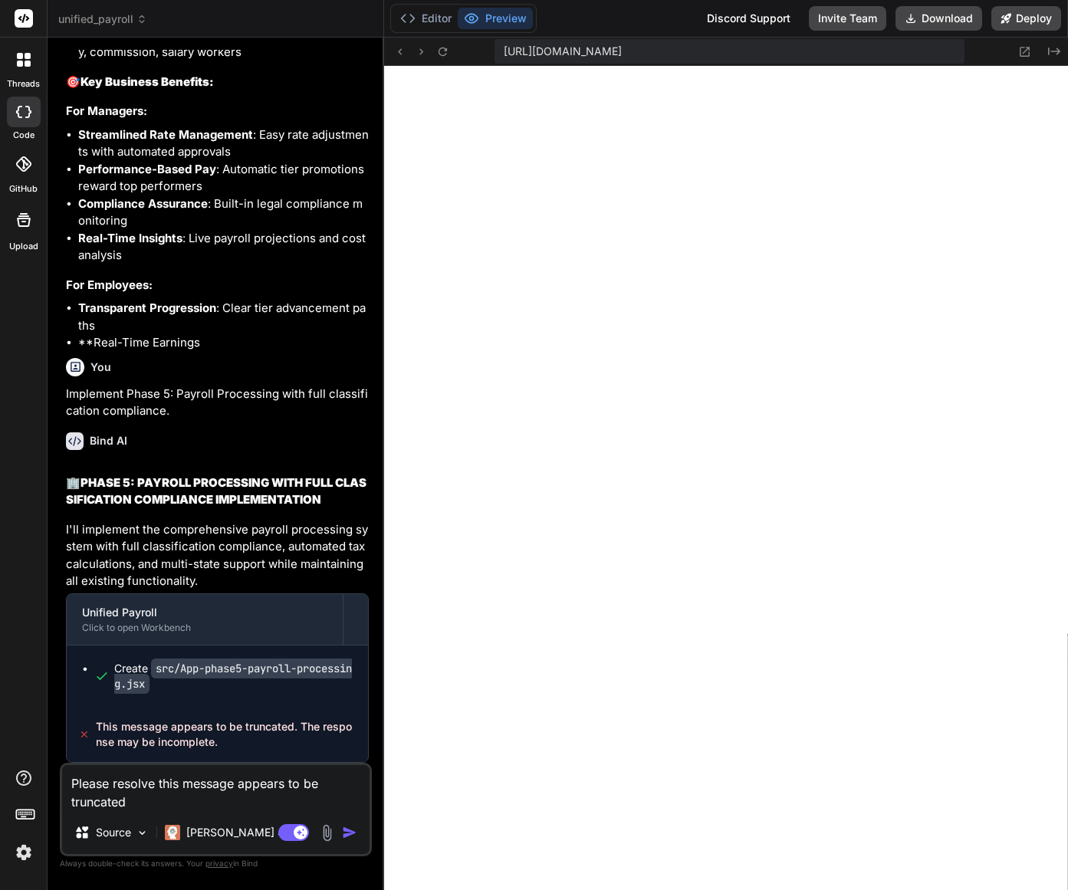
type textarea "Please resolve this message appears to be truncated"
drag, startPoint x: 179, startPoint y: 789, endPoint x: 189, endPoint y: 795, distance: 11.7
click at [179, 789] on textarea "Please resolve this message appears to be truncated" at bounding box center [215, 788] width 307 height 46
type textarea "x"
type textarea "Please resolve thi message appears to be truncated"
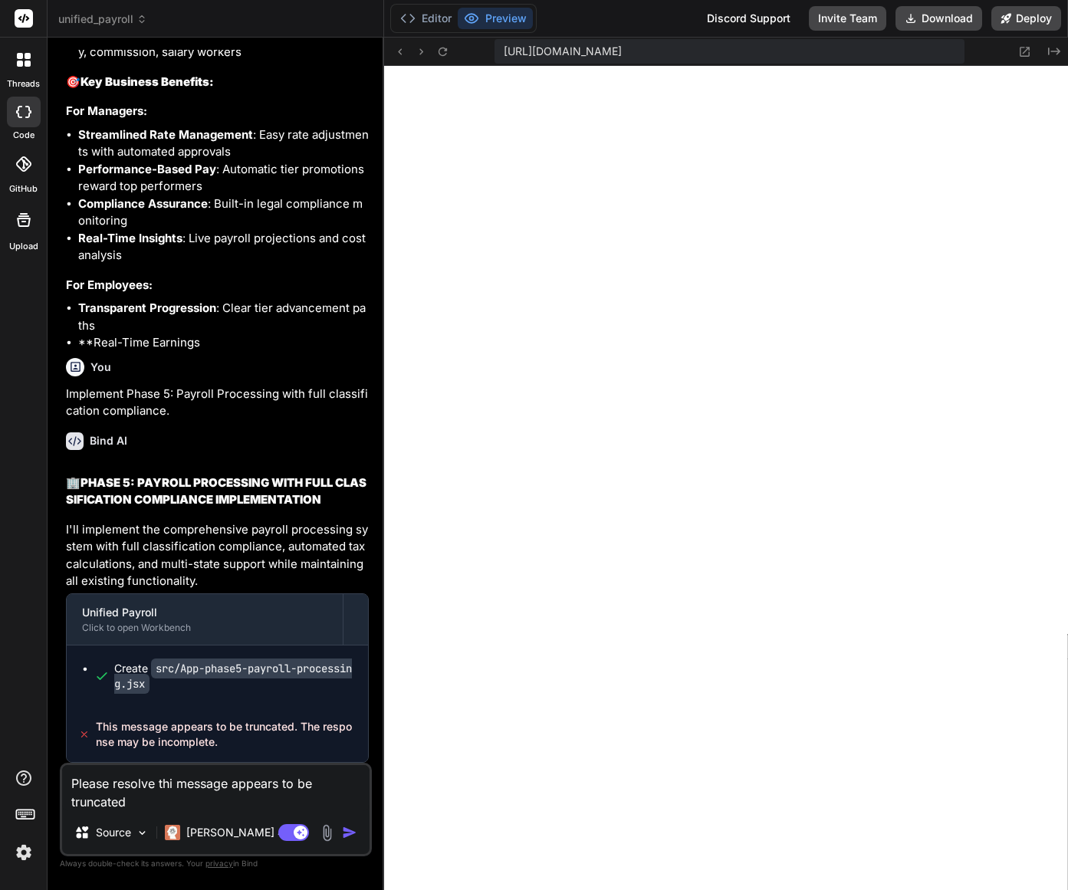
type textarea "x"
type textarea "Please resolve th message appears to be truncated"
type textarea "x"
type textarea "Please resolve the message appears to be truncated"
click at [237, 787] on textarea "Please resolve the message appears to be truncated" at bounding box center [215, 788] width 307 height 46
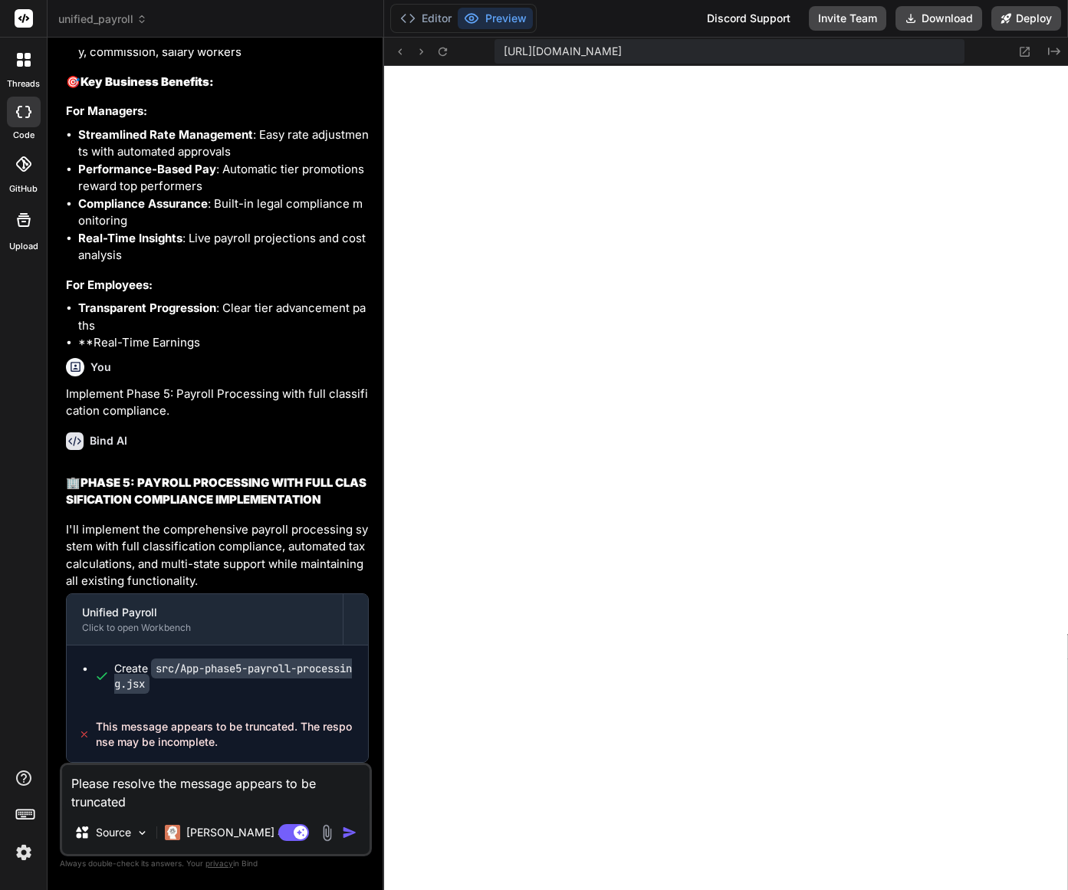
type textarea "x"
type textarea "Please resolve the message tappears to be truncated"
type textarea "x"
type textarea "Please resolve the message thappears to be truncated"
type textarea "x"
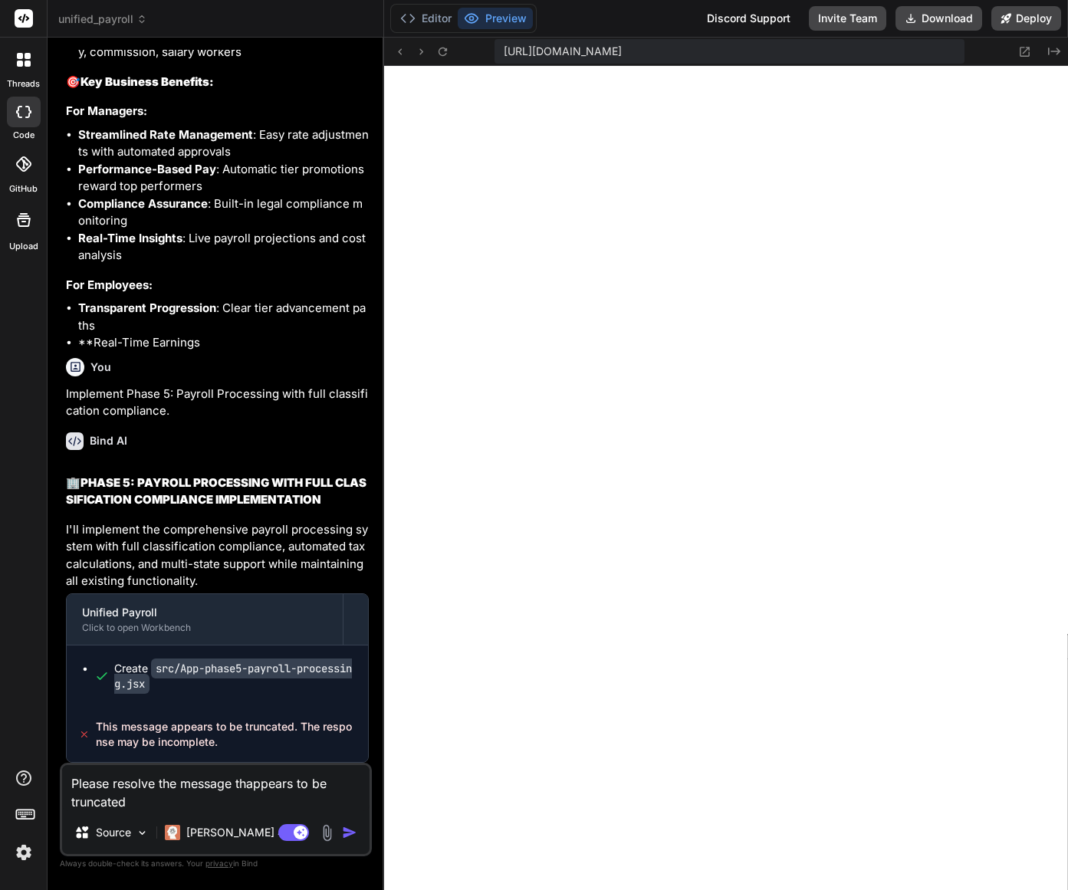
type textarea "Please resolve the message thaappears to be truncated"
type textarea "x"
type textarea "Please resolve the message thatappears to be truncated"
type textarea "x"
type textarea "Please resolve the message that appears to be truncated"
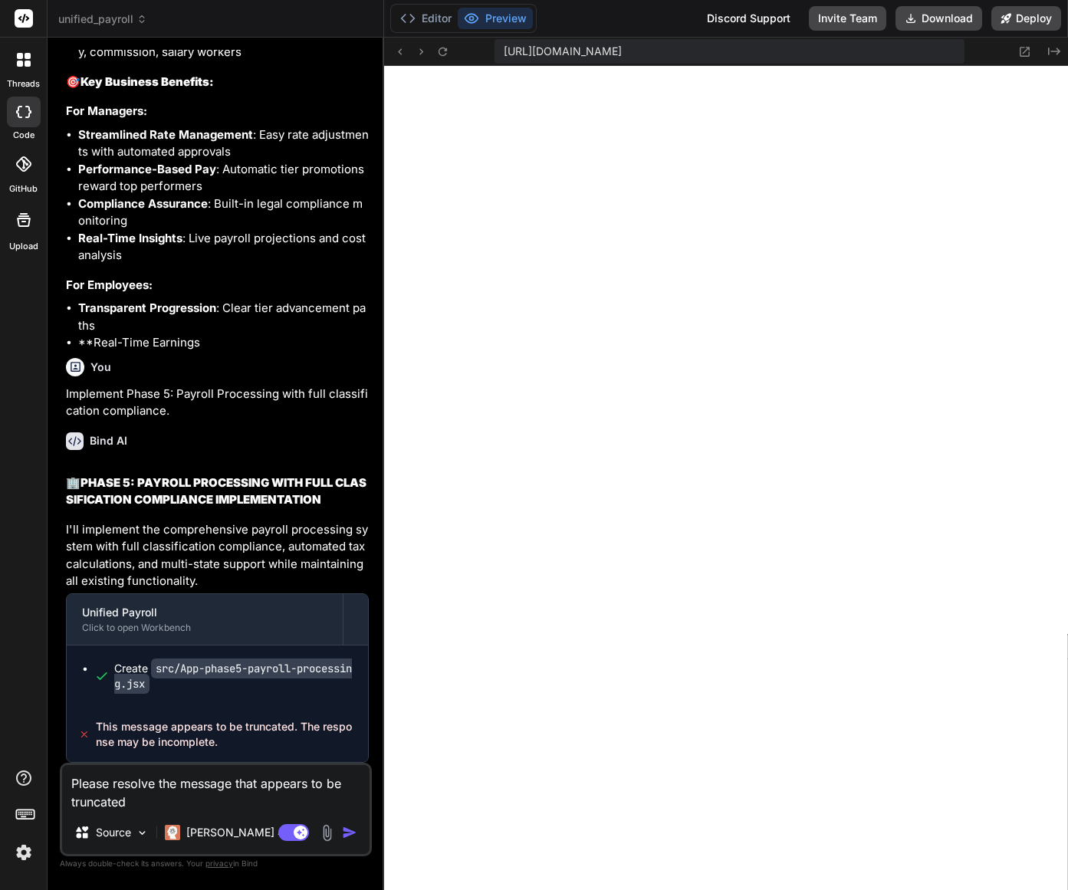
type textarea "x"
type textarea "Please resolve the message that sappears to be truncated"
type textarea "x"
type textarea "Please resolve the message that saappears to be truncated"
type textarea "x"
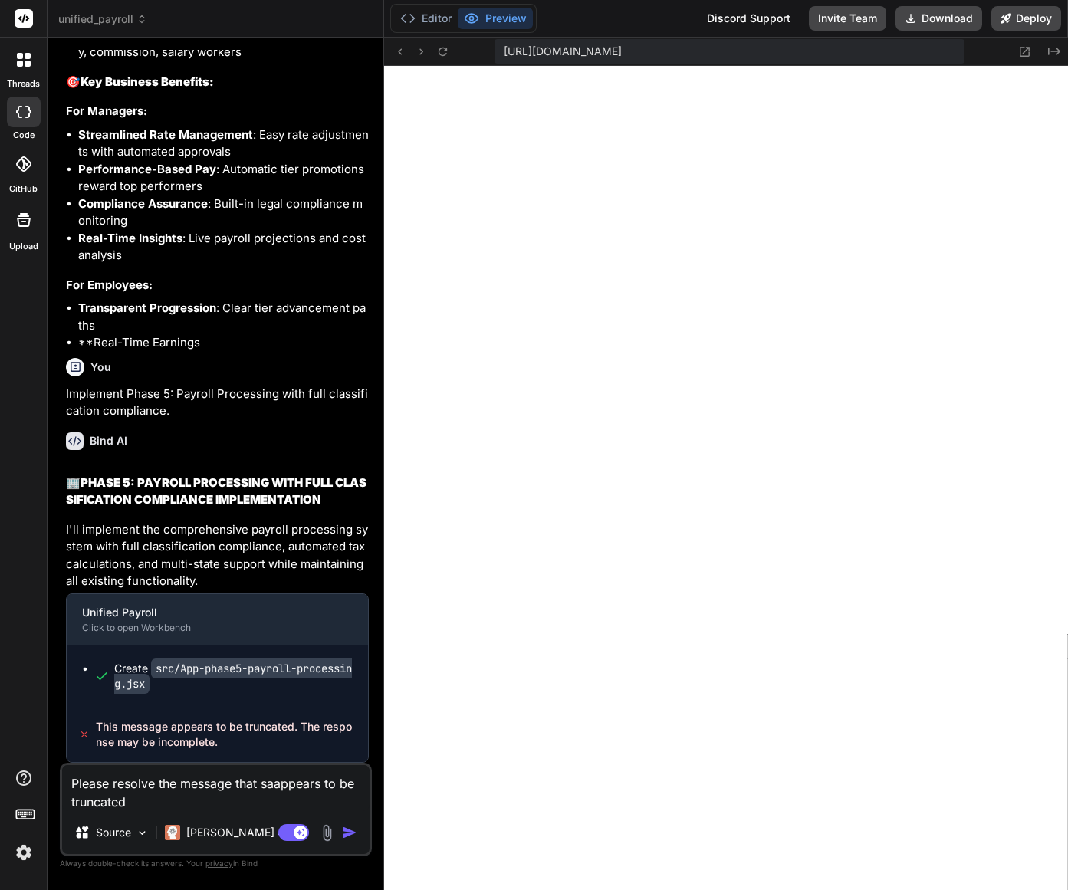
type textarea "Please resolve the message that sayappears to be truncated"
type textarea "x"
type textarea "Please resolve the message that say appears to be truncated"
click at [199, 806] on textarea "Please resolve the message that say appears to be truncated" at bounding box center [215, 788] width 307 height 46
type textarea "x"
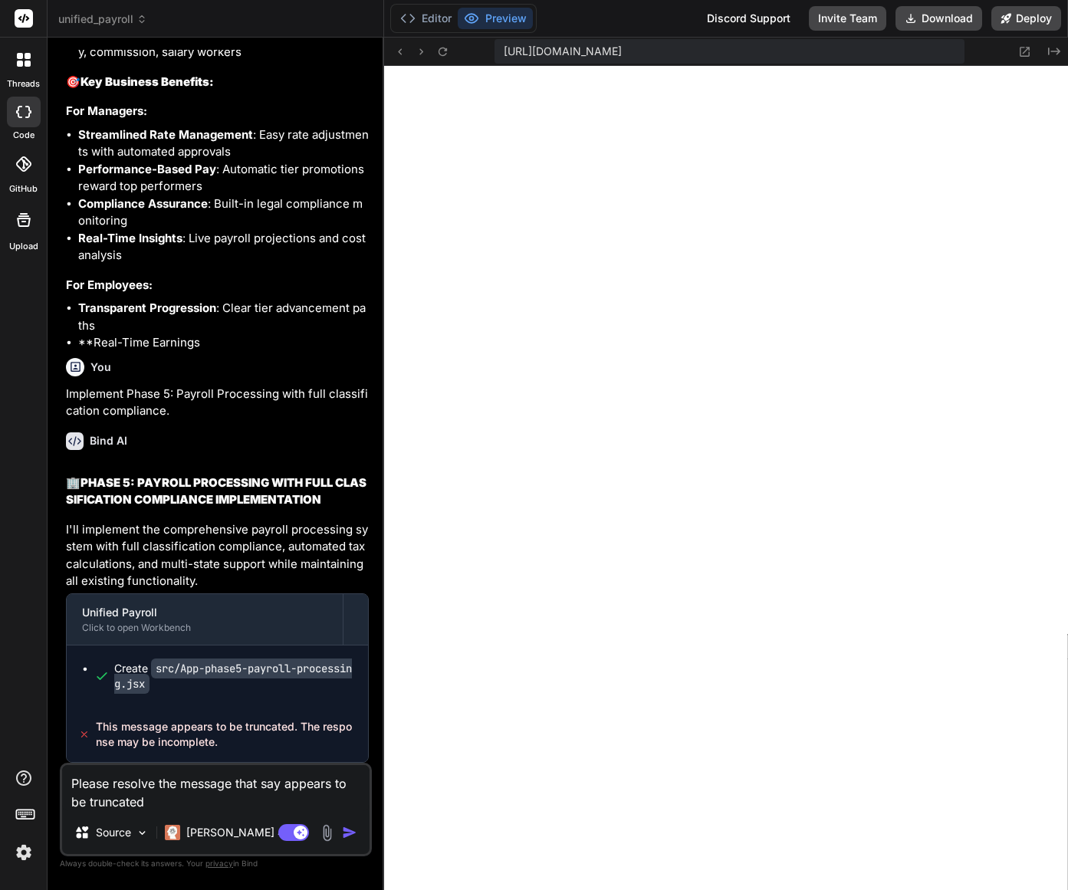
type textarea "Please resolve the message that say appears to be truncated a"
type textarea "x"
type textarea "Please resolve the message that say appears to be truncated an"
type textarea "x"
type textarea "Please resolve the message that say appears to be truncated and"
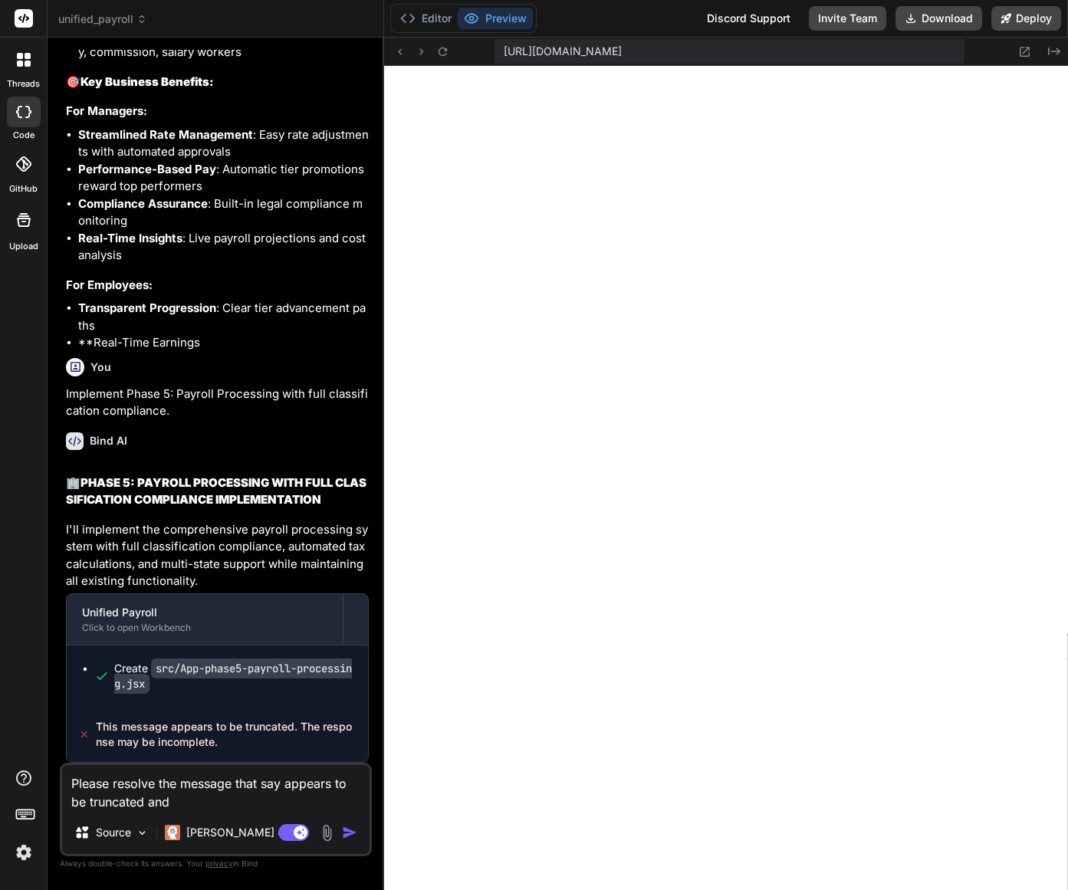
type textarea "x"
type textarea "Please resolve the message that say appears to be truncated and"
type textarea "x"
type textarea "Please resolve the message that say appears to be truncated and c"
type textarea "x"
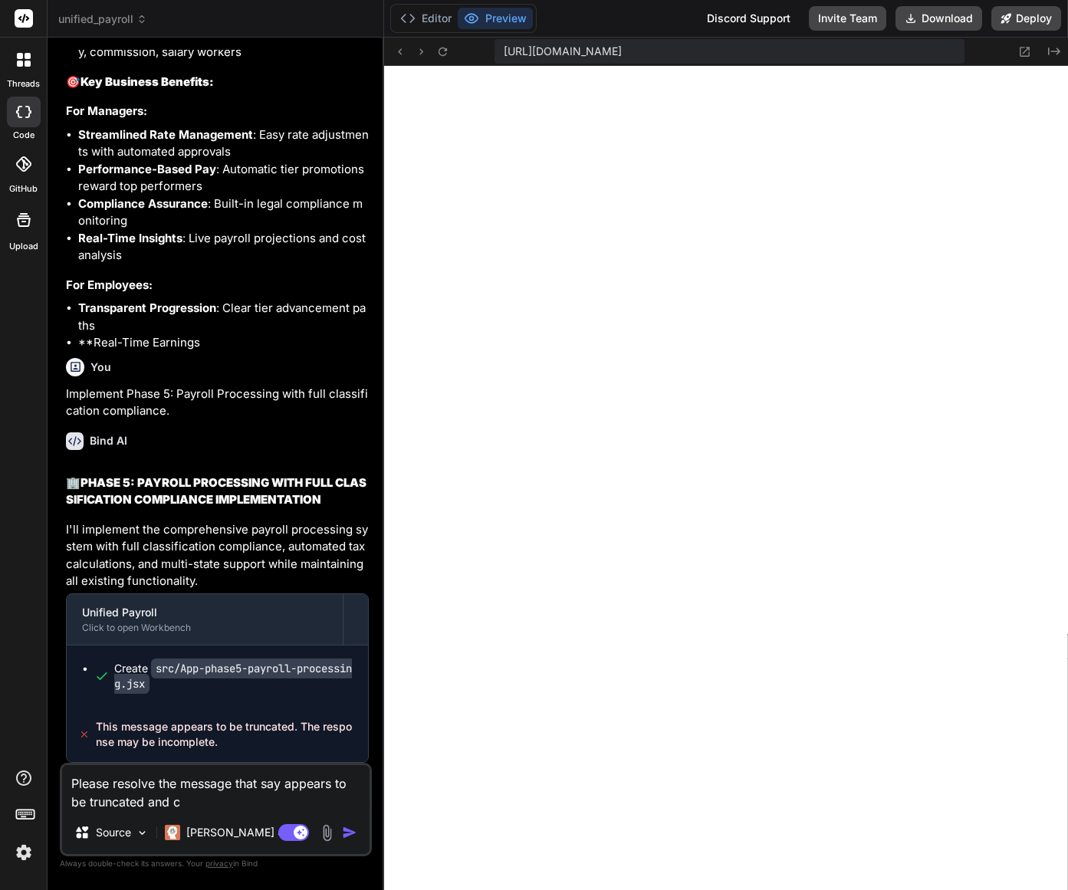
type textarea "Please resolve the message that say appears to be truncated and co"
type textarea "x"
type textarea "Please resolve the message that say appears to be truncated and com"
type textarea "x"
type textarea "Please resolve the message that say appears to be truncated and comp"
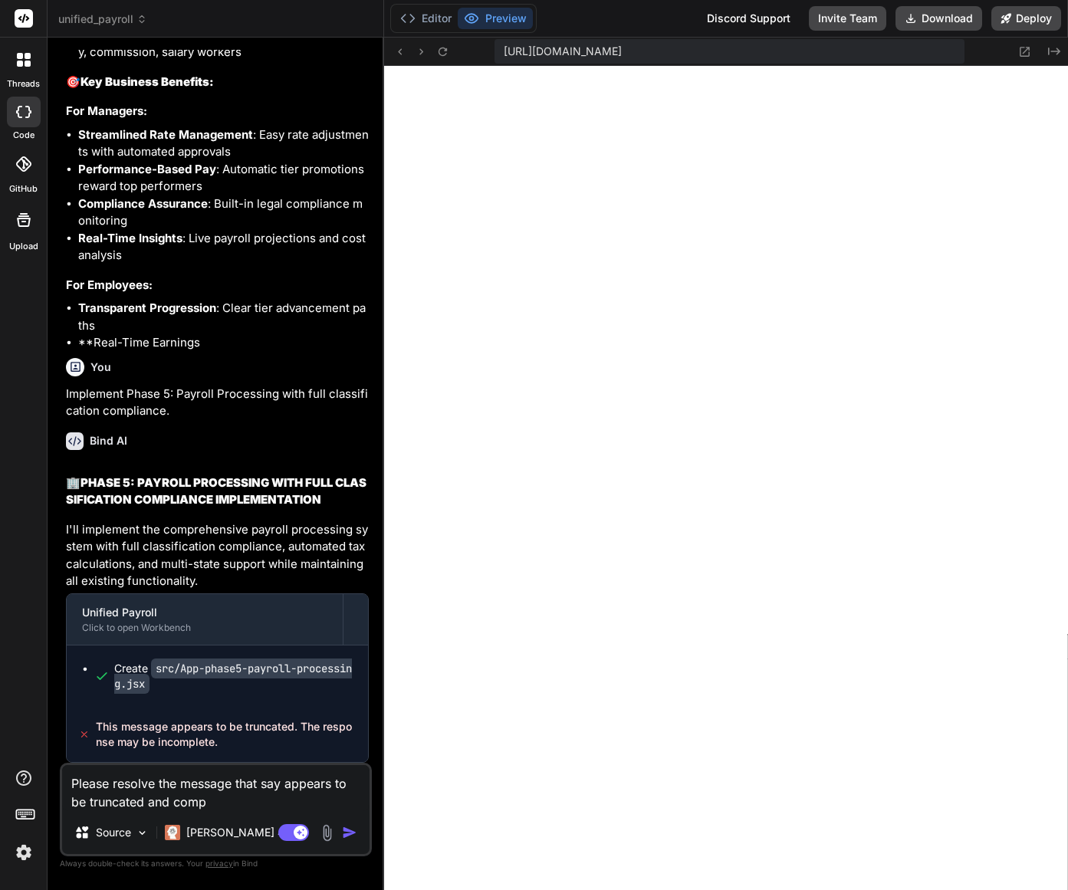
type textarea "x"
type textarea "Please resolve the message that say appears to be truncated and compl"
type textarea "x"
type textarea "Please resolve the message that say appears to be truncated and comple"
type textarea "x"
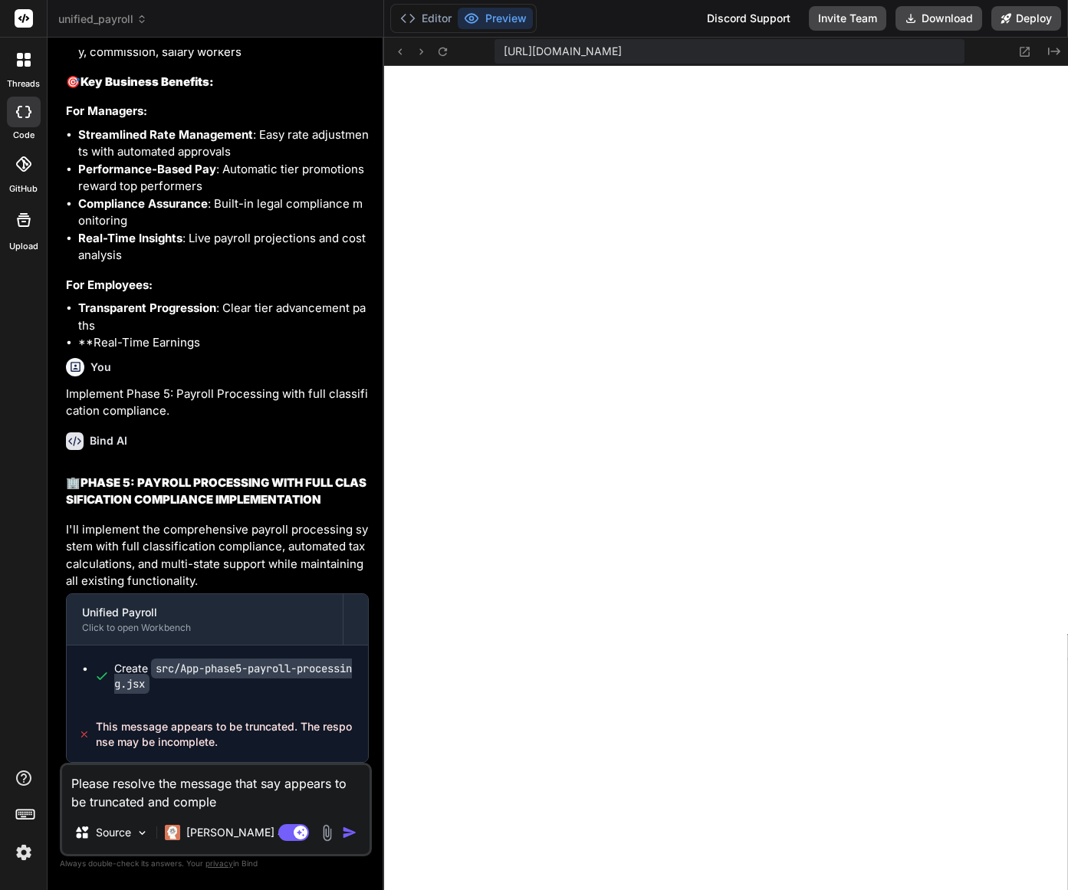
type textarea "Please resolve the message that say appears to be truncated and complet"
type textarea "x"
type textarea "Please resolve the message that say appears to be truncated and complete"
type textarea "x"
type textarea "Please resolve the message that say appears to be truncated and complete"
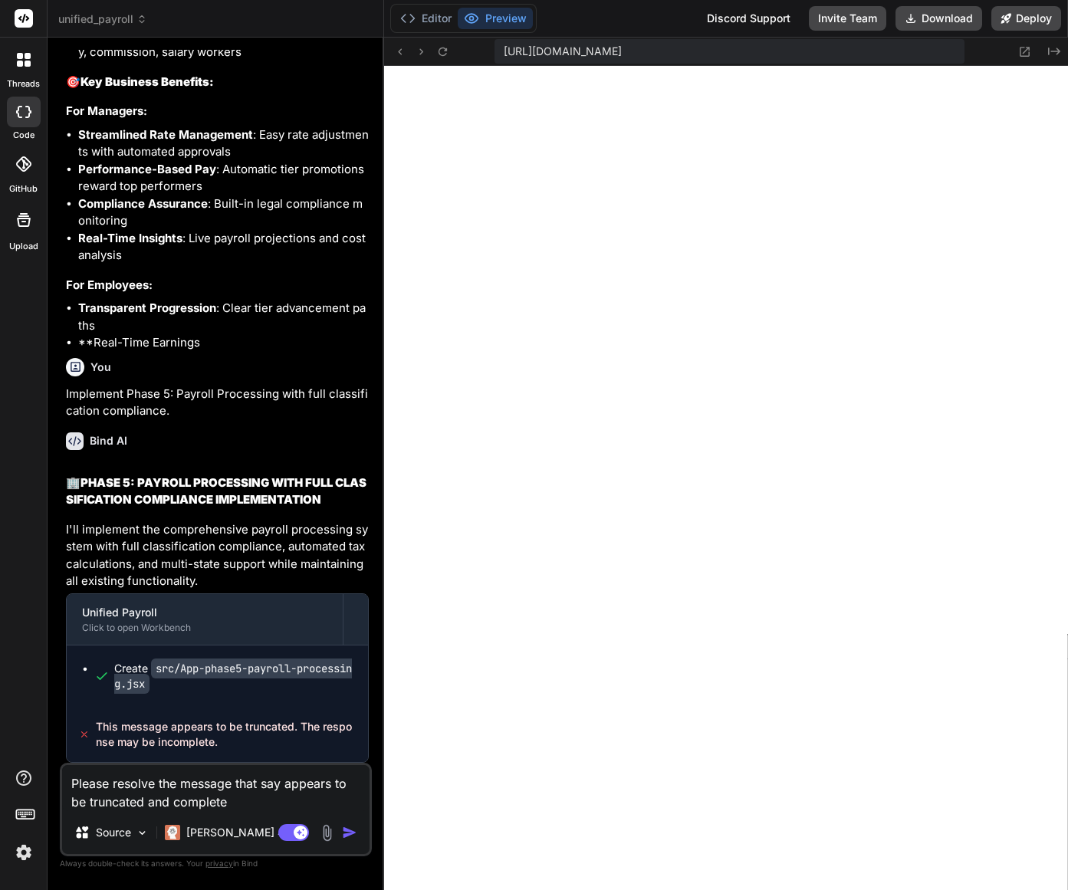
type textarea "x"
type textarea "Please resolve the message that say appears to be truncated and complete t"
type textarea "x"
type textarea "Please resolve the message that say appears to be truncated and complete th"
type textarea "x"
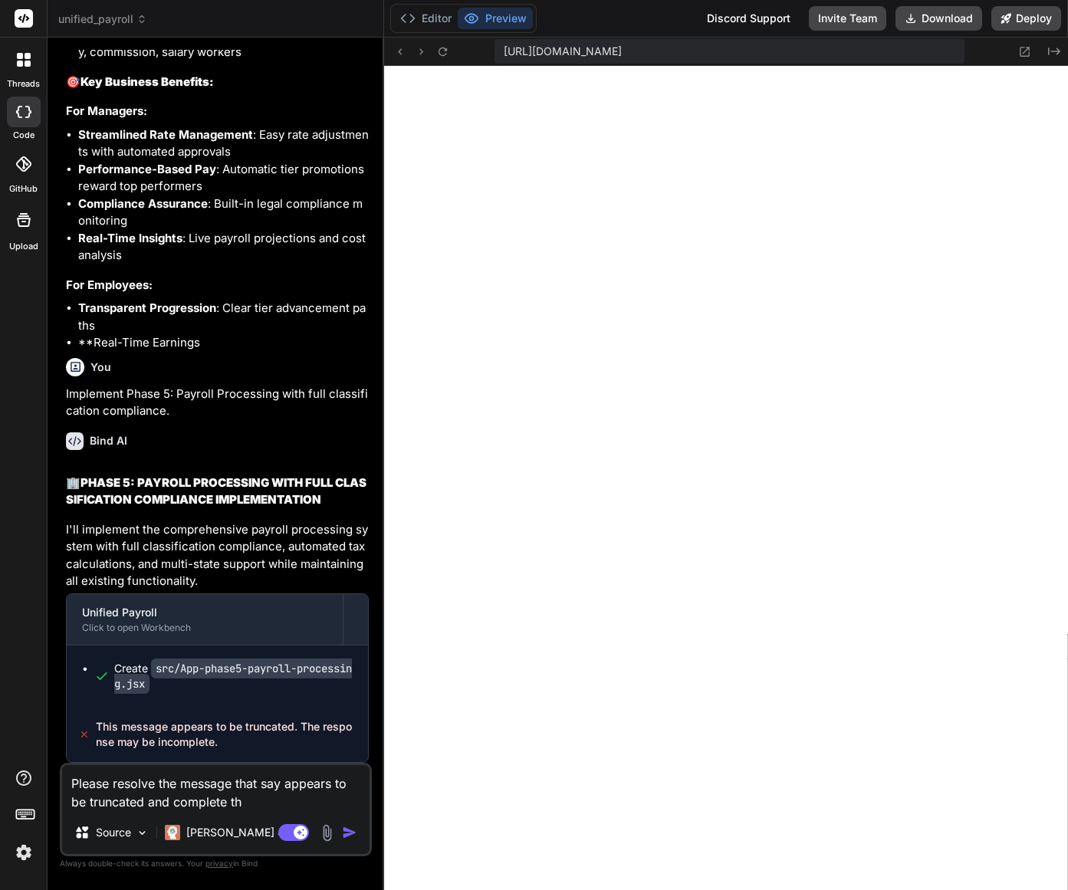
type textarea "Please resolve the message that say appears to be truncated and complete the"
type textarea "x"
type textarea "Please resolve the message that say appears to be truncated and complete the"
type textarea "x"
type textarea "Please resolve the message that say appears to be truncated and complete the r"
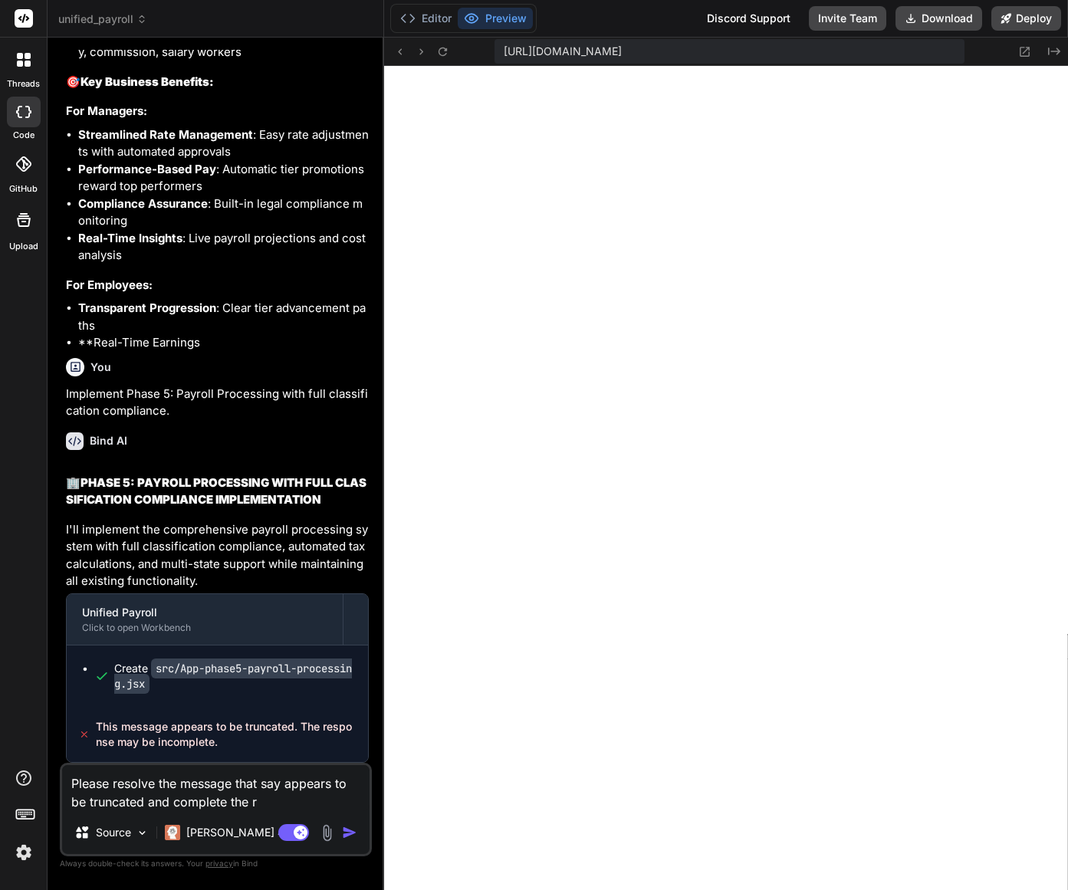
type textarea "x"
type textarea "Please resolve the message that say appears to be truncated and complete the re"
type textarea "x"
type textarea "Please resolve the message that say appears to be truncated and complete the res"
type textarea "x"
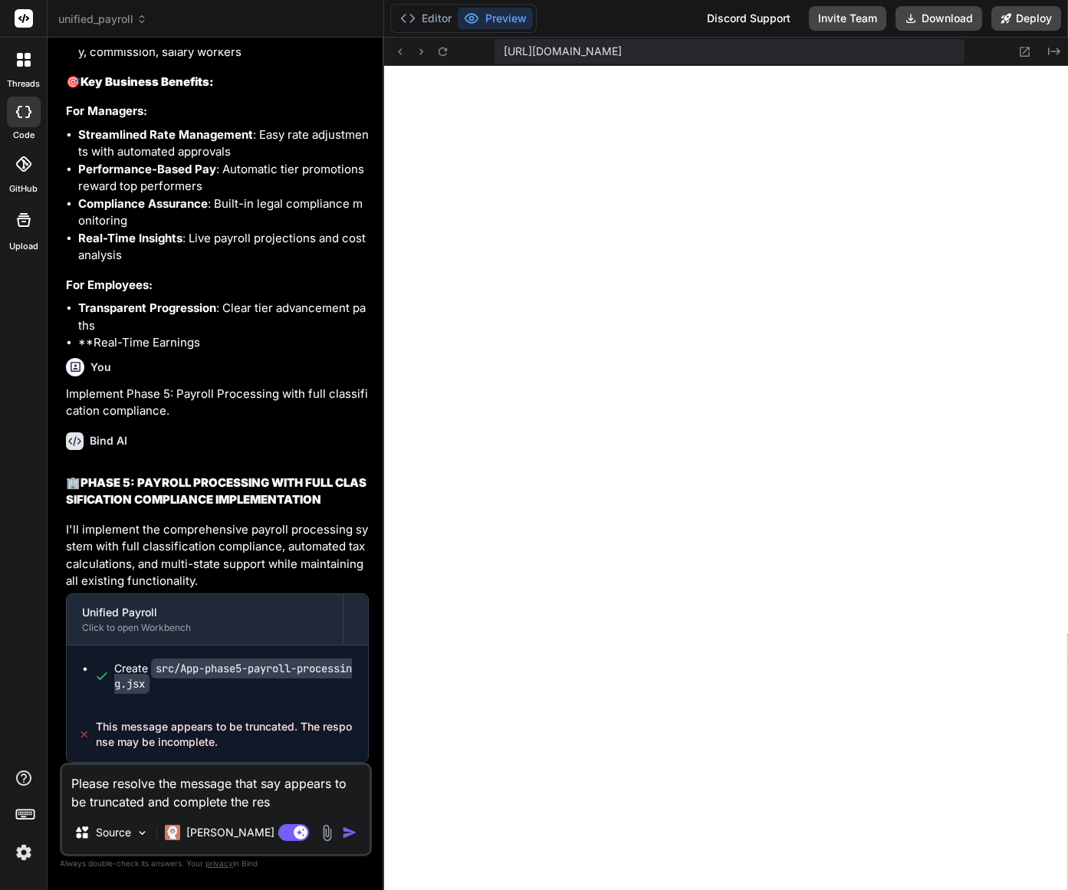
type textarea "Please resolve the message that say appears to be truncated and complete the re…"
type textarea "x"
type textarea "Please resolve the message that say appears to be truncated and complete the re…"
type textarea "x"
type textarea "Please resolve the message that say appears to be truncated and complete the re…"
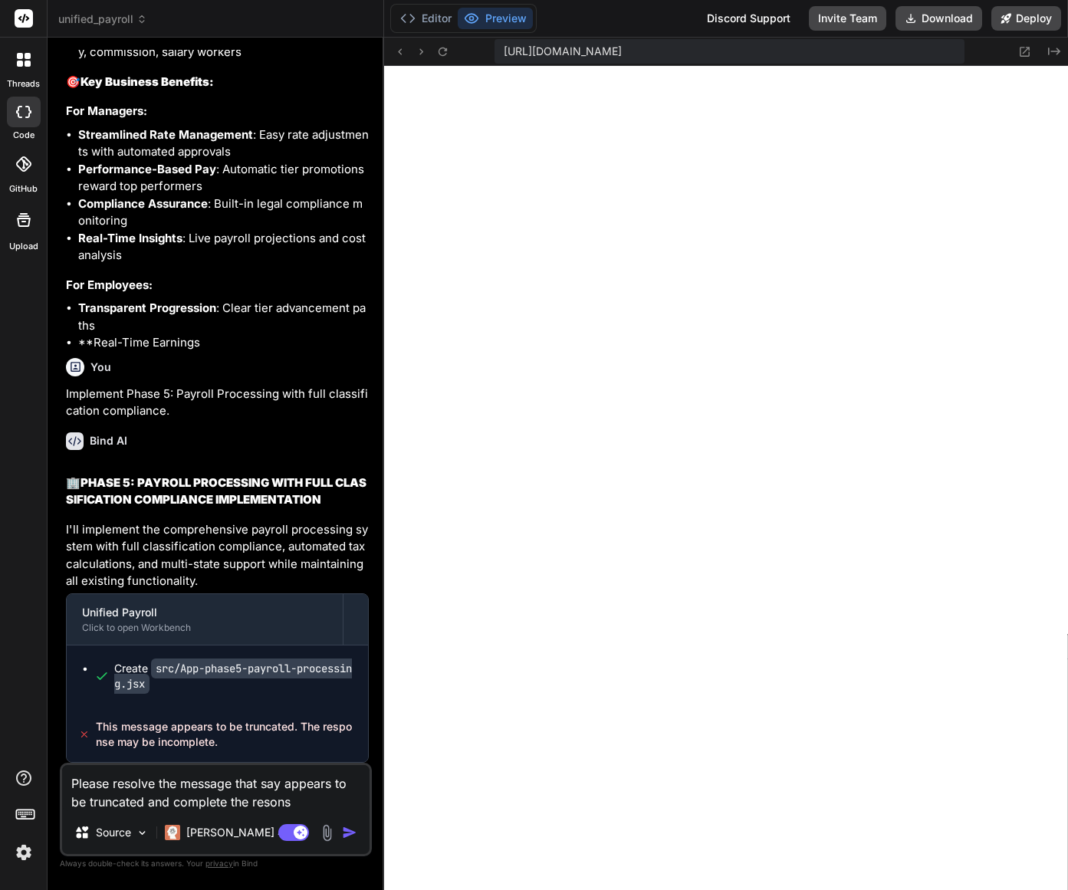
type textarea "x"
type textarea "Please resolve the message that say appears to be truncated and complete the re…"
type textarea "x"
type textarea "Please resolve the message that say appears to be truncated and complete the re…"
type textarea "x"
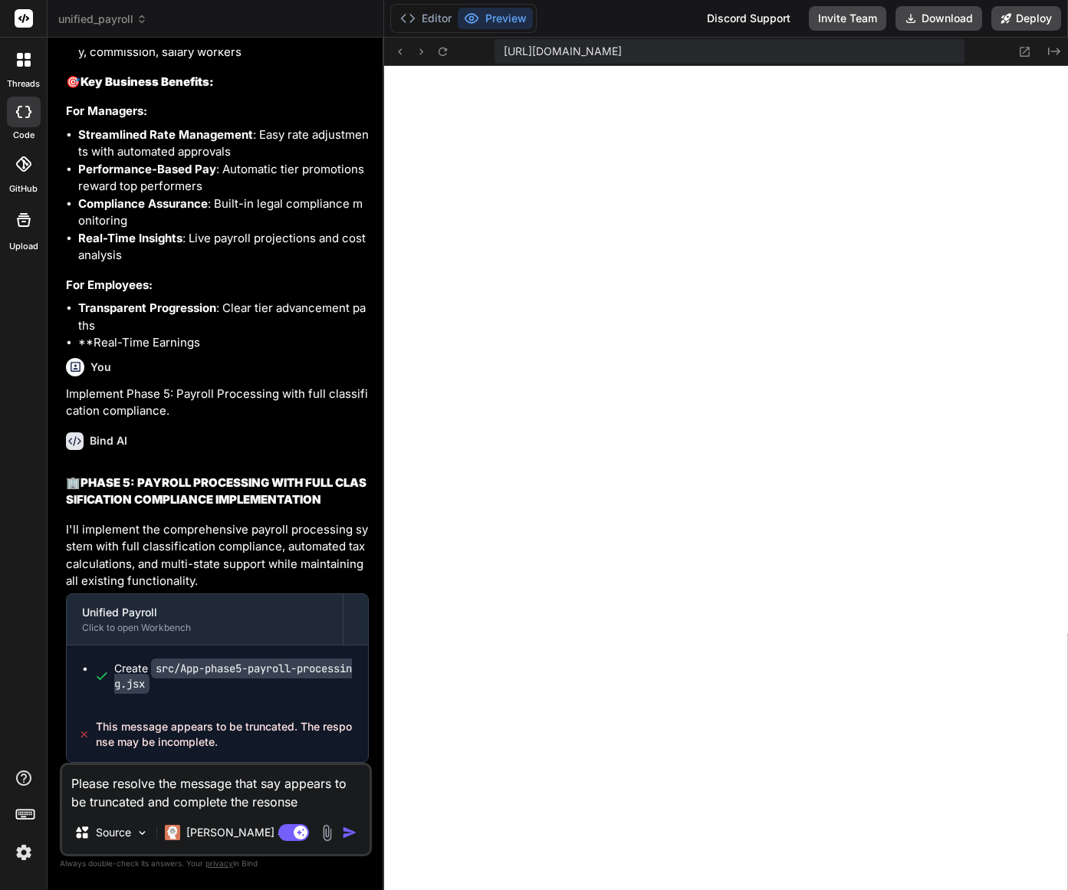
type textarea "Please resolve the message that say appears to be truncated and complete the re…"
type textarea "x"
type textarea "Please resolve the message that say appears to be truncated and complete the re…"
type textarea "x"
type textarea "Please resolve the message that say appears to be truncated and complete the re…"
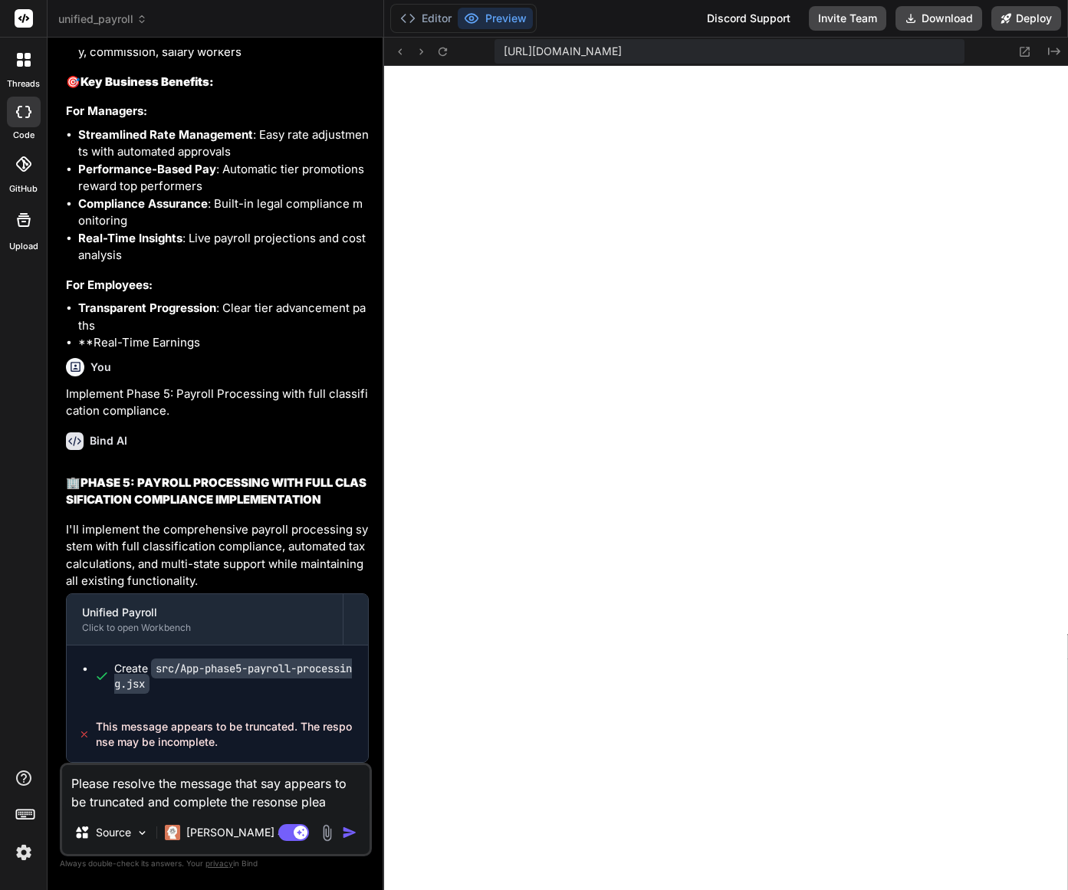
type textarea "x"
type textarea "Please resolve the message that say appears to be truncated and complete the re…"
type textarea "x"
type textarea "Please resolve the message that say appears to be truncated and complete the re…"
type textarea "x"
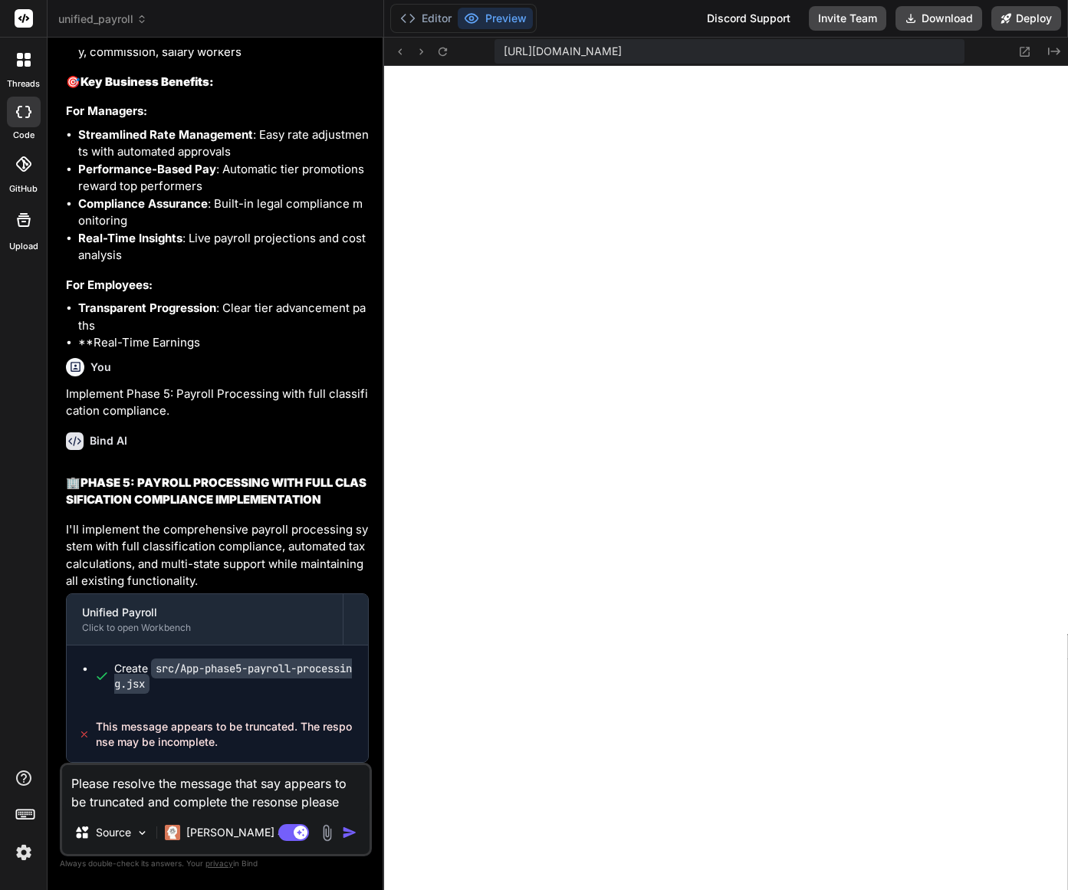
type textarea "Please resolve the message that say appears to be truncated and complete the re…"
type textarea "x"
type textarea "Please resolve the message that say appears to be truncated and complete the re…"
type textarea "x"
type textarea "Please resolve the message that say appears to be truncated and complete the re…"
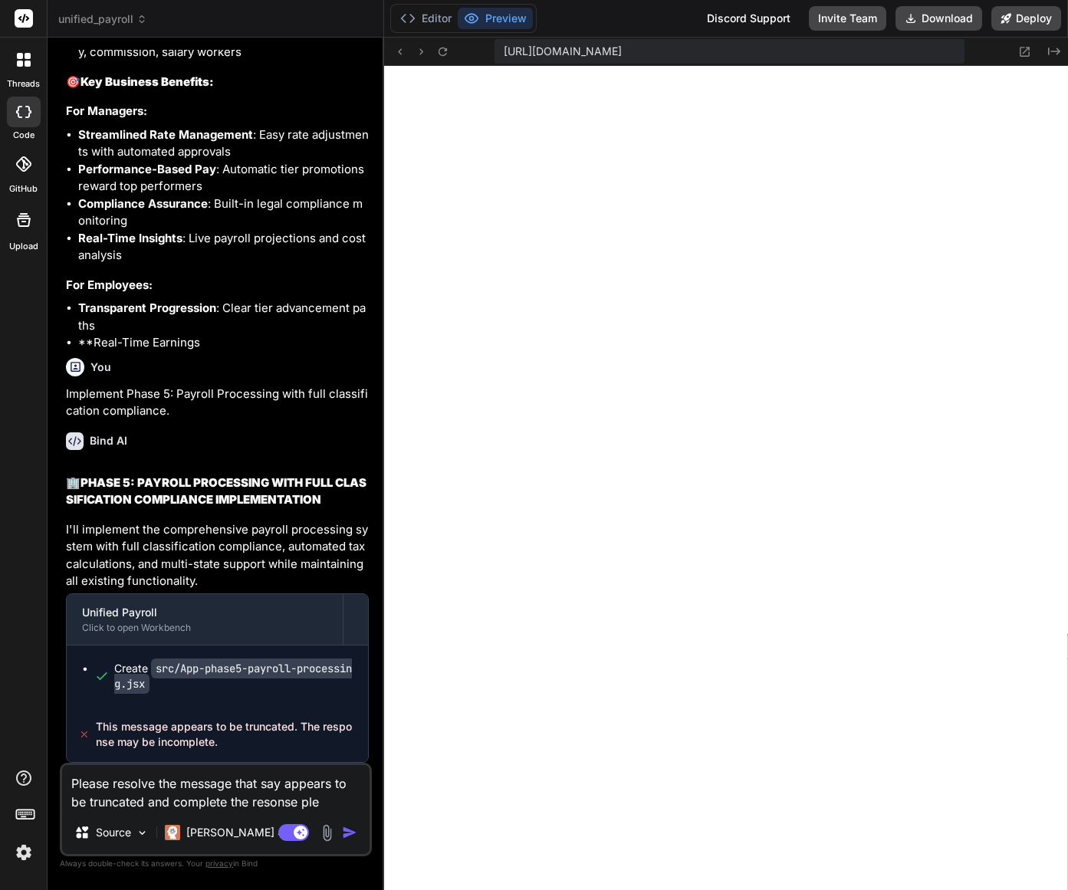
type textarea "x"
type textarea "Please resolve the message that say appears to be truncated and complete the re…"
type textarea "x"
type textarea "Please resolve the message that say appears to be truncated and complete the re…"
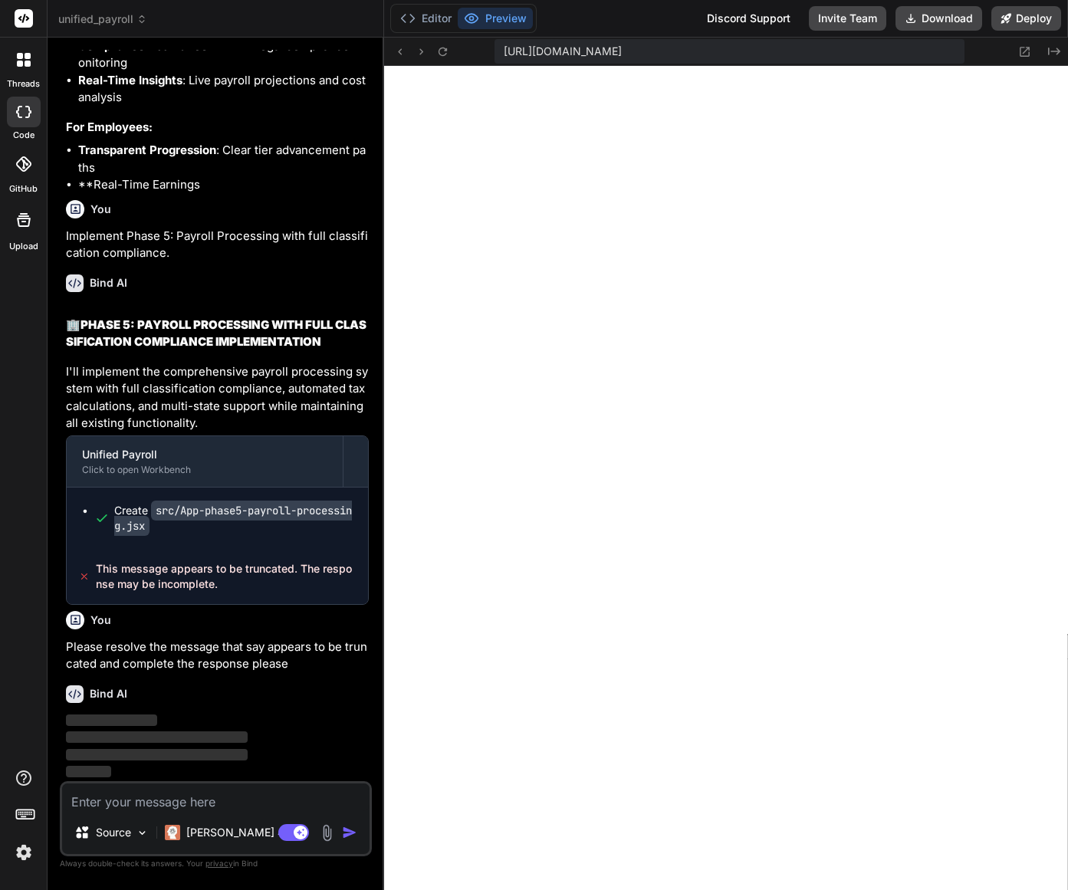
scroll to position [31571, 0]
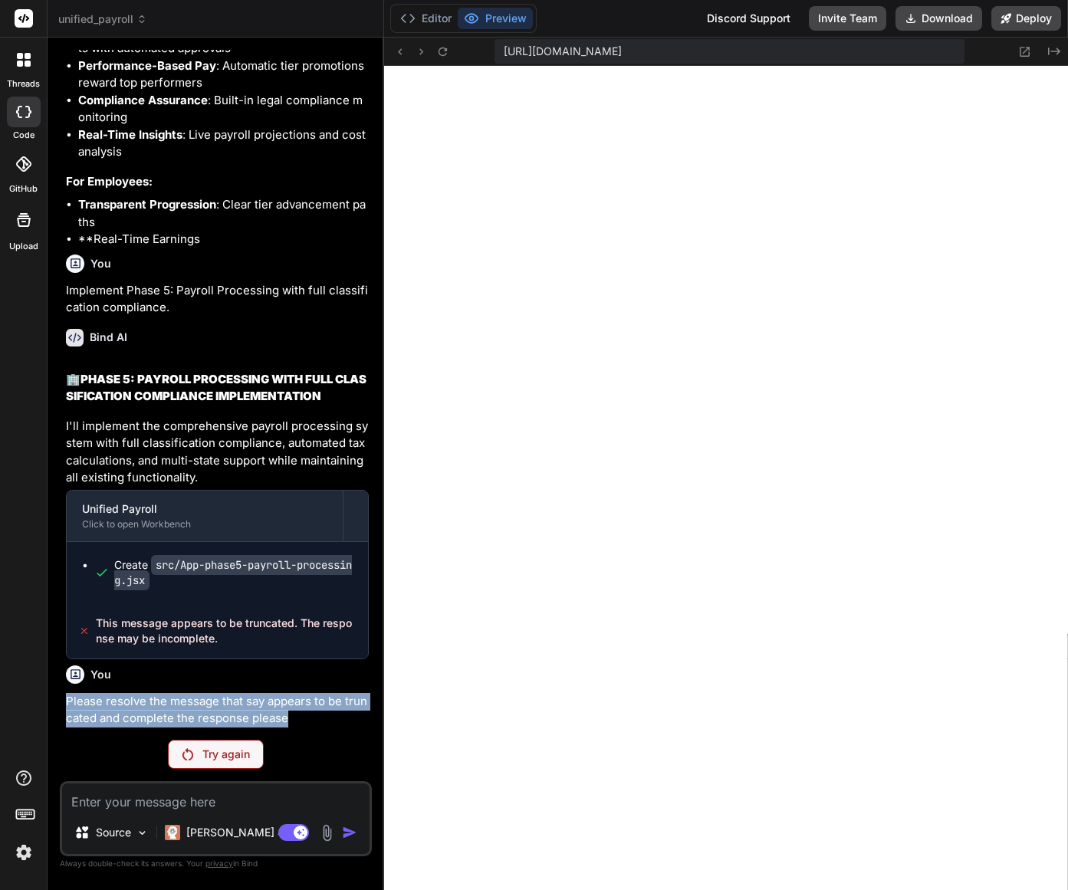
drag, startPoint x: 292, startPoint y: 720, endPoint x: 59, endPoint y: 704, distance: 233.5
click at [60, 704] on div "You Bind AI 🏢 REFINED WORKER CLASSIFICATION & PAY STRUCTURES PLAN Based on our …" at bounding box center [216, 469] width 312 height 839
copy p "Please resolve the message that say appears to be truncated and complete the re…"
click at [22, 16] on rect at bounding box center [24, 18] width 18 height 18
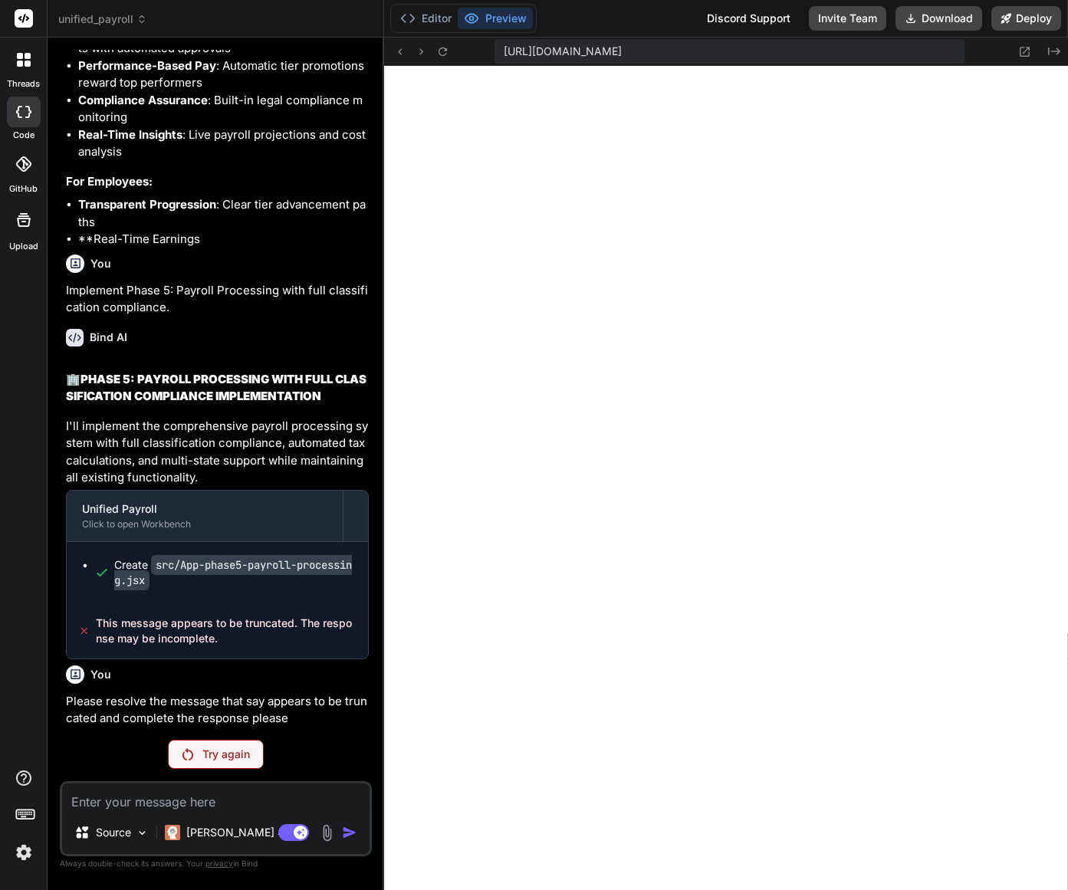
click at [123, 20] on span "unified_payroll" at bounding box center [102, 18] width 89 height 15
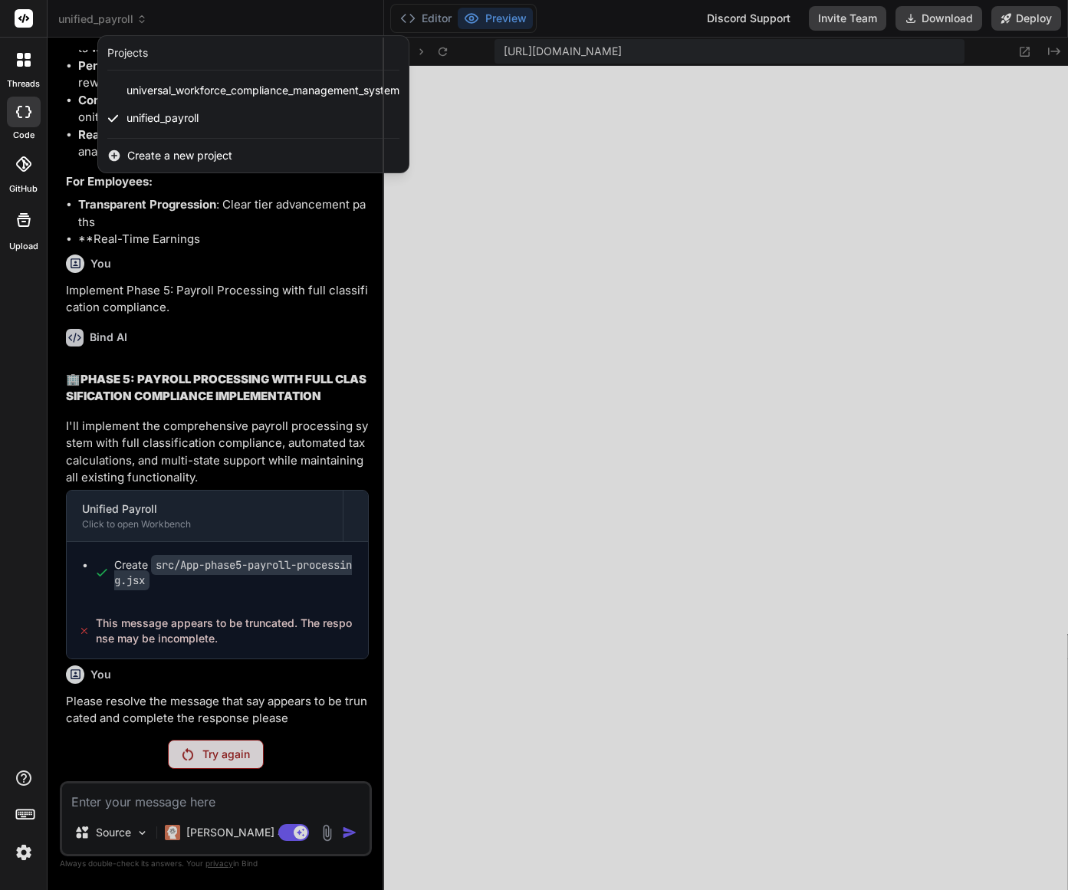
click at [123, 20] on div at bounding box center [534, 445] width 1068 height 890
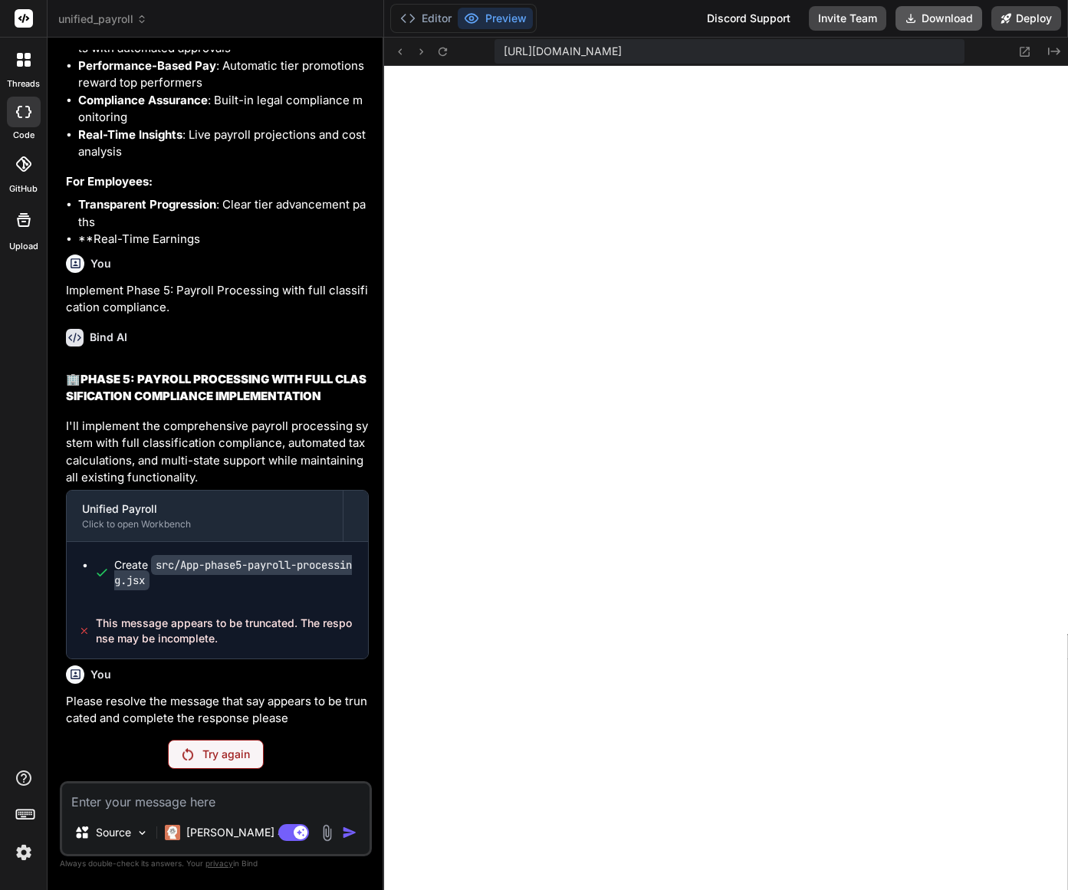
click at [939, 22] on button "Download" at bounding box center [938, 18] width 87 height 25
click at [25, 62] on icon at bounding box center [28, 64] width 6 height 6
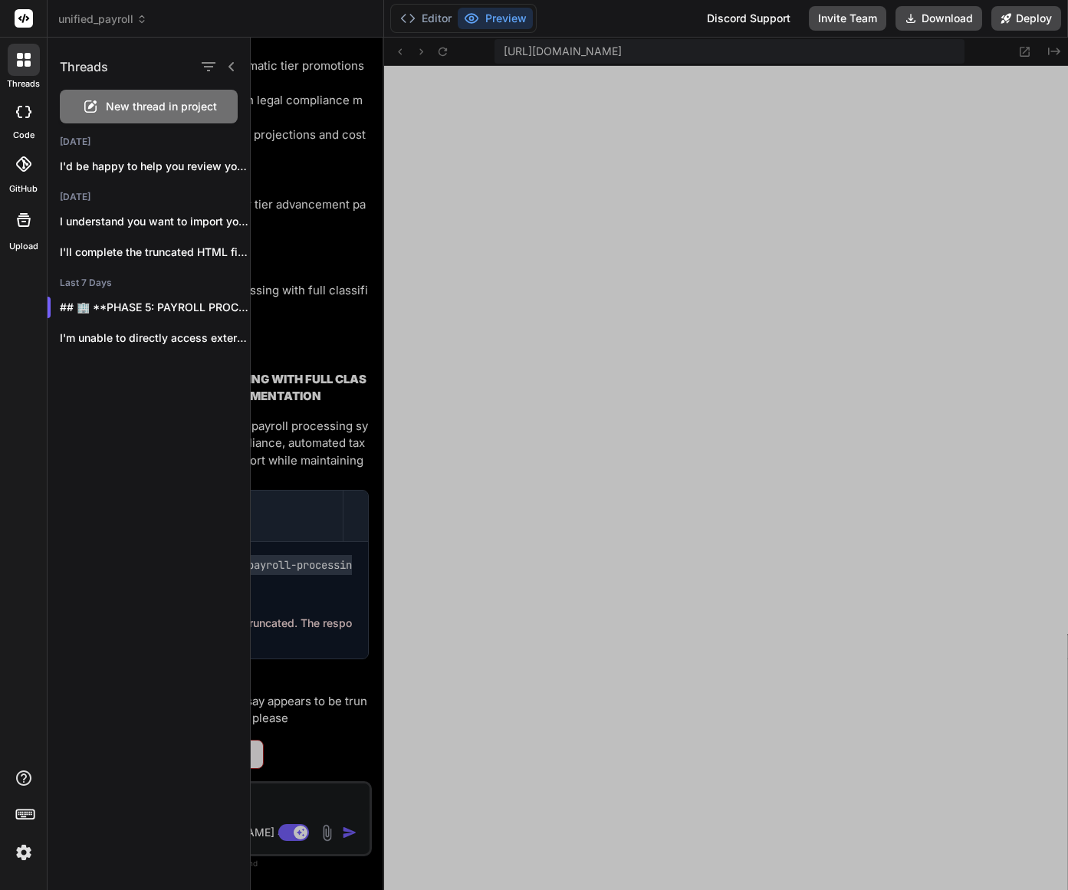
click at [120, 163] on p "I'd be happy to help you review your cur..." at bounding box center [155, 166] width 190 height 15
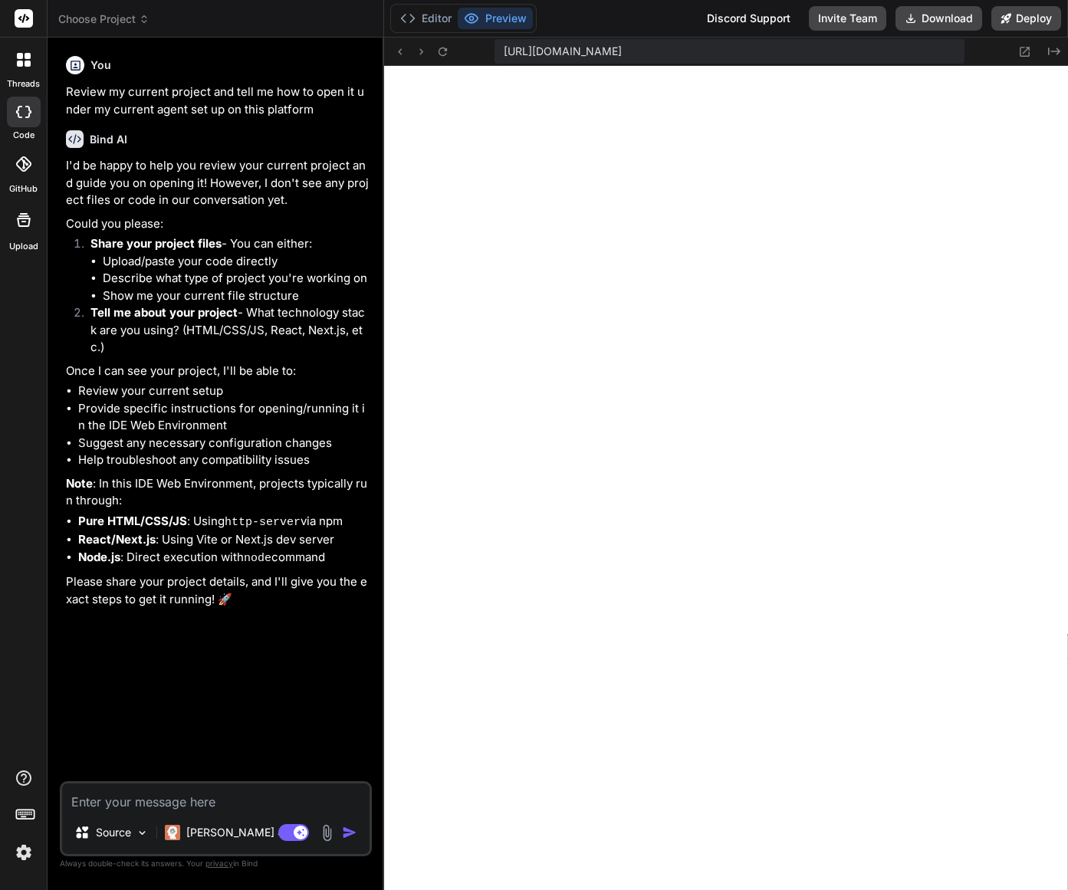
scroll to position [1020, 0]
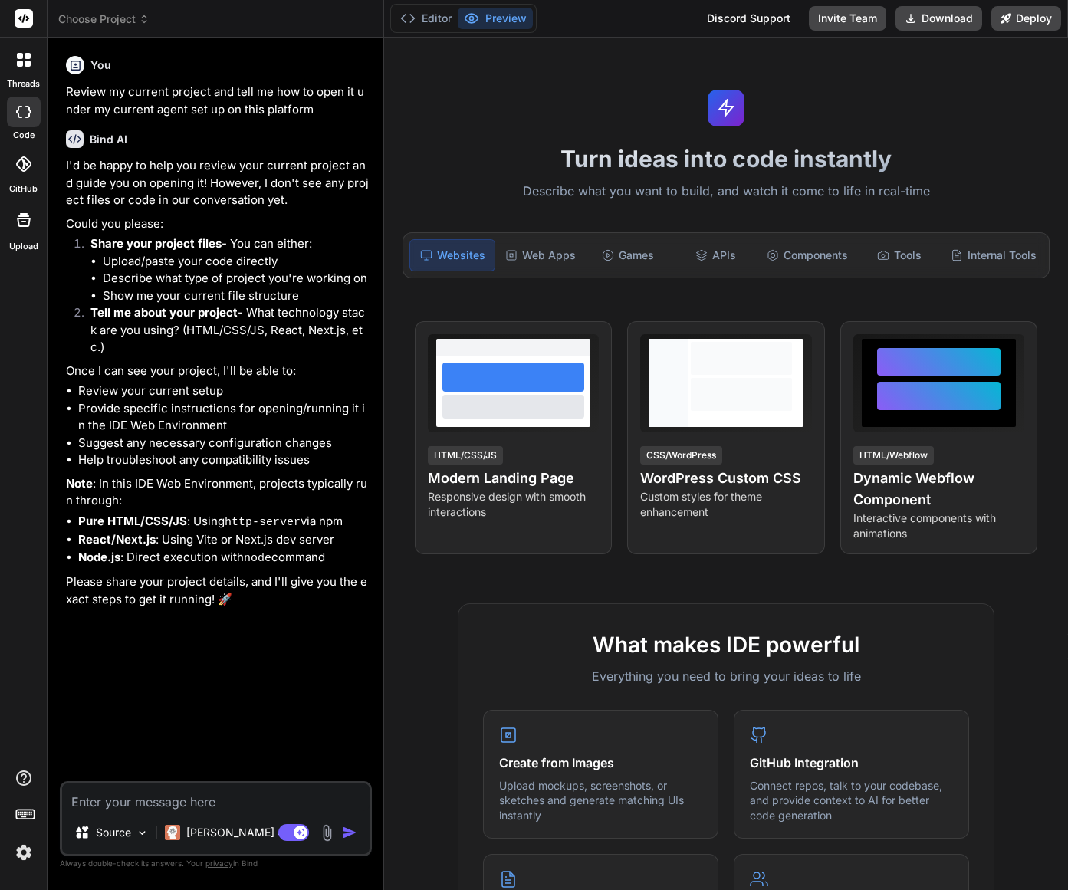
click at [330, 835] on img at bounding box center [327, 833] width 18 height 18
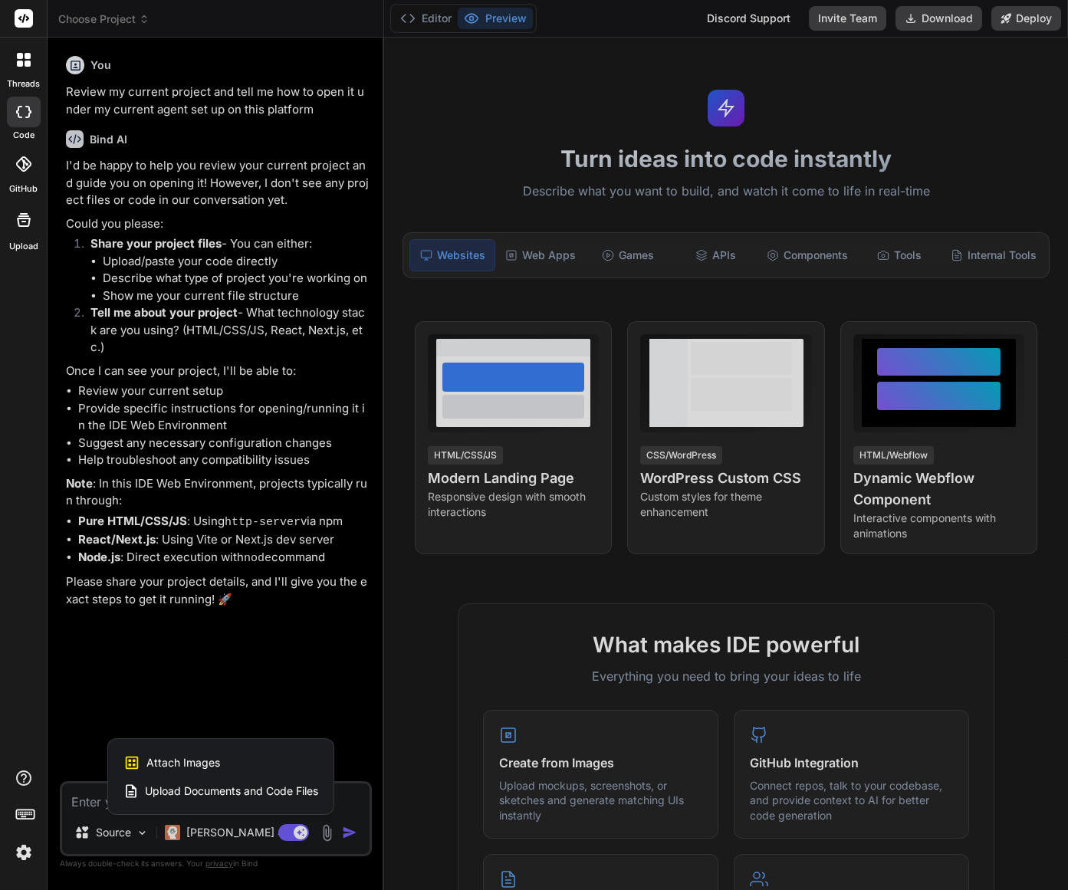
click at [261, 790] on span "Upload Documents and Code Files" at bounding box center [231, 790] width 173 height 15
